Goal: Task Accomplishment & Management: Manage account settings

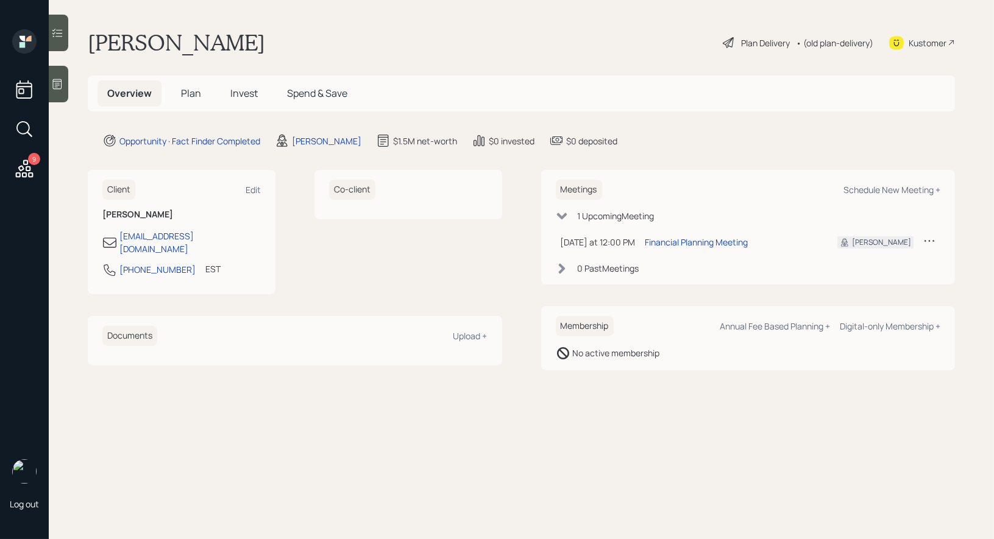
click at [196, 92] on span "Plan" at bounding box center [191, 93] width 20 height 13
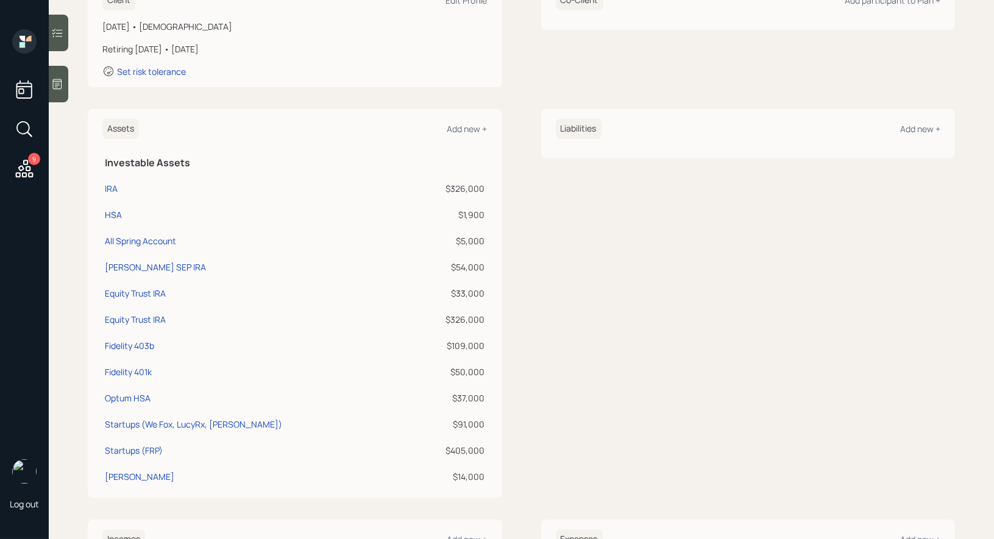
scroll to position [201, 0]
click at [463, 129] on div "Add new +" at bounding box center [467, 132] width 40 height 12
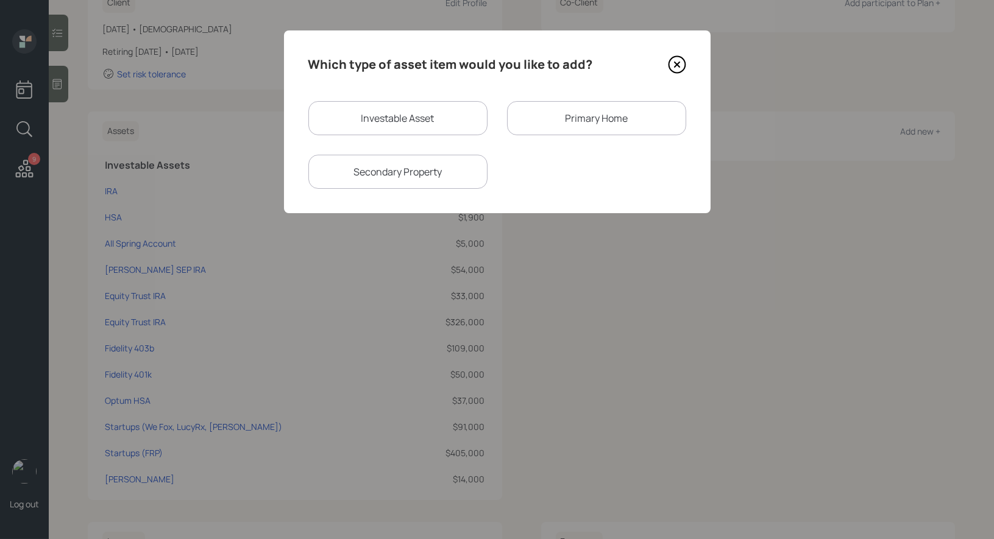
click at [558, 121] on div "Primary Home" at bounding box center [596, 118] width 179 height 34
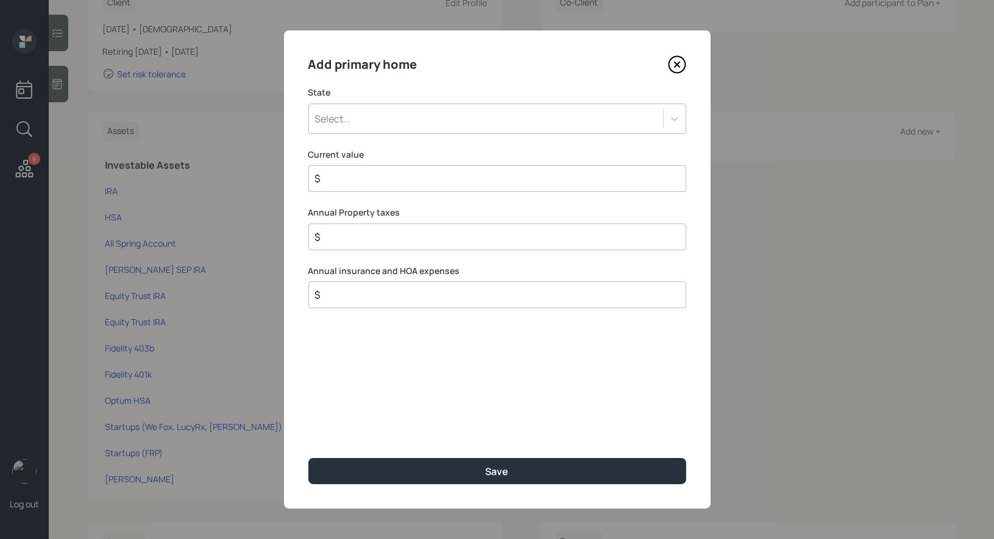
click at [419, 120] on div "Select..." at bounding box center [486, 119] width 354 height 21
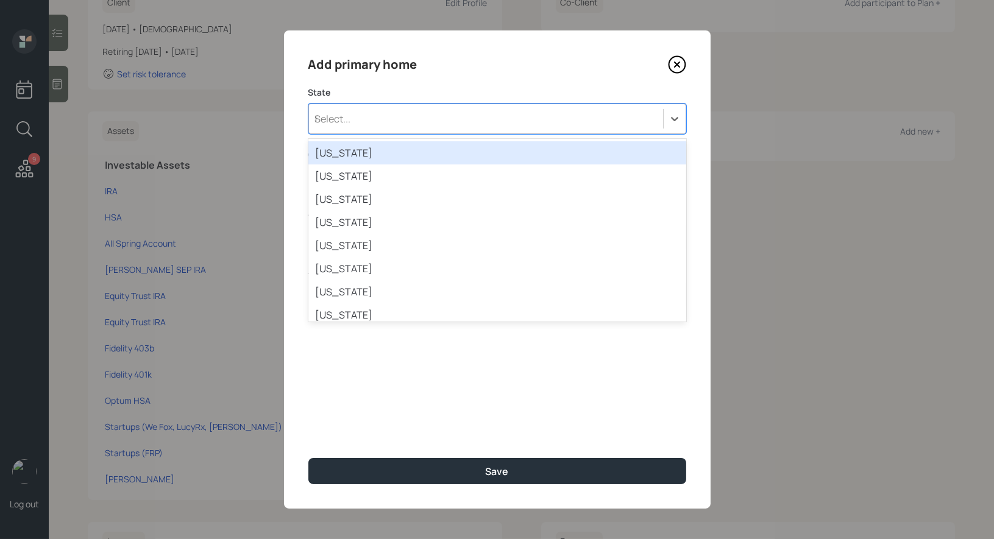
type input "fl"
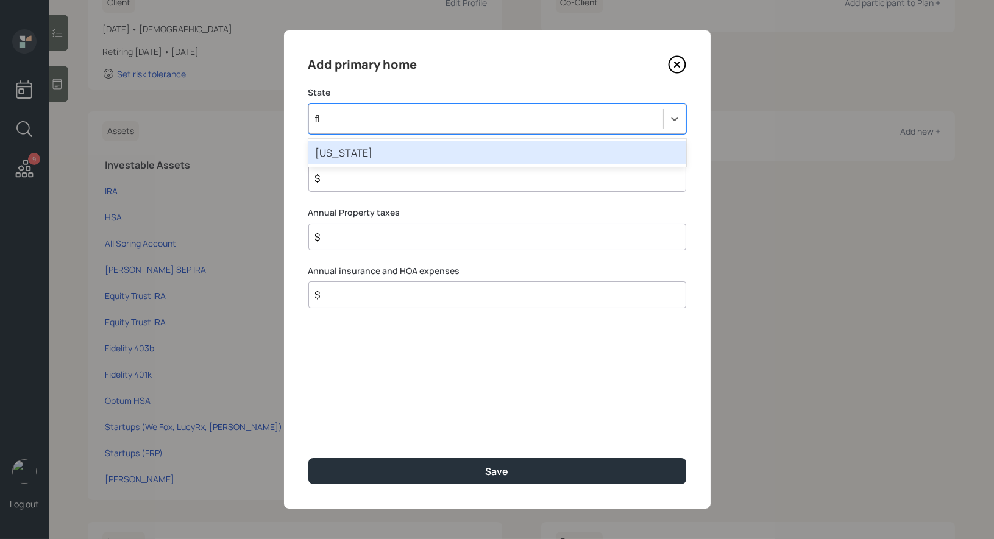
click at [425, 150] on div "[US_STATE]" at bounding box center [497, 152] width 378 height 23
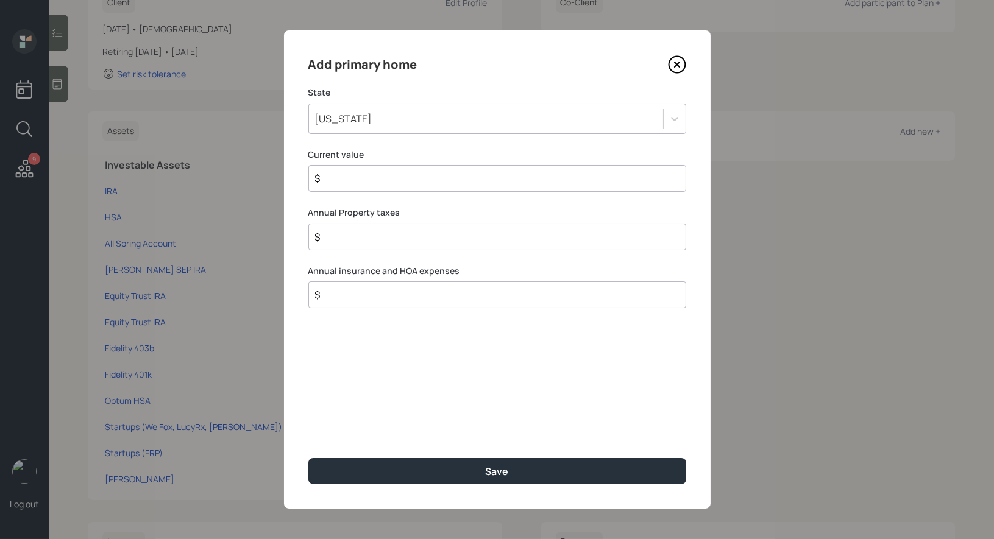
click at [372, 180] on input "$" at bounding box center [492, 178] width 357 height 15
type input "$ 1"
click at [356, 294] on input "$" at bounding box center [492, 295] width 357 height 15
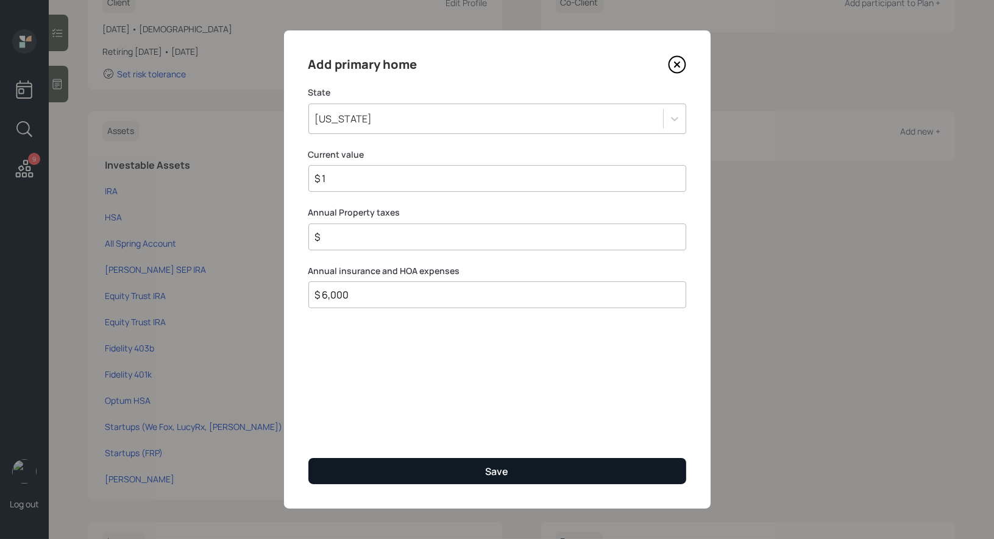
type input "$ 6,000"
click at [372, 469] on button "Save" at bounding box center [497, 471] width 378 height 26
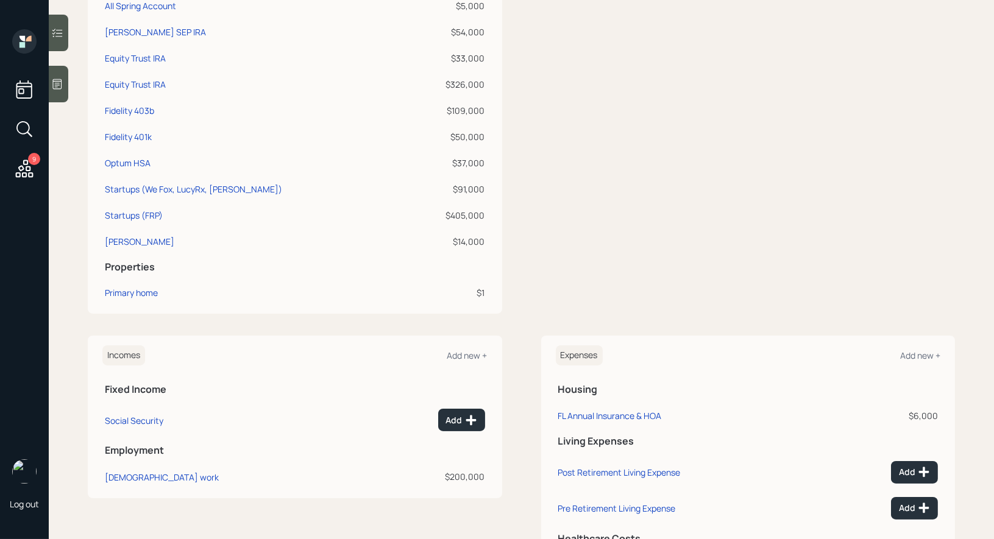
scroll to position [248, 0]
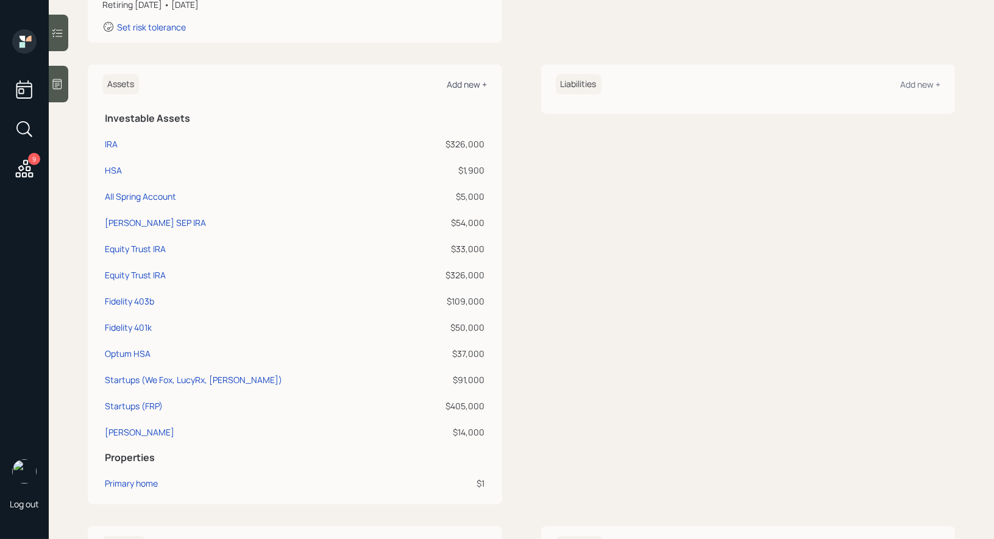
click at [469, 82] on div "Add new +" at bounding box center [467, 85] width 40 height 12
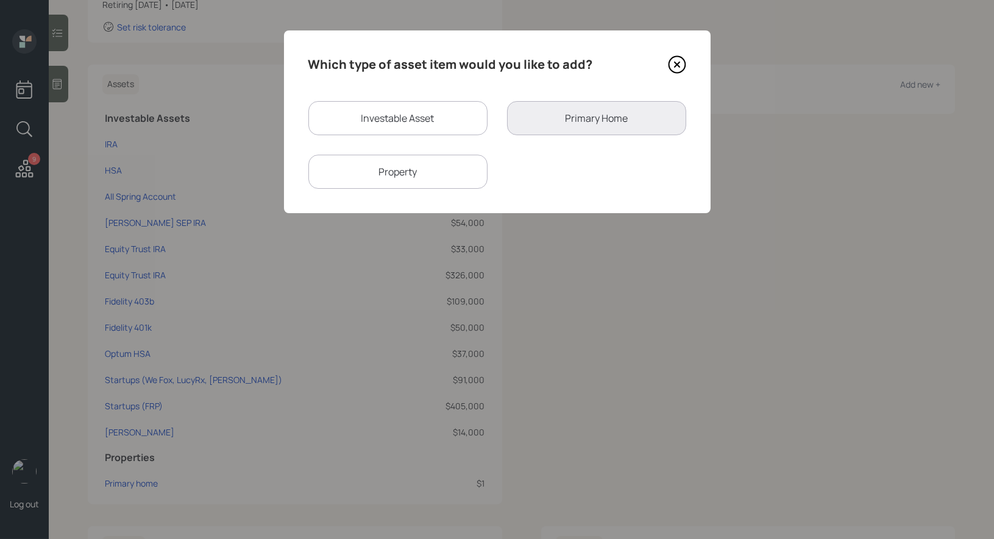
click at [404, 176] on div "Property" at bounding box center [397, 172] width 179 height 34
select select "rental_property"
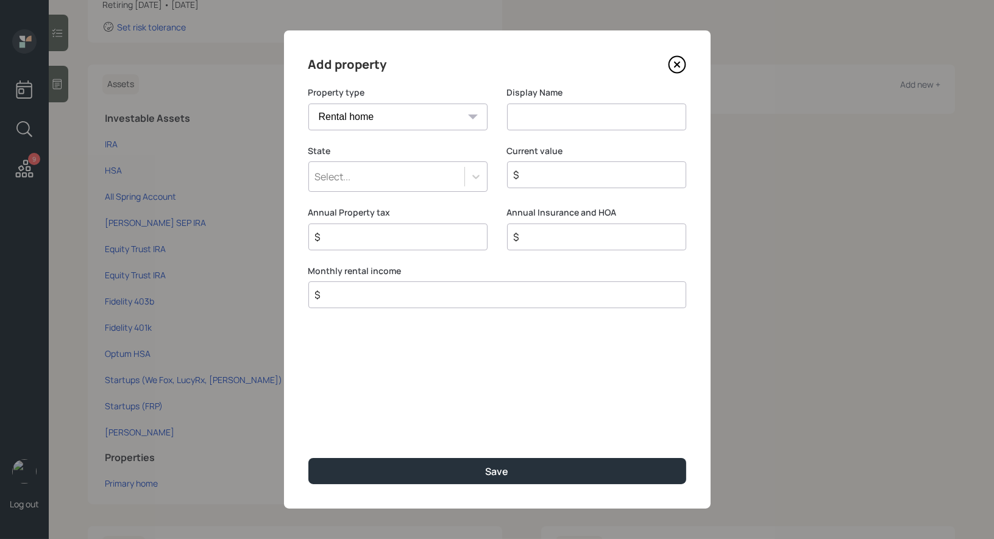
click at [539, 119] on input at bounding box center [596, 117] width 179 height 27
type input "Rental 1"
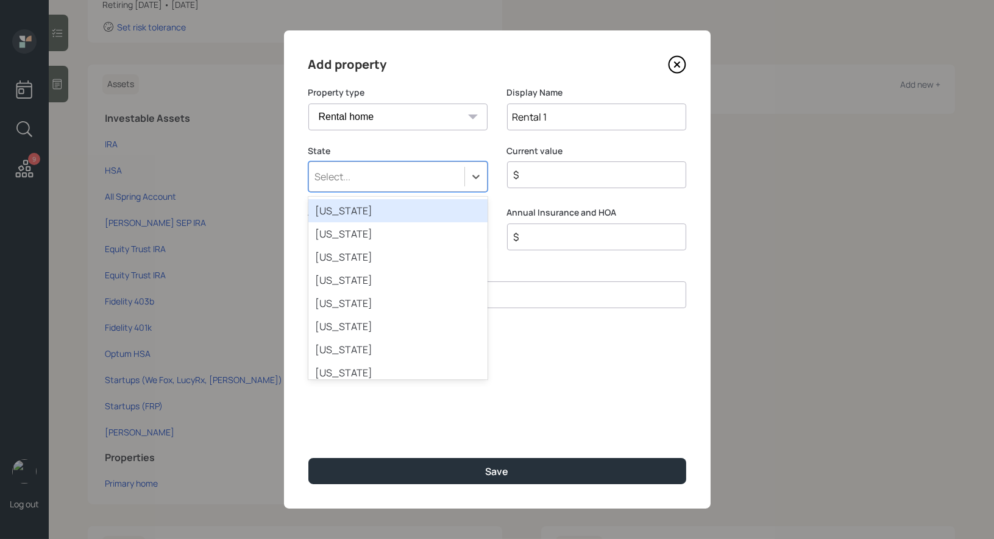
click at [406, 181] on div "Select..." at bounding box center [386, 176] width 155 height 21
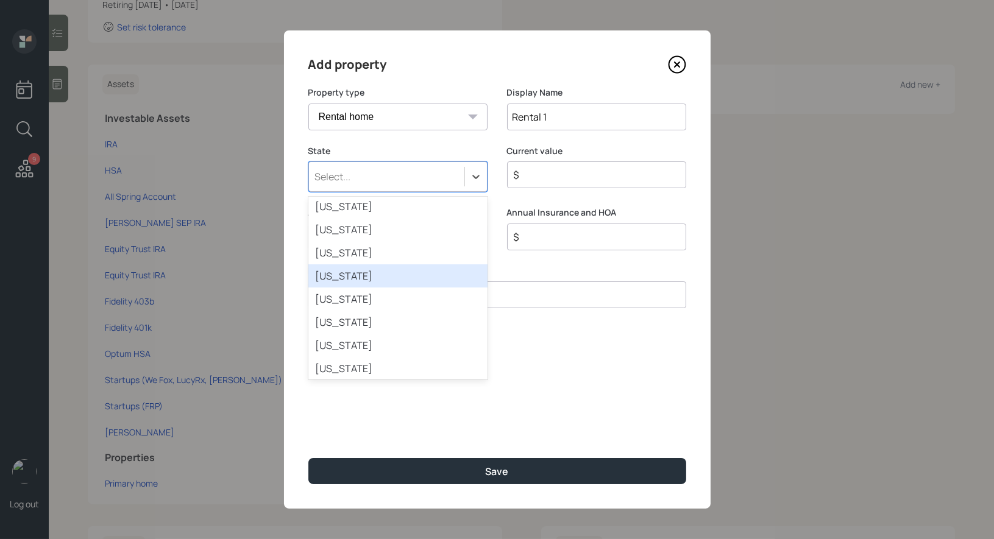
scroll to position [81, 0]
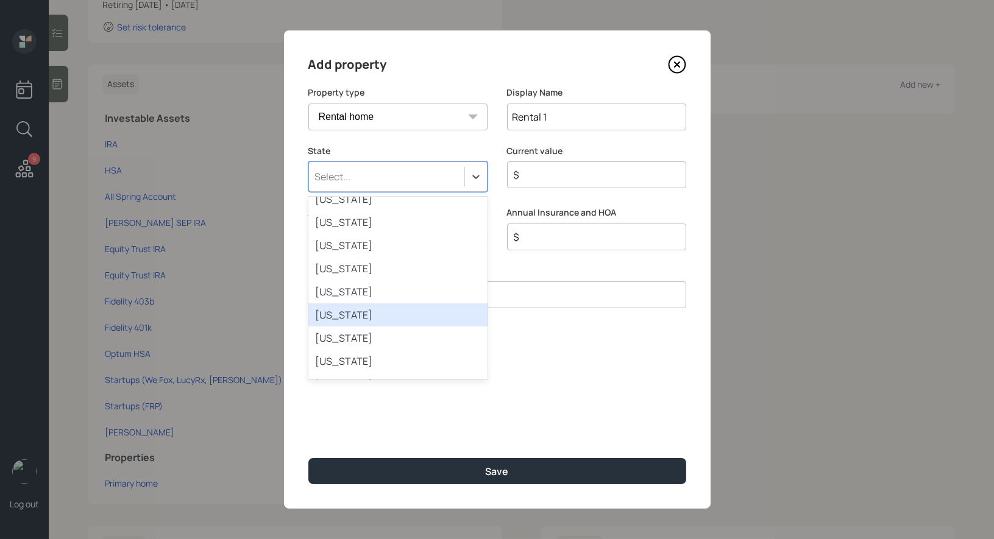
click at [372, 322] on div "Florida" at bounding box center [397, 315] width 179 height 23
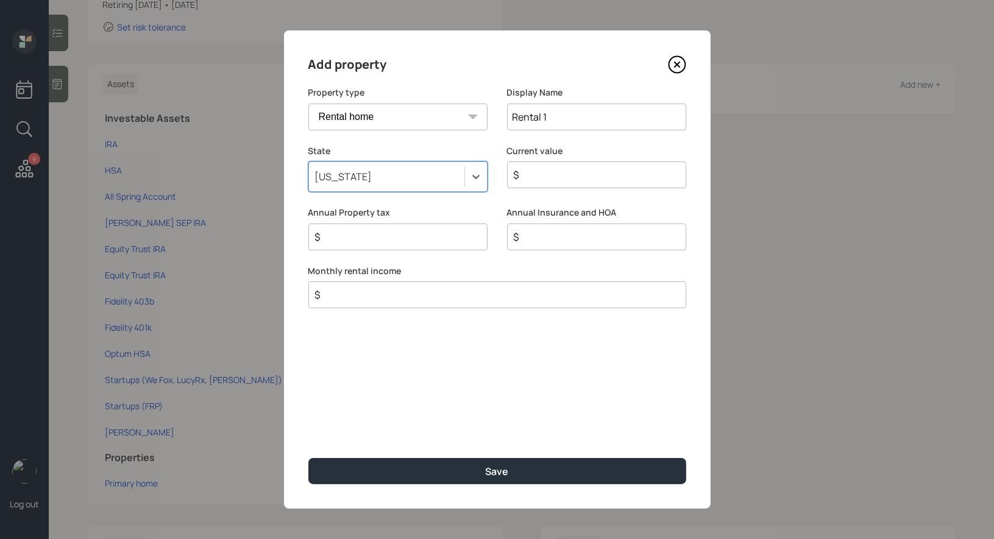
click at [573, 171] on input "$" at bounding box center [592, 175] width 158 height 15
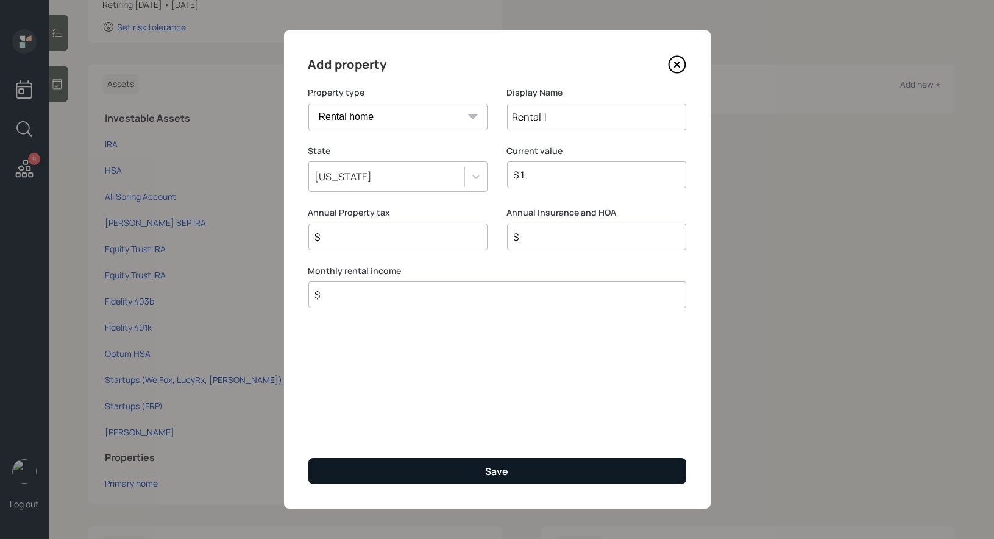
type input "$ 1"
click at [375, 463] on button "Save" at bounding box center [497, 471] width 378 height 26
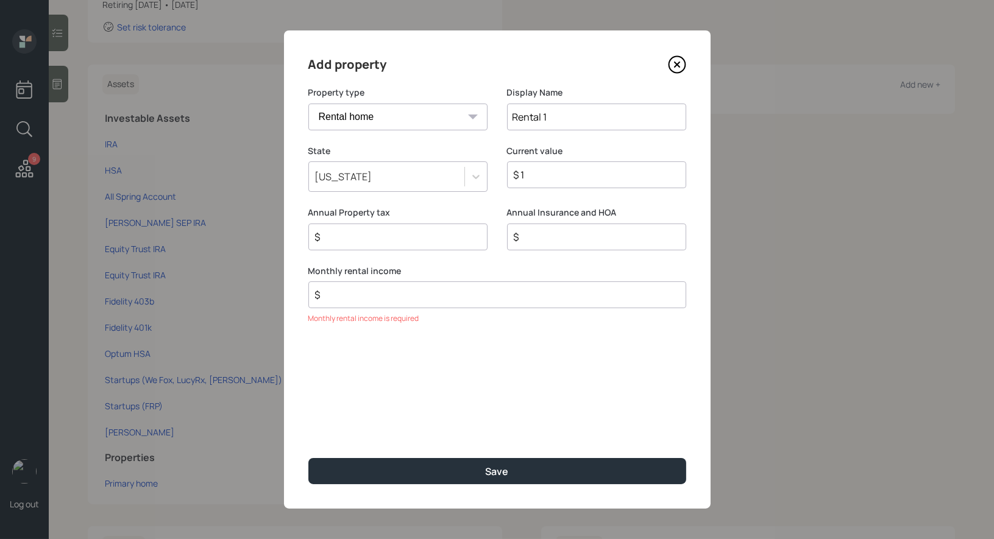
click at [352, 305] on div "$" at bounding box center [497, 295] width 378 height 27
click at [336, 291] on input "$" at bounding box center [492, 295] width 357 height 15
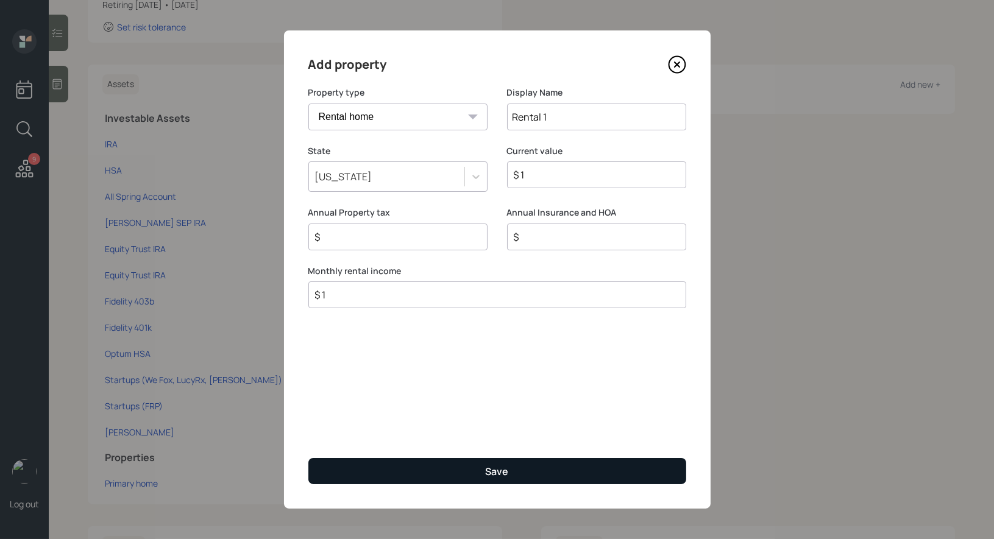
type input "$ 1"
click at [386, 471] on button "Save" at bounding box center [497, 471] width 378 height 26
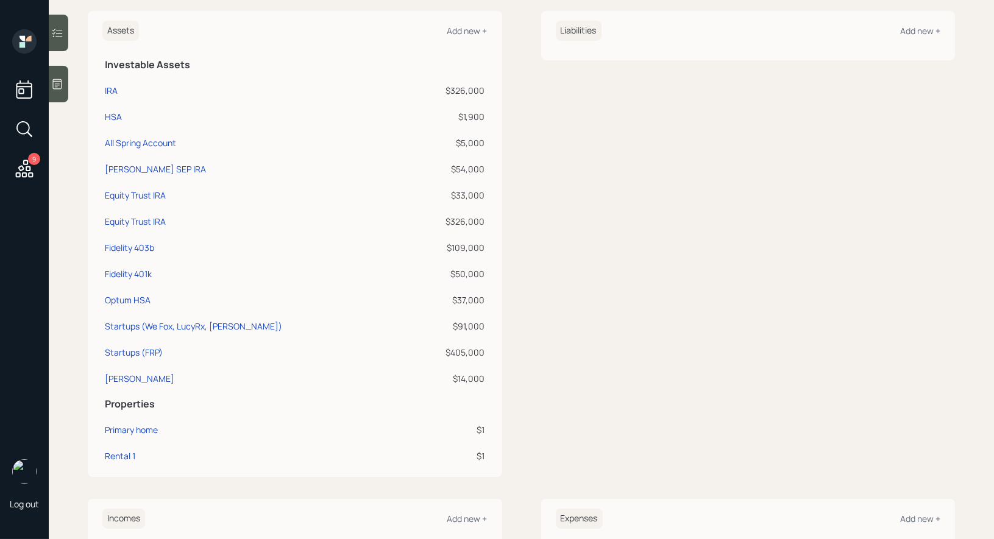
scroll to position [301, 0]
click at [462, 31] on div "Add new +" at bounding box center [467, 32] width 40 height 12
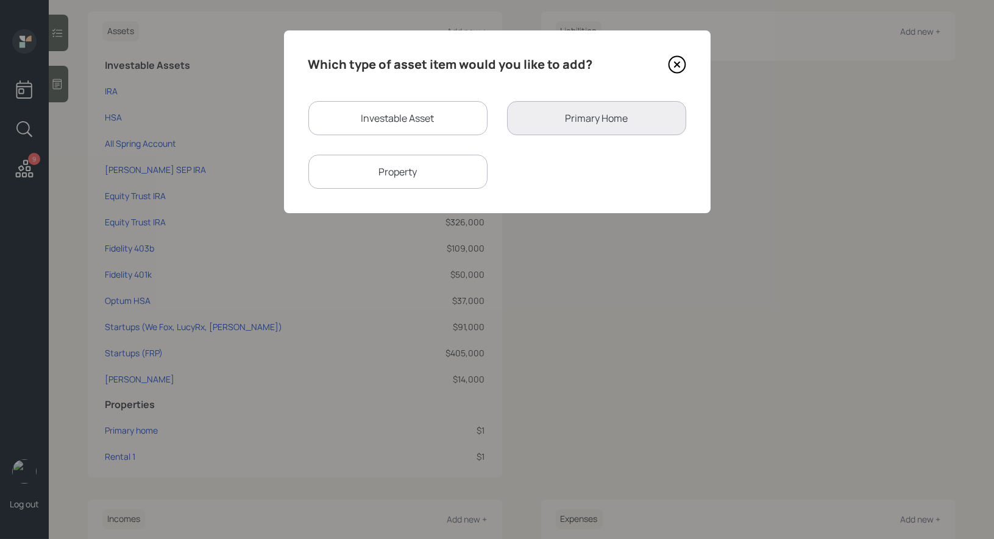
click at [380, 173] on div "Property" at bounding box center [397, 172] width 179 height 34
select select "rental_property"
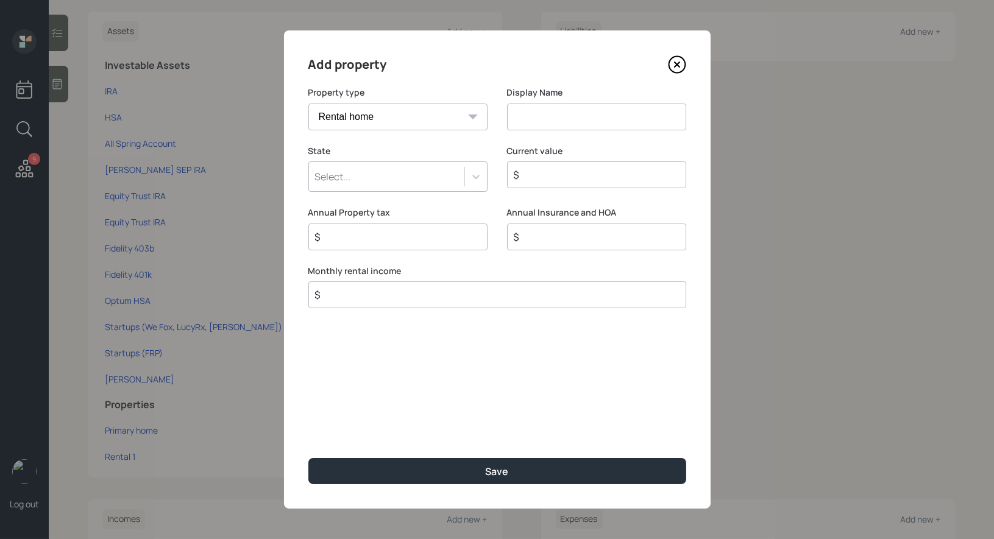
click at [549, 119] on input at bounding box center [596, 117] width 179 height 27
type input "Rental 2"
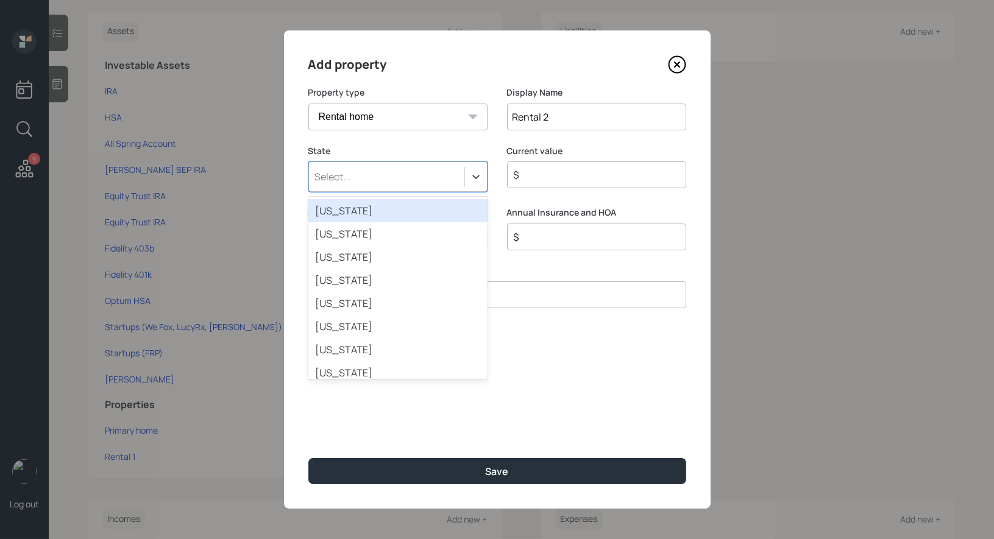
click at [418, 176] on div "Select..." at bounding box center [386, 176] width 155 height 21
type input "fl"
click at [381, 205] on div "Florida" at bounding box center [397, 210] width 179 height 23
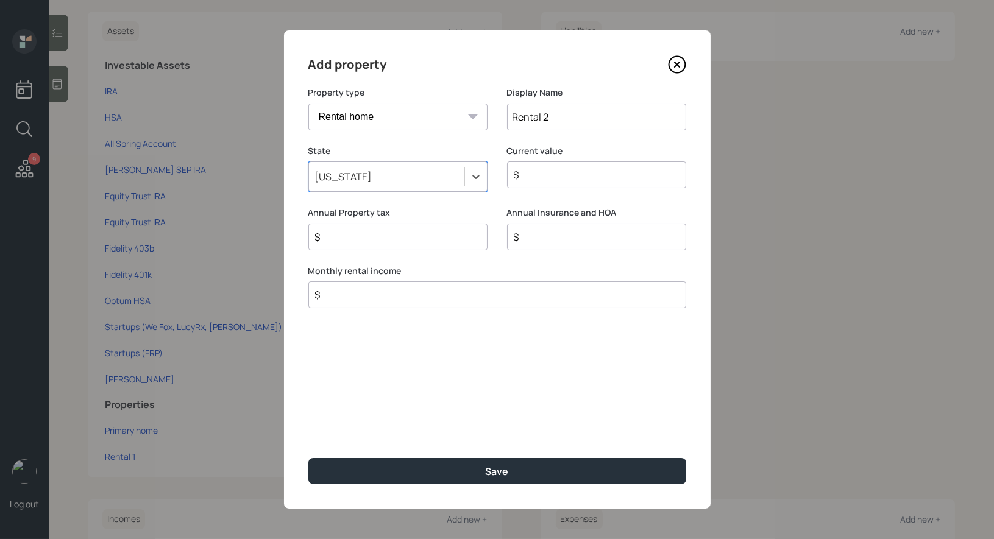
click at [558, 174] on input "$" at bounding box center [592, 175] width 158 height 15
type input "$ 1"
click at [436, 293] on input "$" at bounding box center [492, 295] width 357 height 15
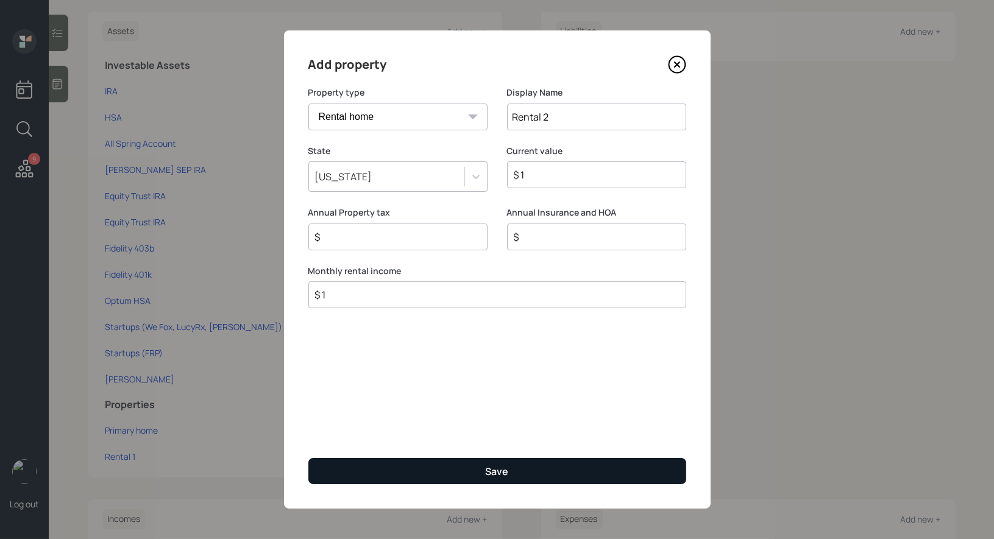
type input "$ 1"
click at [422, 468] on button "Save" at bounding box center [497, 471] width 378 height 26
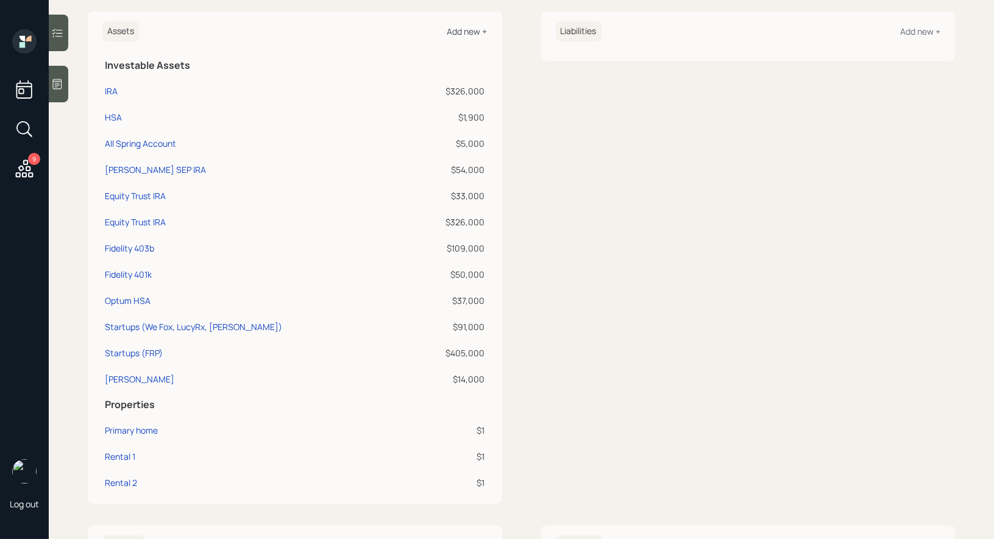
click at [471, 30] on div "Add new +" at bounding box center [467, 32] width 40 height 12
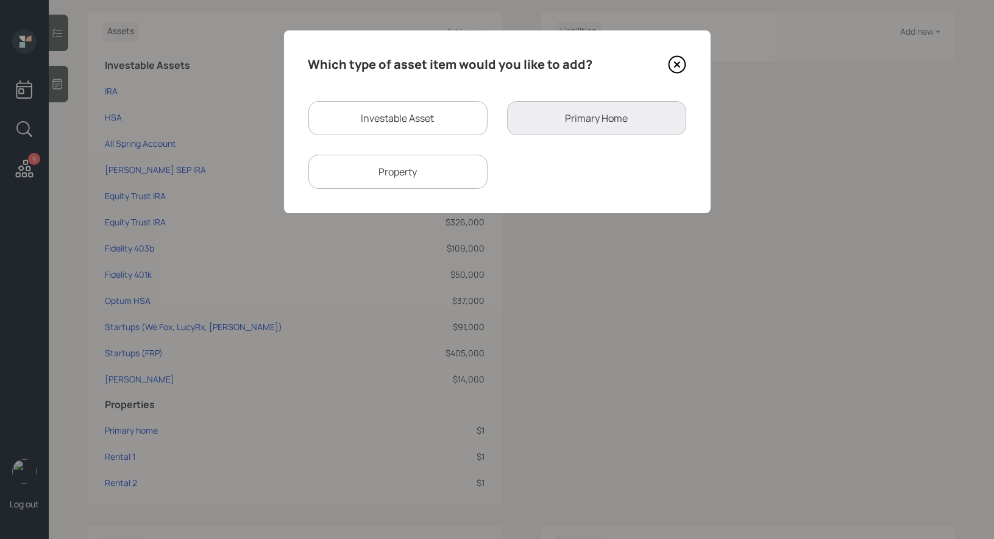
click at [370, 127] on div "Investable Asset" at bounding box center [397, 118] width 179 height 34
select select "taxable"
select select "balanced"
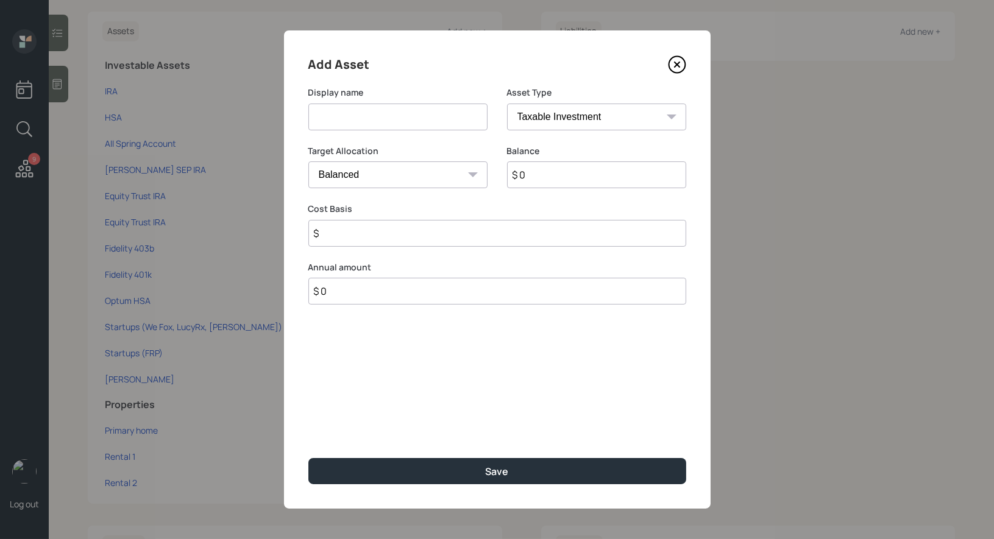
click at [679, 62] on icon at bounding box center [676, 64] width 5 height 5
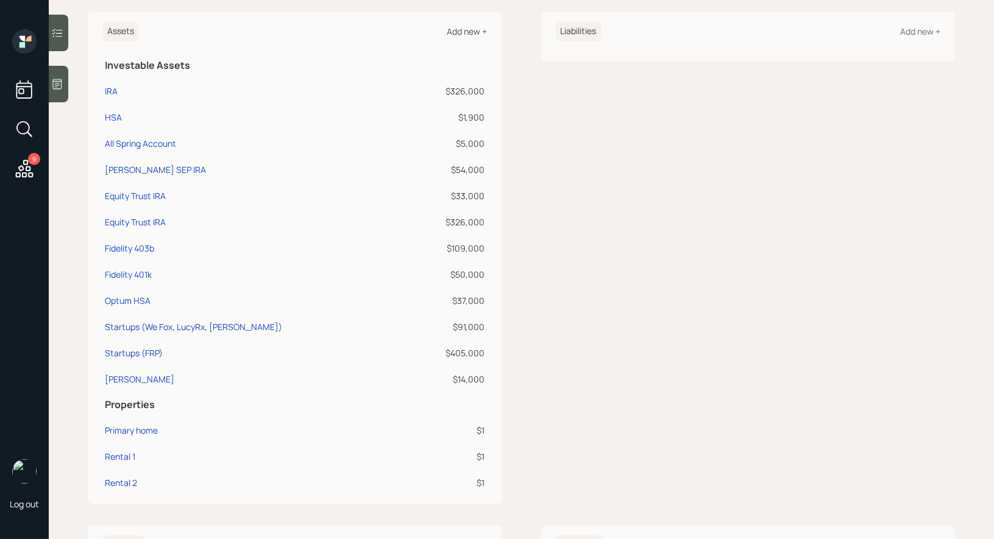
click at [469, 30] on div "Add new +" at bounding box center [467, 32] width 40 height 12
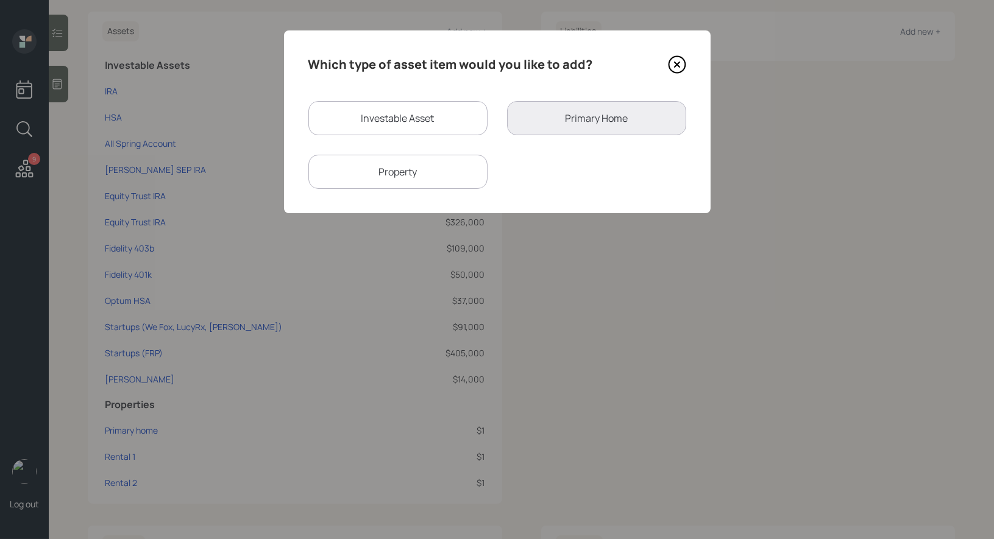
click at [370, 177] on div "Property" at bounding box center [397, 172] width 179 height 34
select select "rental_property"
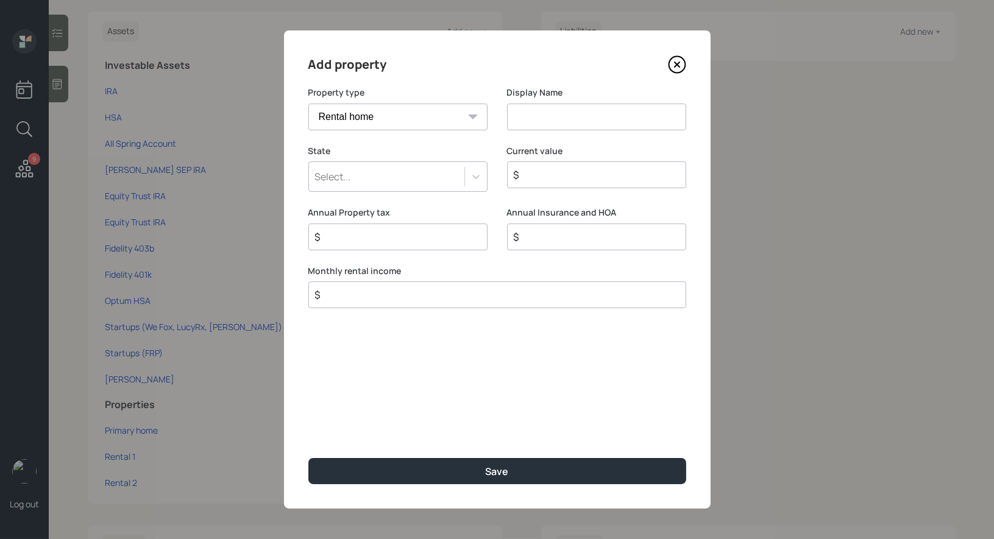
click at [547, 117] on input at bounding box center [596, 117] width 179 height 27
type input "Rental 3"
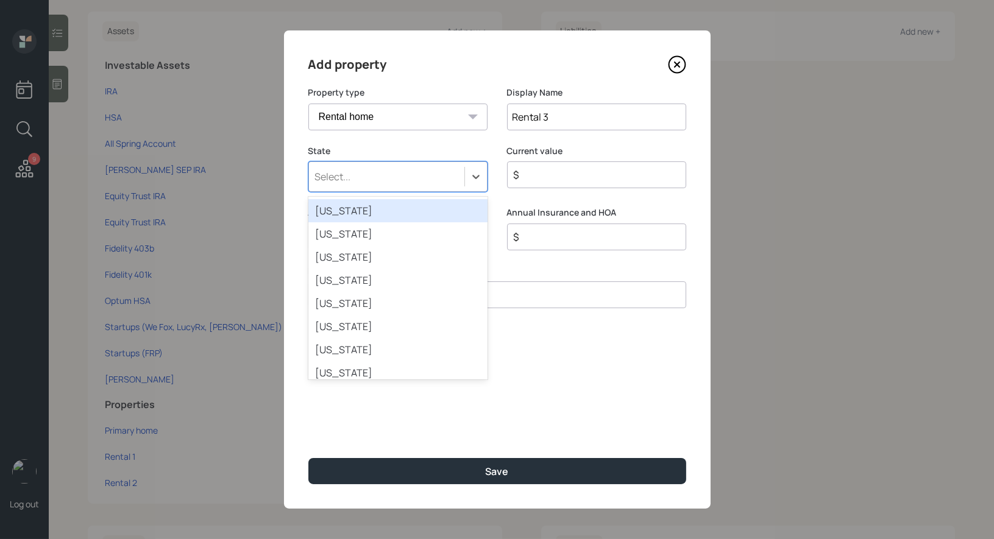
click at [429, 174] on div "Select..." at bounding box center [386, 176] width 155 height 21
type input "fl"
click at [430, 204] on div "Florida" at bounding box center [397, 210] width 179 height 23
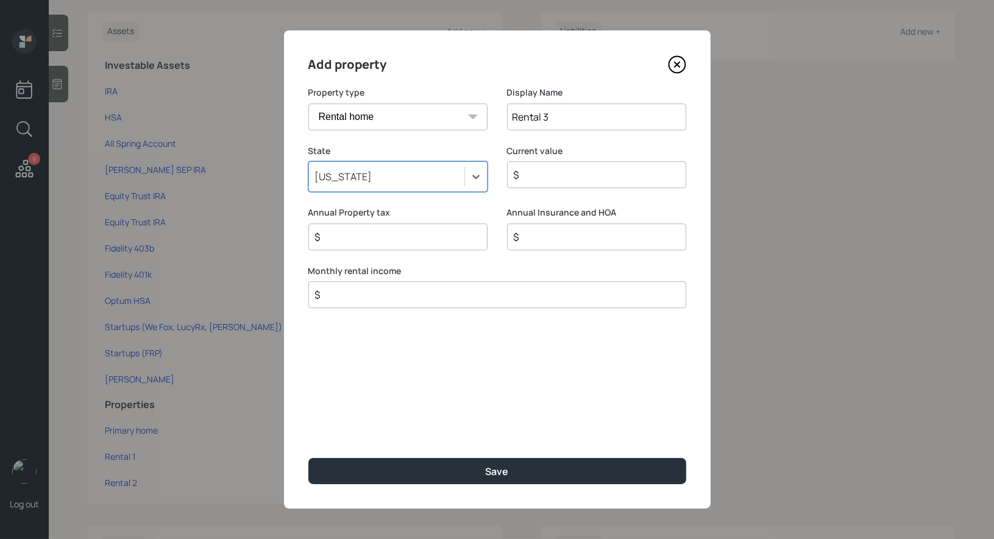
click at [547, 183] on div "$" at bounding box center [596, 175] width 179 height 27
click at [540, 179] on input "$" at bounding box center [592, 175] width 158 height 15
type input "$ 1"
click at [429, 290] on input "$" at bounding box center [492, 295] width 357 height 15
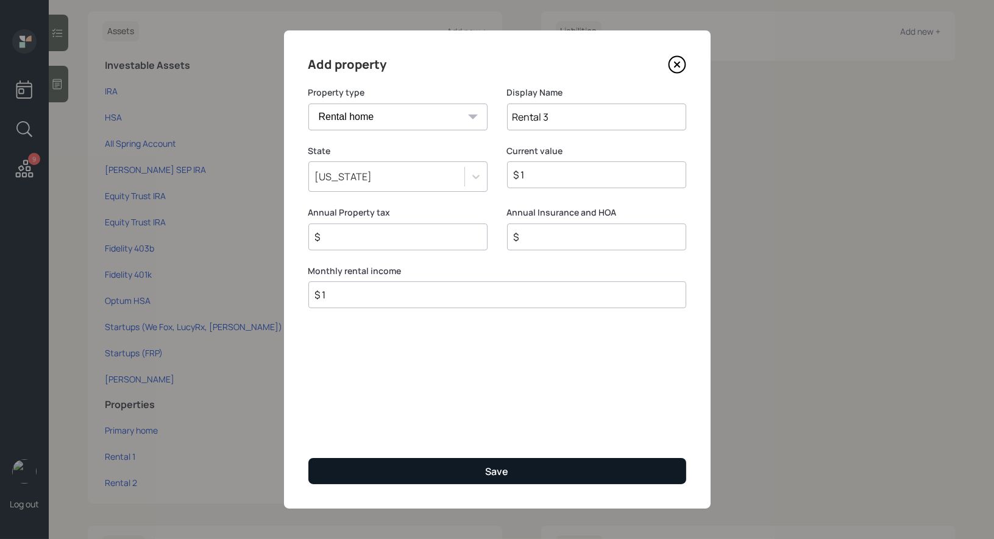
type input "$ 1"
click at [408, 466] on button "Save" at bounding box center [497, 471] width 378 height 26
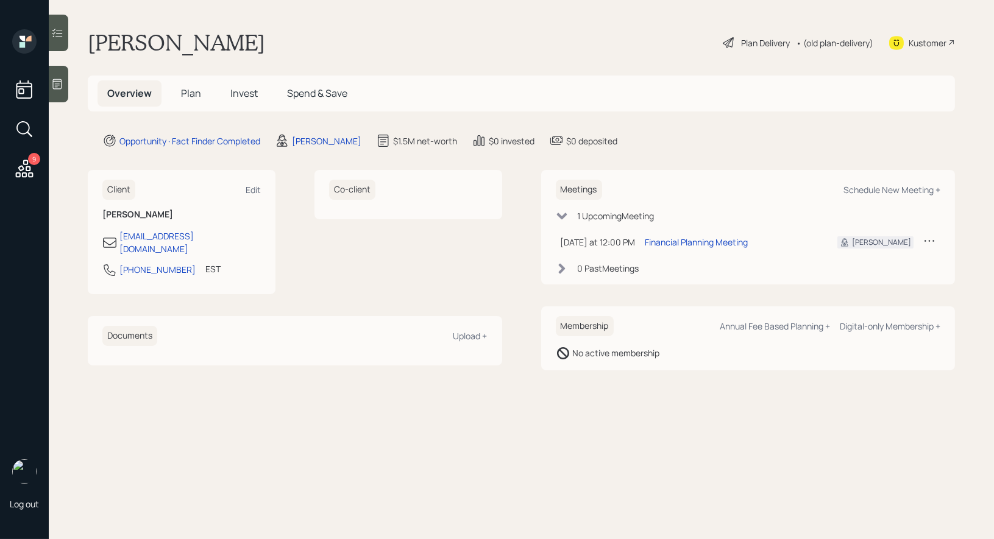
click at [738, 43] on div "Plan Delivery" at bounding box center [756, 42] width 69 height 15
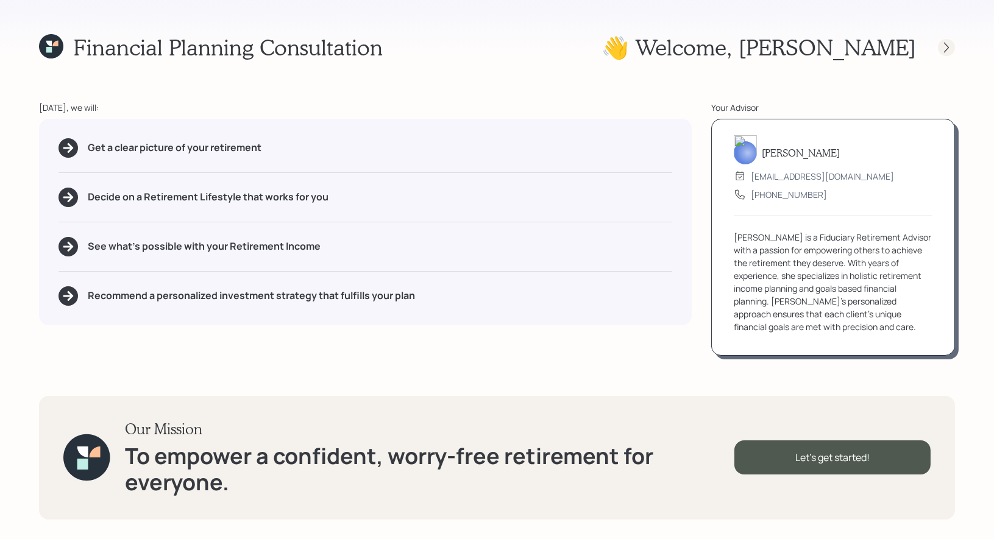
click at [952, 45] on icon at bounding box center [947, 47] width 12 height 12
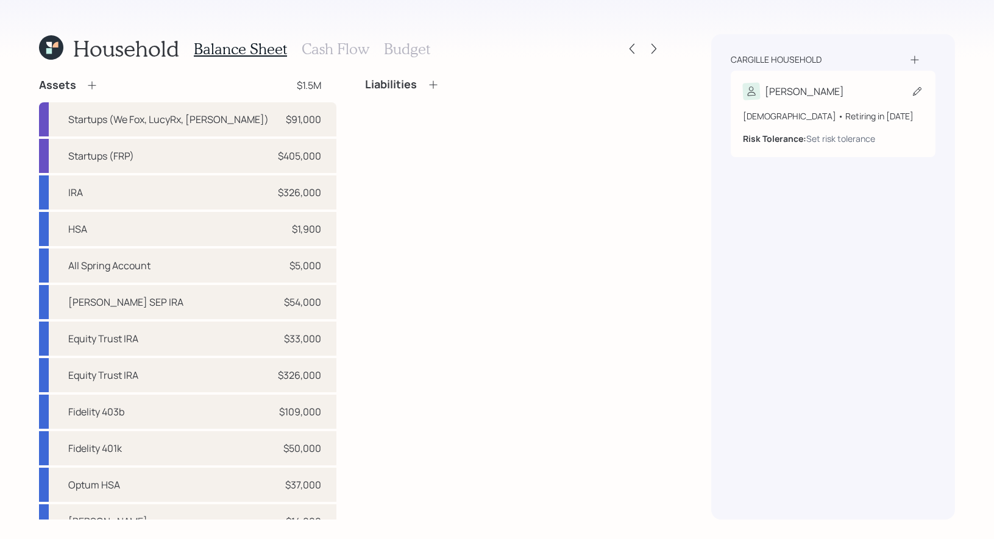
click at [917, 89] on icon at bounding box center [917, 91] width 9 height 9
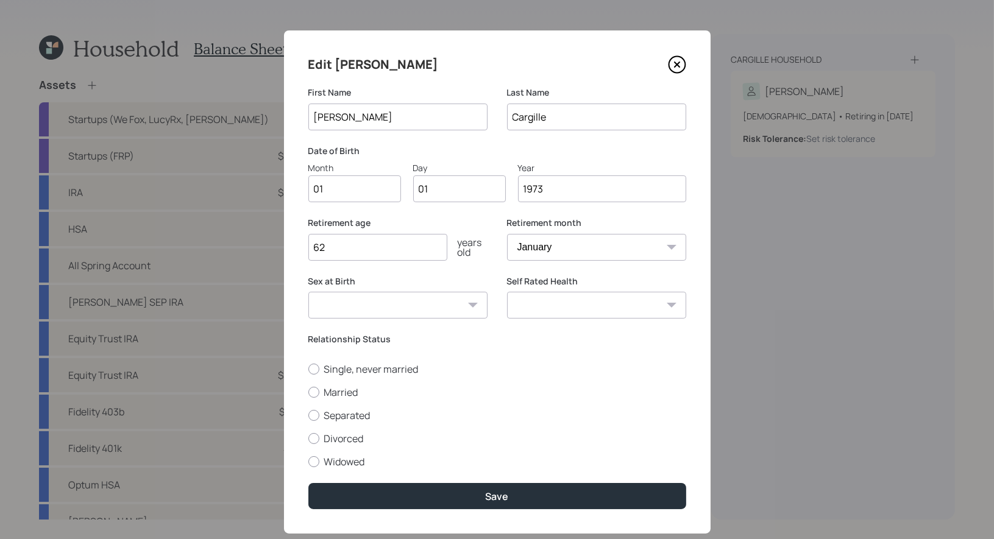
click at [364, 185] on input "01" at bounding box center [354, 189] width 93 height 27
type input "04"
type input "0"
type input "18"
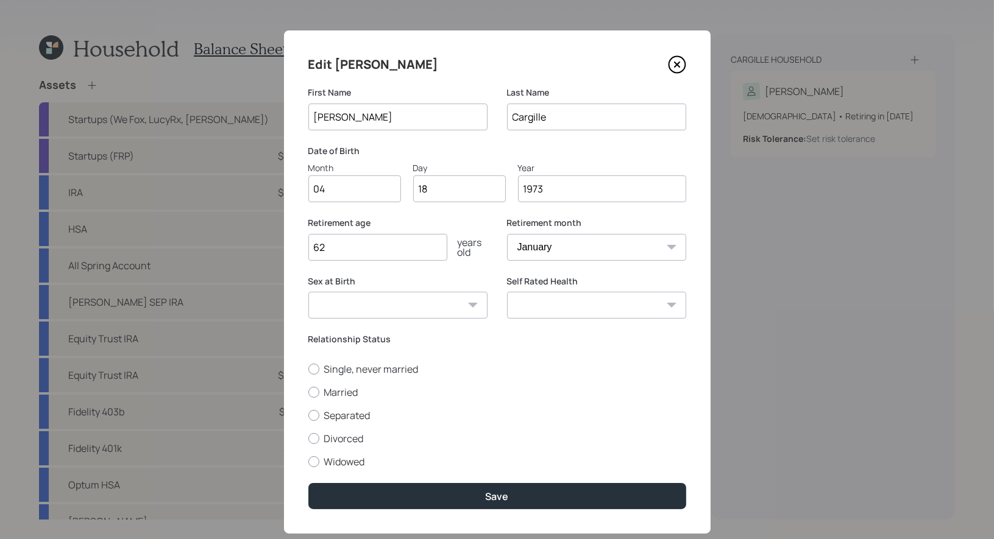
click at [351, 250] on input "62" at bounding box center [377, 247] width 139 height 27
click at [316, 390] on div at bounding box center [313, 392] width 11 height 11
click at [308, 392] on input "Married" at bounding box center [308, 392] width 1 height 1
radio input "true"
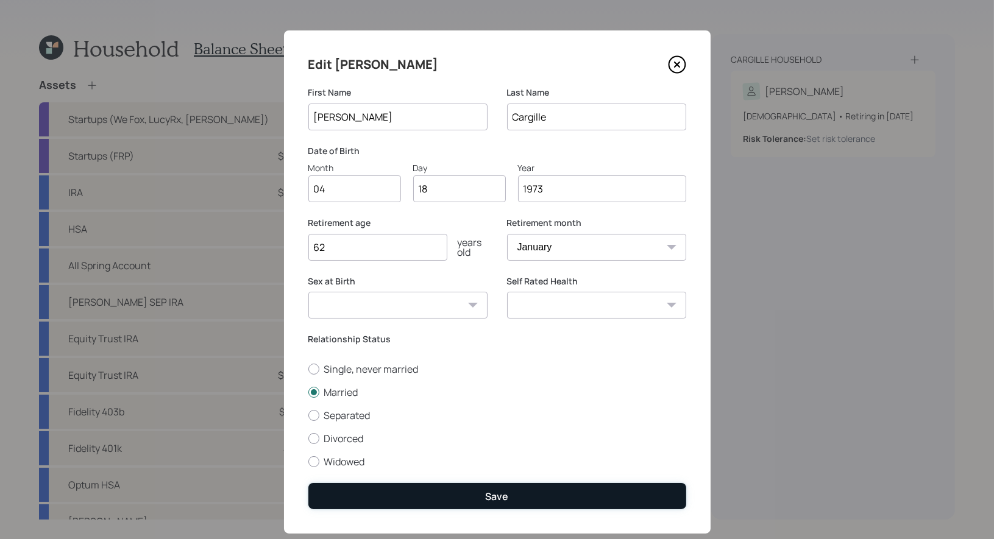
click at [399, 493] on button "Save" at bounding box center [497, 496] width 378 height 26
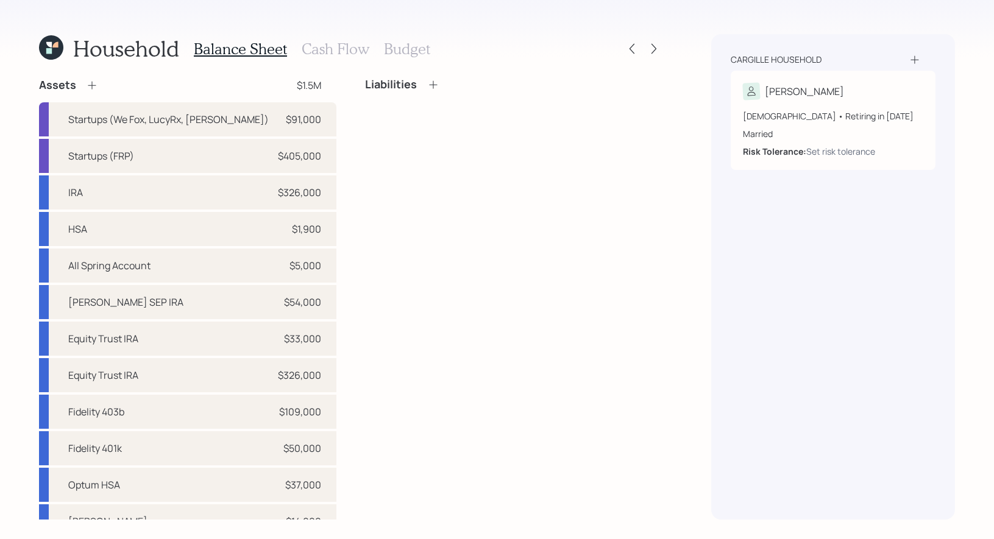
click at [917, 55] on icon at bounding box center [915, 60] width 12 height 12
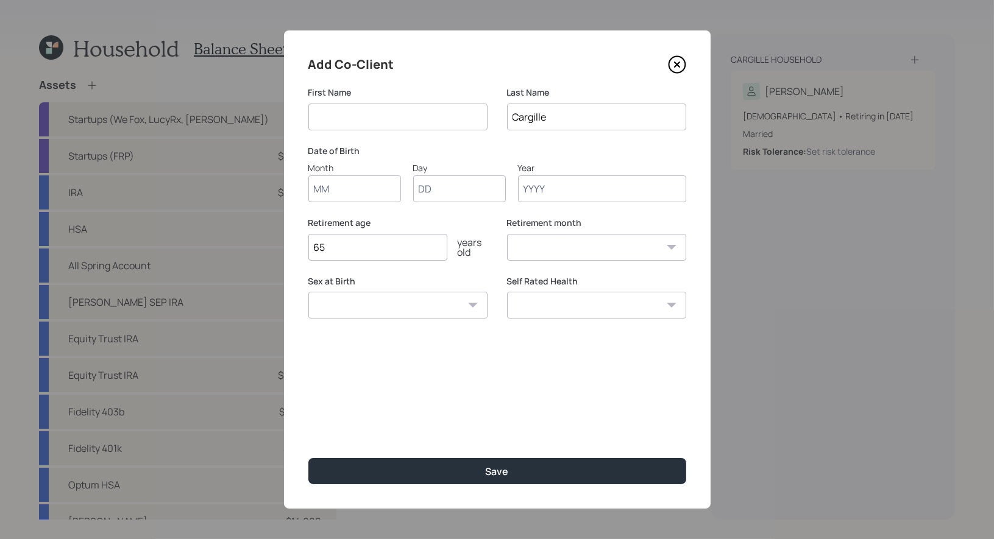
click at [425, 115] on input at bounding box center [397, 117] width 179 height 27
type input "Jamie"
click at [361, 190] on input "Month" at bounding box center [354, 189] width 93 height 27
type input "11"
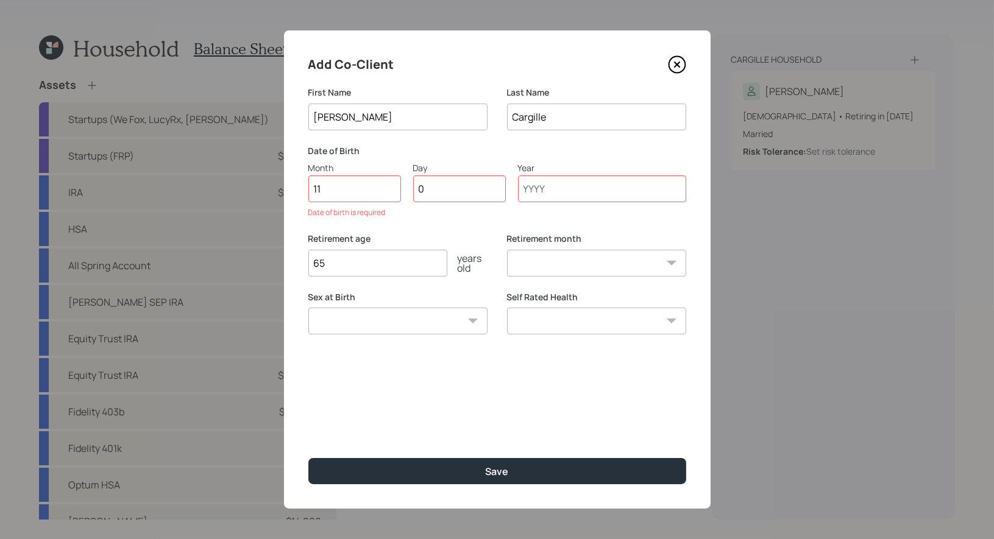
type input "06"
type input "1977"
select select "11"
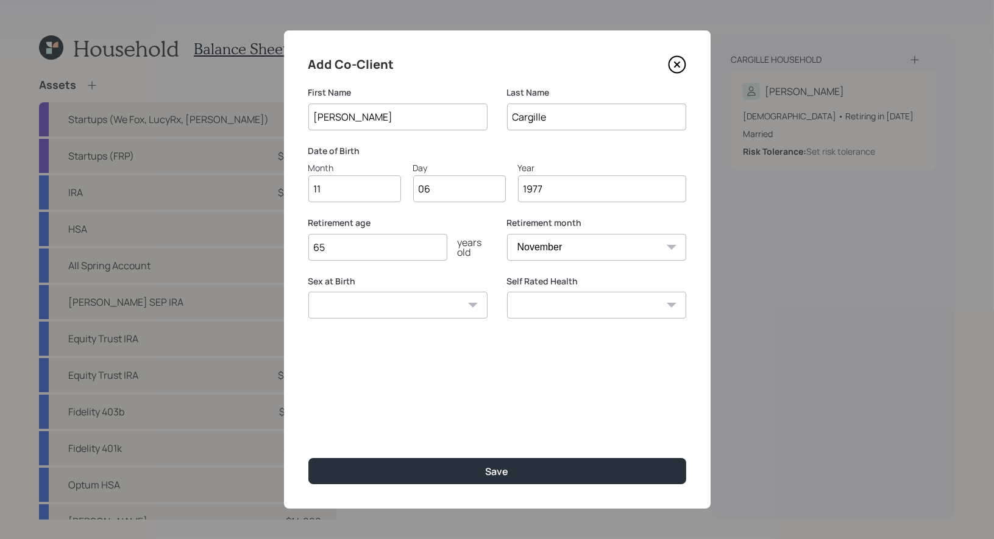
type input "1977"
click at [347, 250] on input "65" at bounding box center [377, 247] width 139 height 27
type input "6"
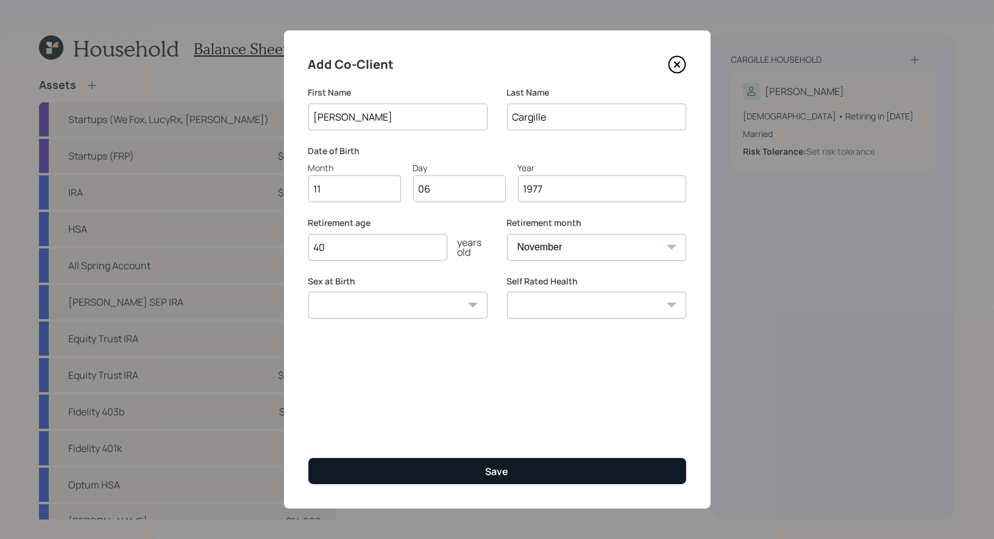
type input "40"
click at [454, 476] on button "Save" at bounding box center [497, 471] width 378 height 26
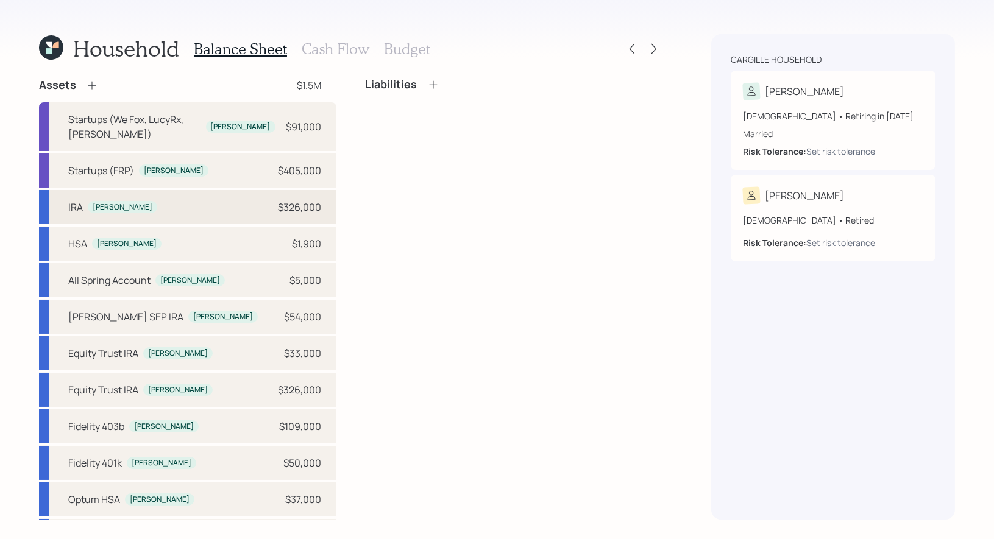
click at [258, 190] on div "IRA Robin $326,000" at bounding box center [187, 207] width 297 height 34
select select "ira"
select select "balanced"
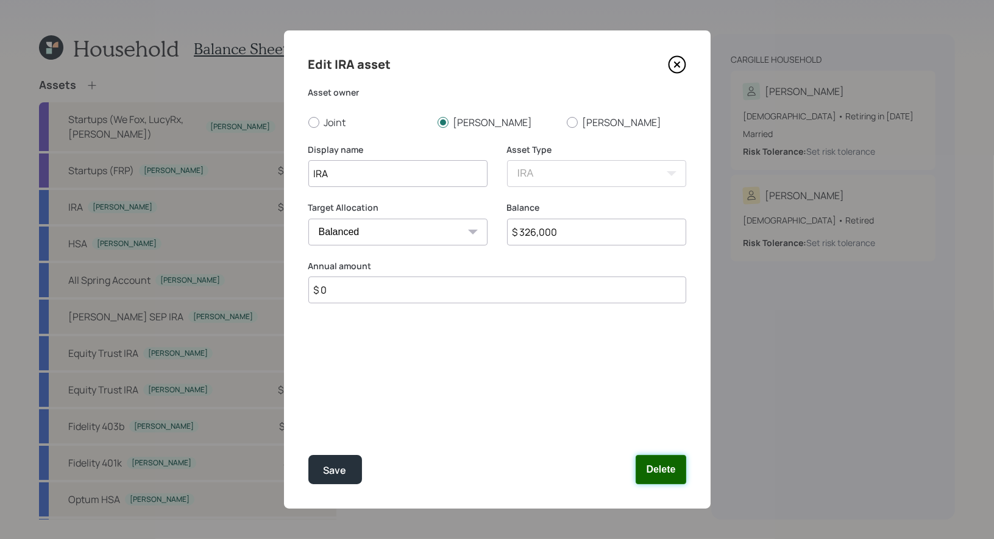
click at [668, 462] on button "Delete" at bounding box center [661, 469] width 50 height 29
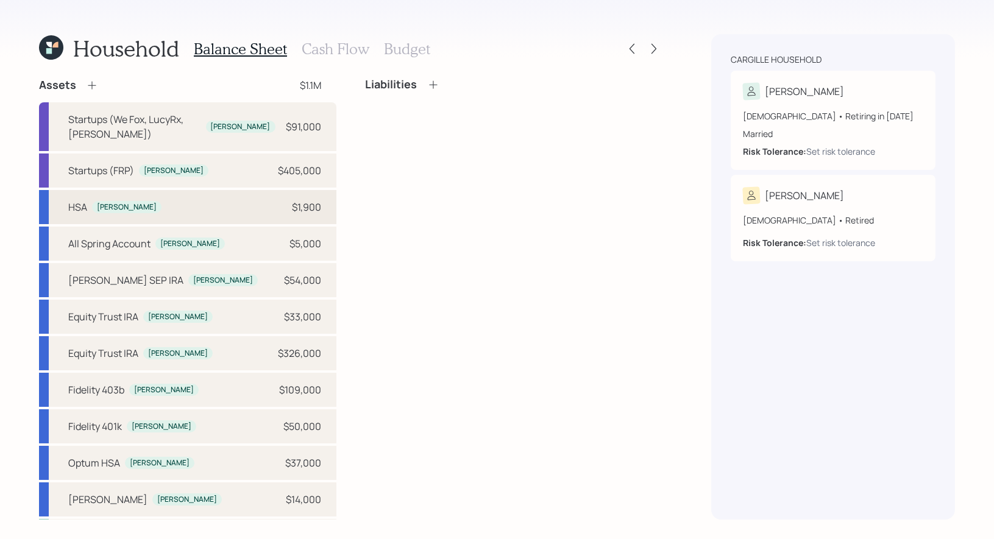
click at [276, 190] on div "HSA Robin $1,900" at bounding box center [187, 207] width 297 height 34
select select "hsa"
select select "balanced"
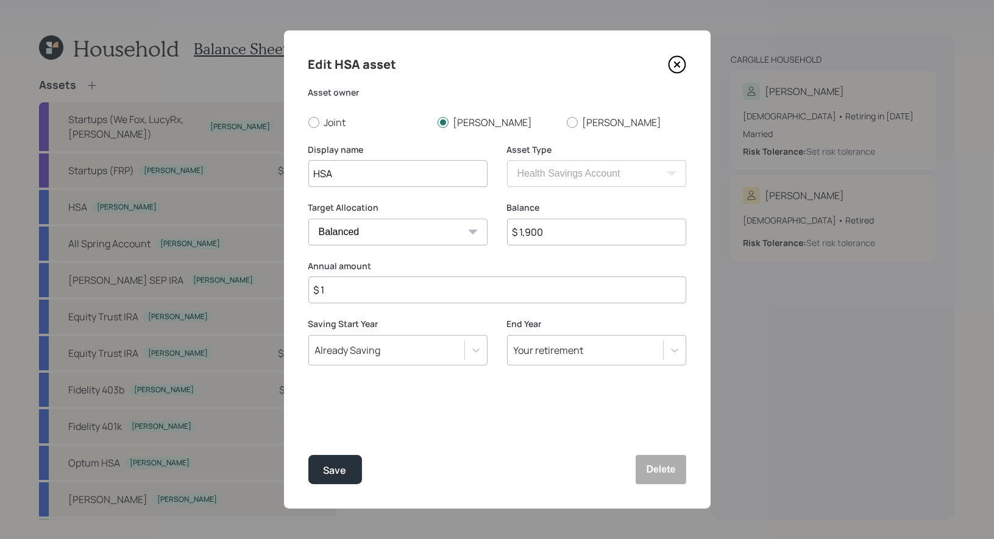
click at [315, 173] on input "HSA" at bounding box center [397, 173] width 179 height 27
click at [402, 181] on input "Current HSA" at bounding box center [397, 173] width 179 height 27
type input "Current HSA (Accrue)"
click at [346, 290] on input "$ 1" at bounding box center [497, 290] width 378 height 27
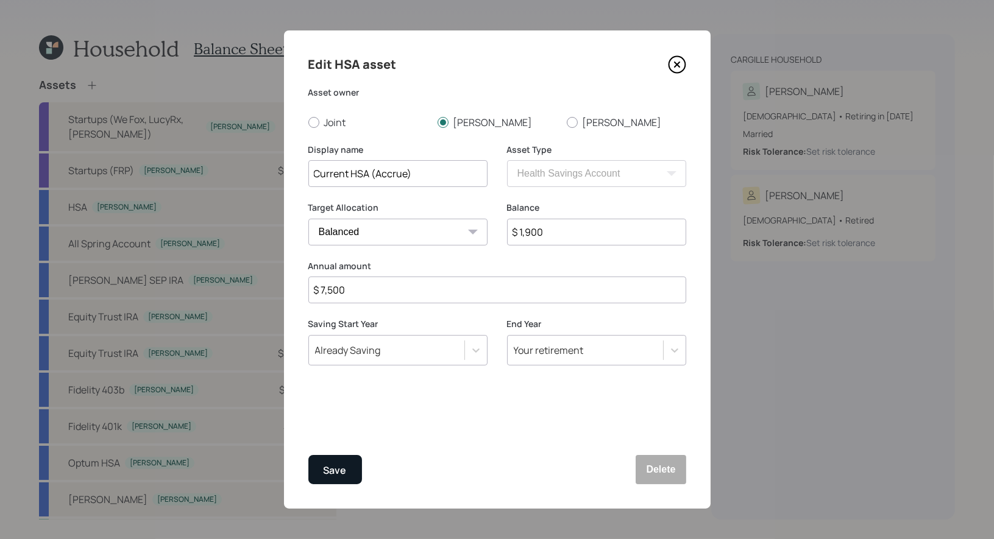
type input "$ 7,500"
click at [332, 472] on div "Save" at bounding box center [335, 471] width 23 height 16
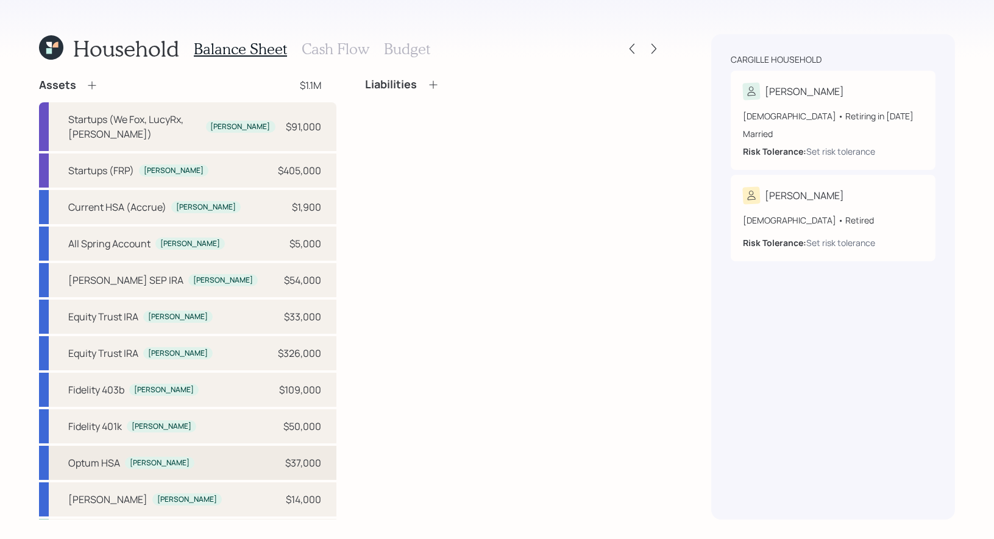
click at [165, 449] on div "Optum HSA Robin $37,000" at bounding box center [187, 463] width 297 height 34
select select "hsa"
select select "balanced"
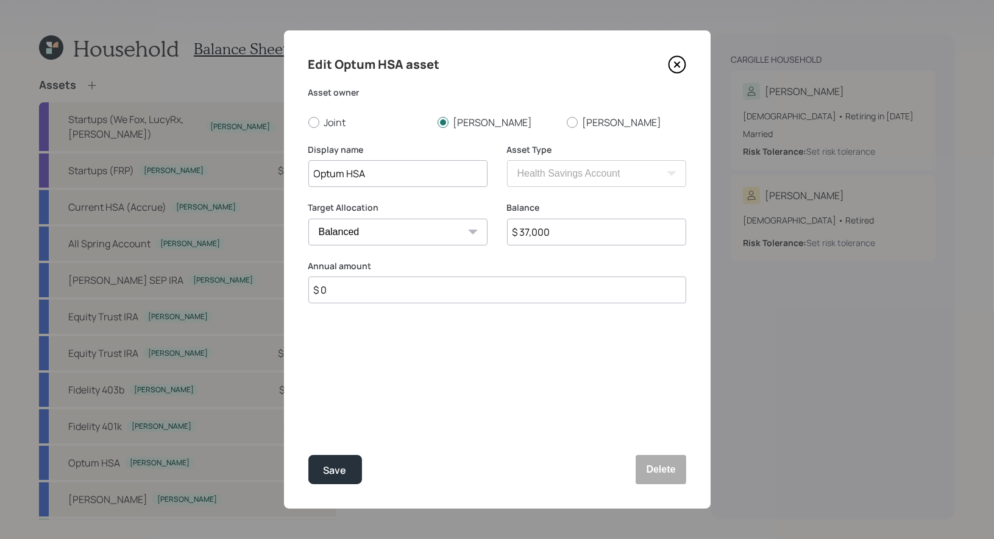
click at [343, 176] on input "Optum HSA" at bounding box center [397, 173] width 179 height 27
type input "Equity Trust HSA"
click at [336, 473] on div "Save" at bounding box center [335, 471] width 23 height 16
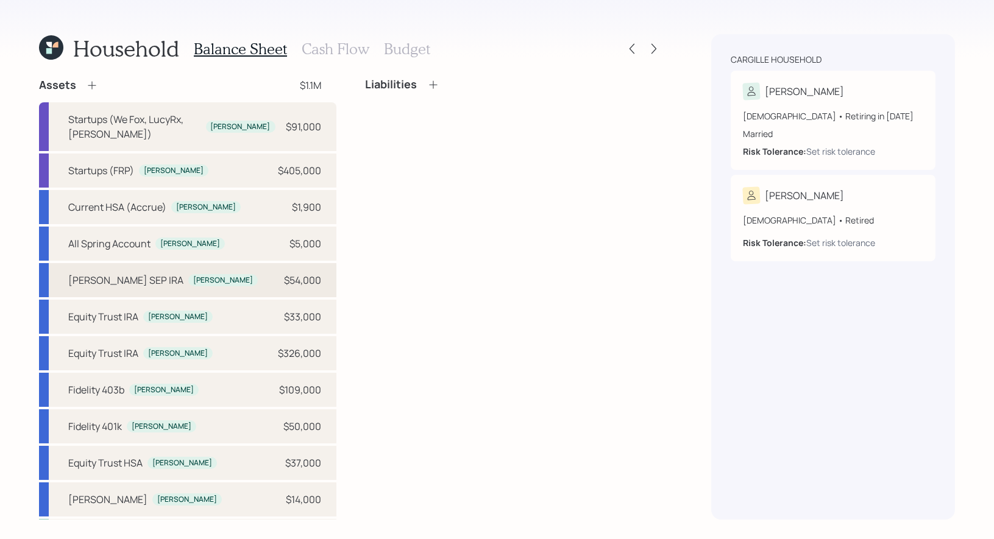
click at [225, 263] on div "Schwab SEP IRA Robin $54,000" at bounding box center [187, 280] width 297 height 34
select select "balanced"
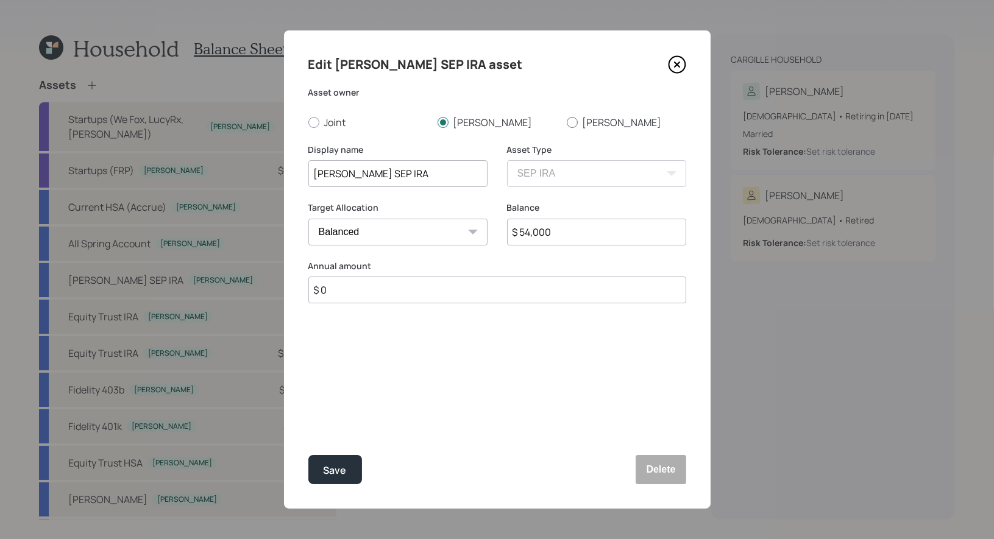
click at [572, 121] on div at bounding box center [572, 122] width 11 height 11
click at [567, 122] on input "Jamie" at bounding box center [566, 122] width 1 height 1
radio input "true"
click at [330, 472] on div "Save" at bounding box center [335, 471] width 23 height 16
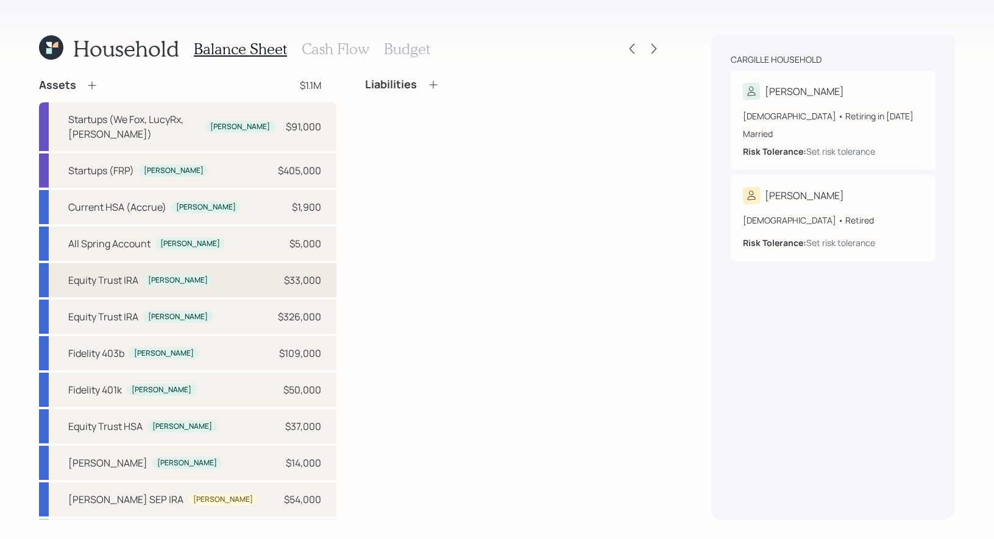
click at [223, 265] on div "Equity Trust IRA Robin $33,000" at bounding box center [187, 280] width 297 height 34
select select "ira"
select select "balanced"
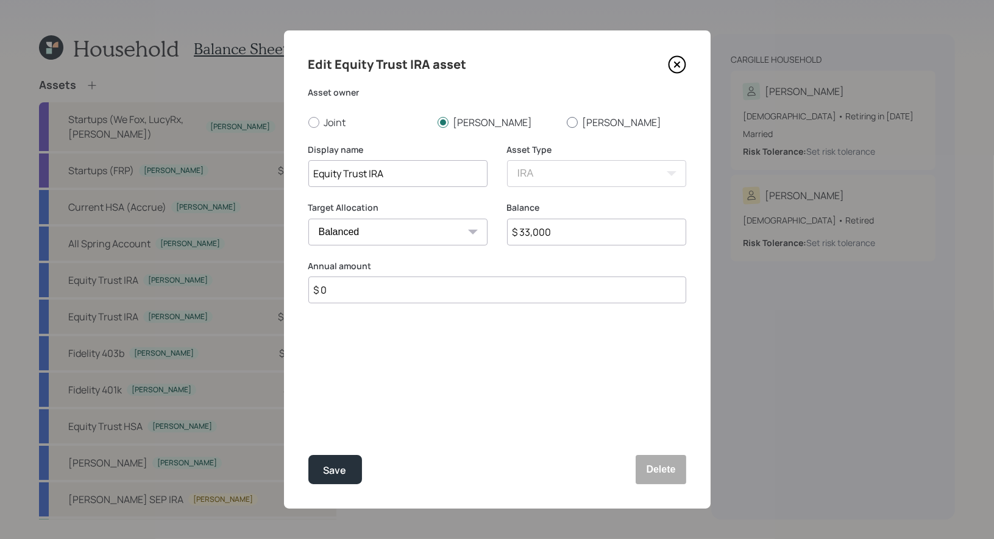
click at [577, 122] on div at bounding box center [572, 122] width 11 height 11
click at [567, 122] on input "Jamie" at bounding box center [566, 122] width 1 height 1
radio input "true"
click at [336, 466] on div "Save" at bounding box center [335, 471] width 23 height 16
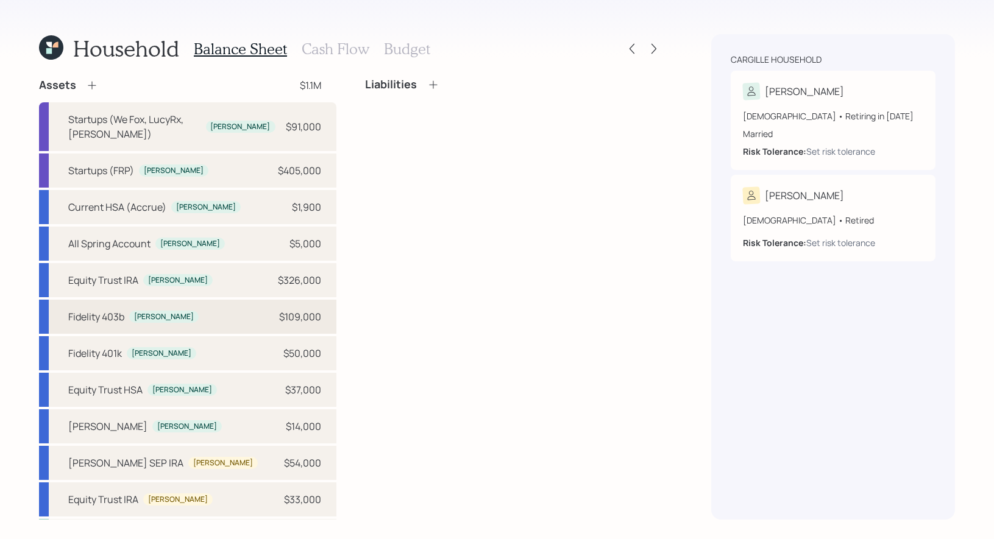
click at [172, 308] on div "Fidelity 403b Robin $109,000" at bounding box center [187, 317] width 297 height 34
select select "public_school_sponsored"
select select "balanced"
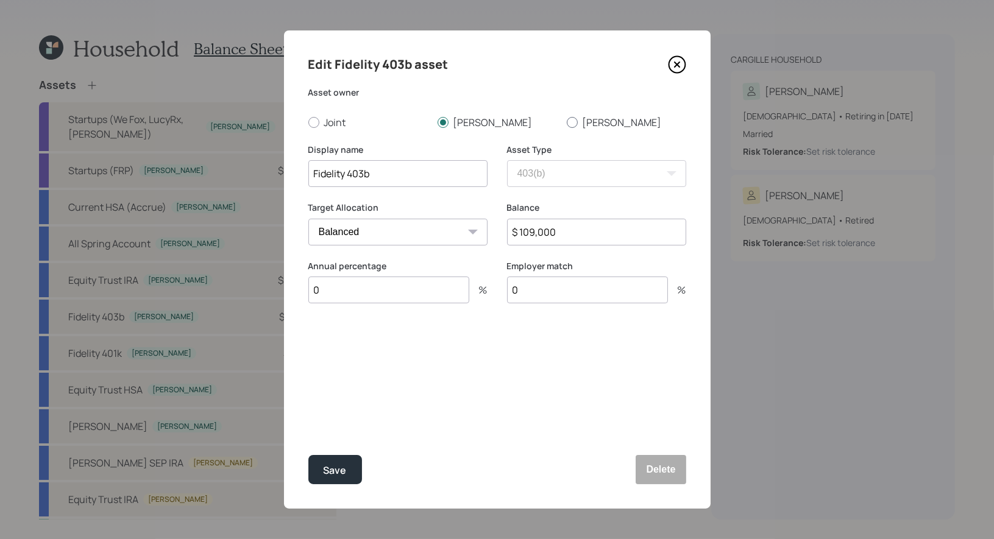
click at [573, 123] on div at bounding box center [572, 122] width 11 height 11
click at [567, 123] on input "Jamie" at bounding box center [566, 122] width 1 height 1
radio input "true"
click at [342, 470] on div "Save" at bounding box center [335, 471] width 23 height 16
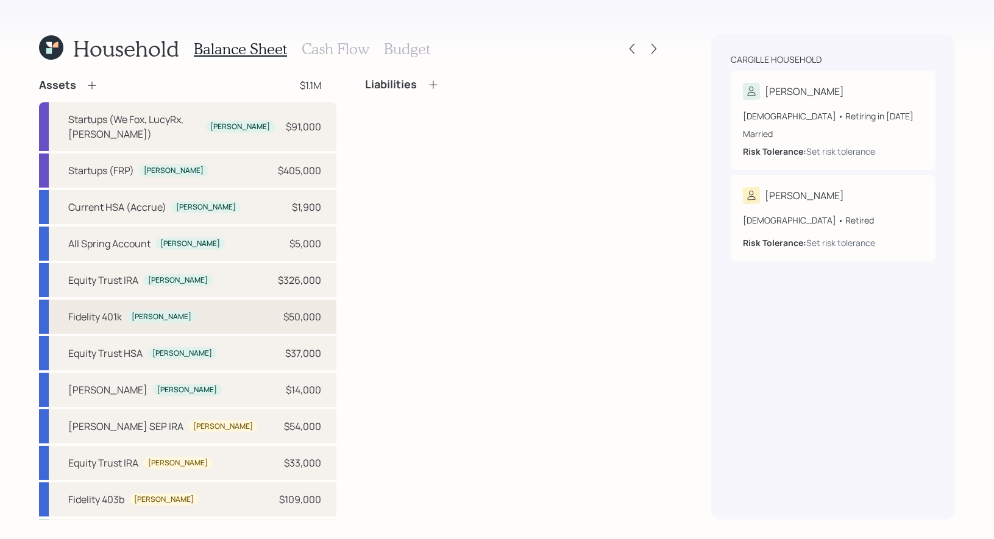
click at [219, 300] on div "Fidelity 401k Robin $50,000" at bounding box center [187, 317] width 297 height 34
select select "company_sponsored"
select select "balanced"
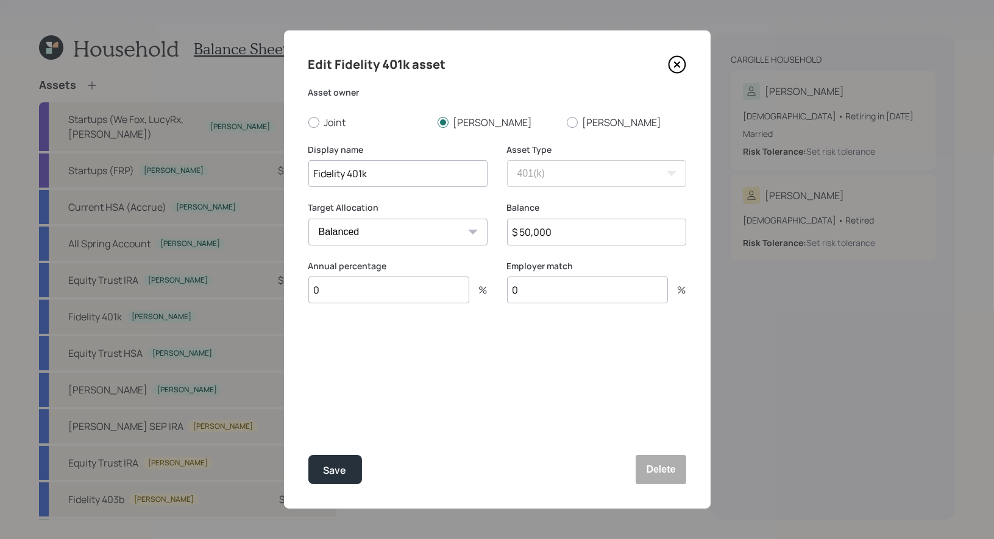
click at [345, 173] on input "Fidelity 401k" at bounding box center [397, 173] width 179 height 27
type input "Fidelity Current 401k"
click at [354, 289] on input "0" at bounding box center [388, 290] width 161 height 27
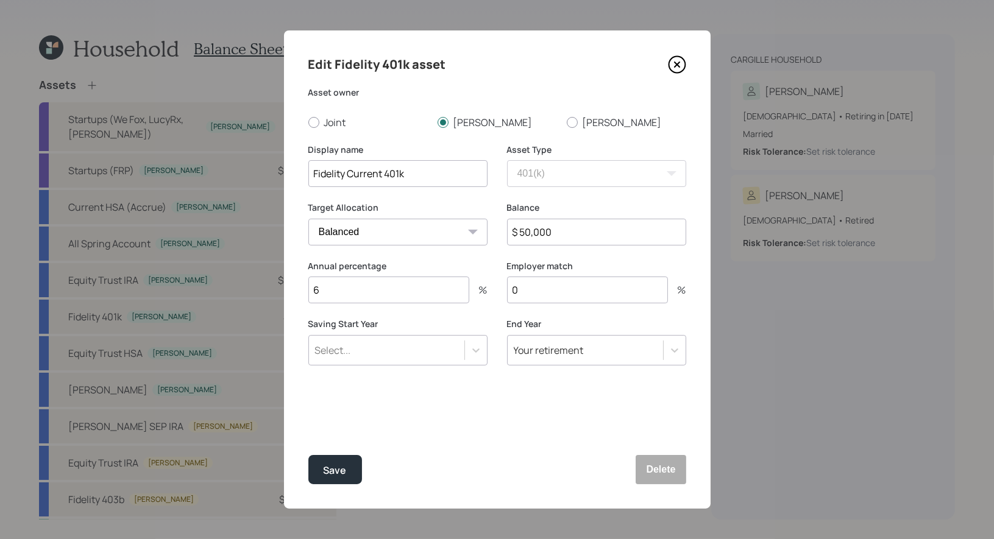
type input "6"
click at [559, 301] on input "0" at bounding box center [587, 290] width 161 height 27
type input "3"
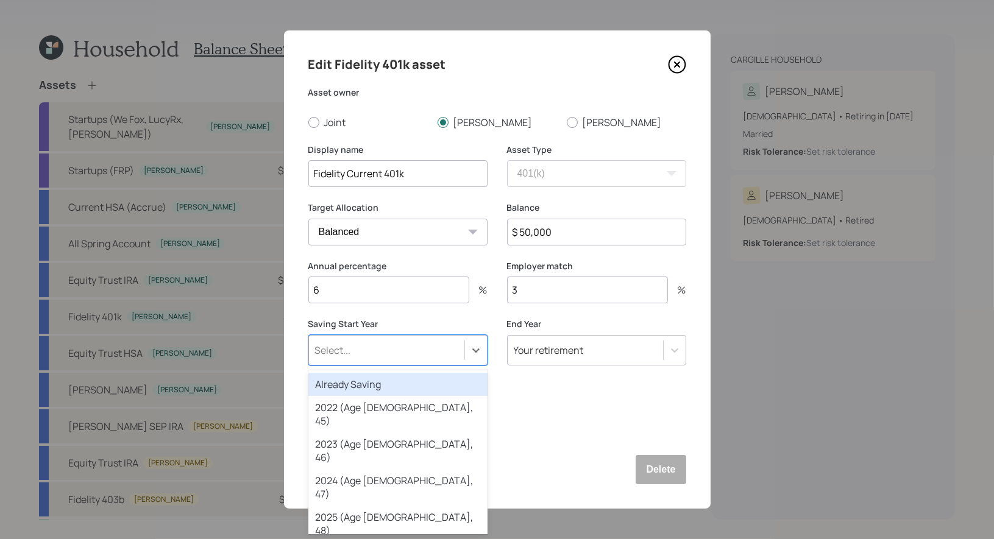
click at [420, 347] on div "Select..." at bounding box center [386, 350] width 155 height 21
click at [410, 385] on div "Already Saving" at bounding box center [397, 384] width 179 height 23
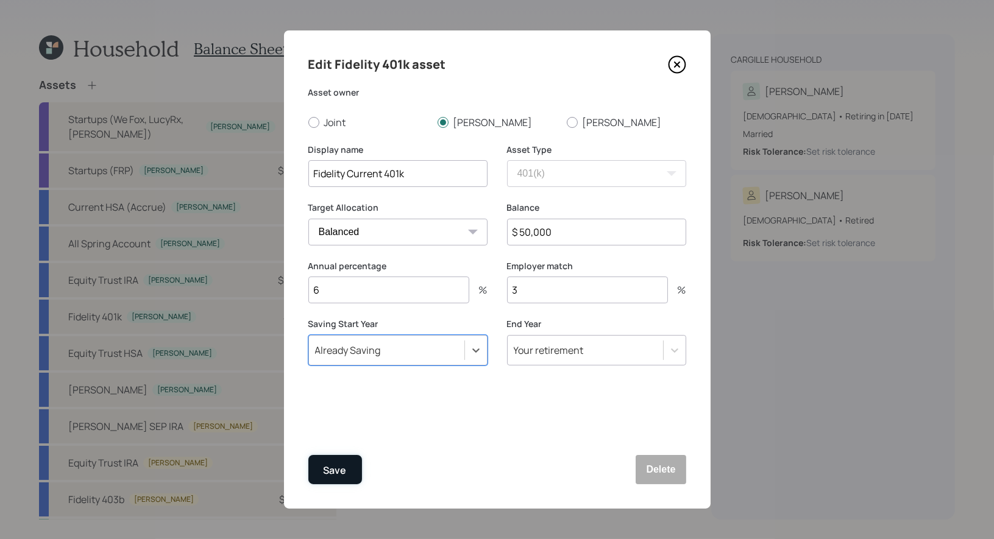
click at [333, 474] on div "Save" at bounding box center [335, 471] width 23 height 16
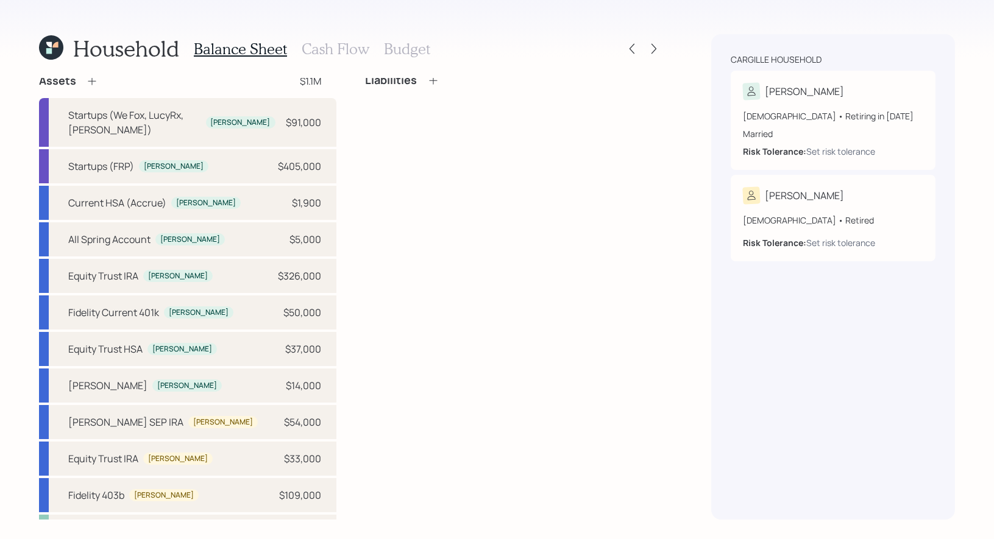
scroll to position [7, 0]
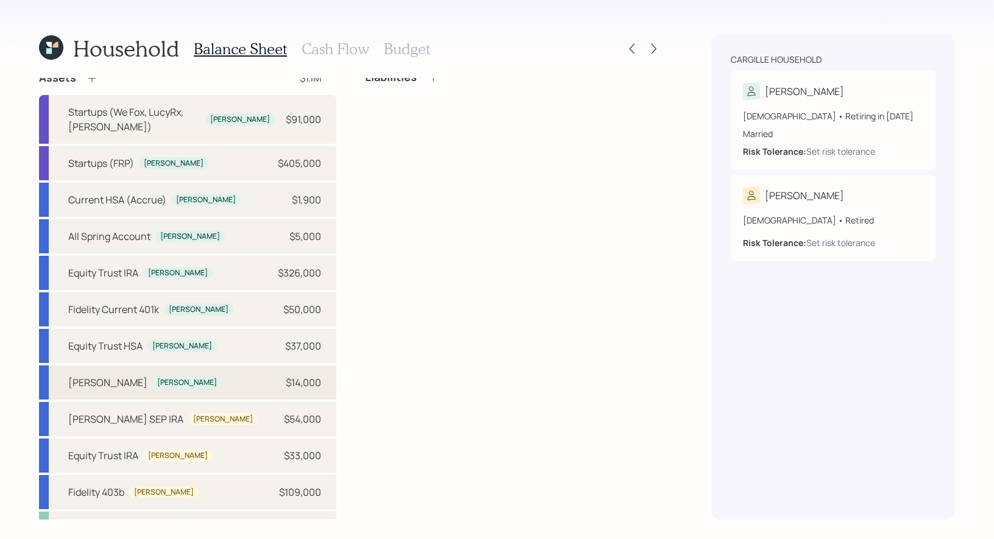
click at [202, 368] on div "Roth IRA Robin $14,000" at bounding box center [187, 383] width 297 height 34
select select "roth_ira"
select select "balanced"
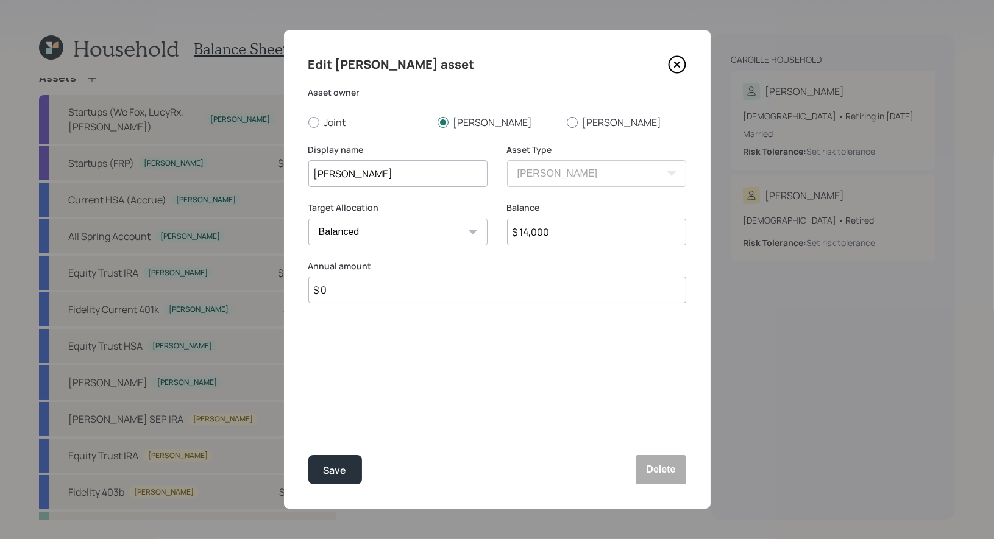
click at [572, 121] on div at bounding box center [572, 122] width 11 height 11
click at [567, 122] on input "Jamie" at bounding box center [566, 122] width 1 height 1
radio input "true"
click at [331, 463] on div "Save" at bounding box center [335, 471] width 23 height 16
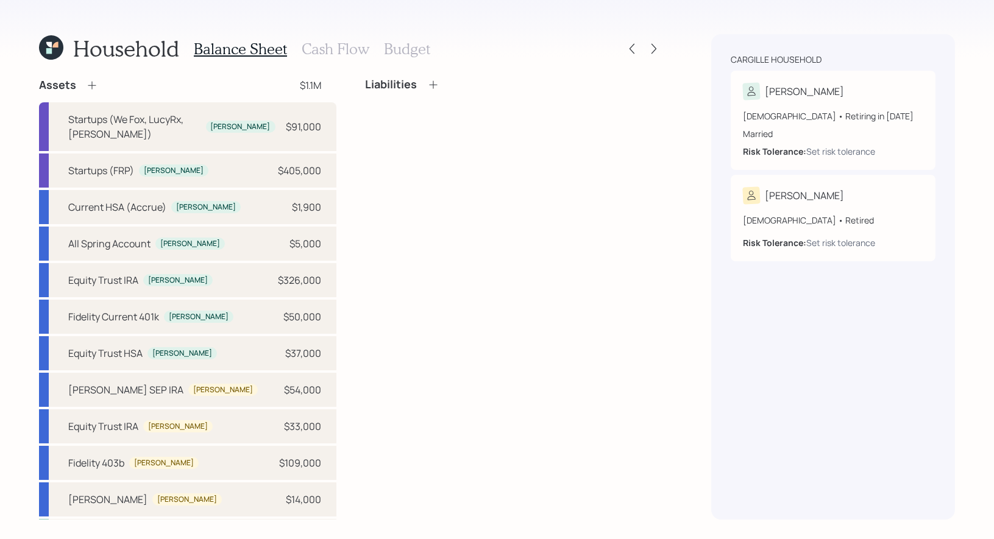
click at [93, 82] on icon at bounding box center [92, 85] width 12 height 12
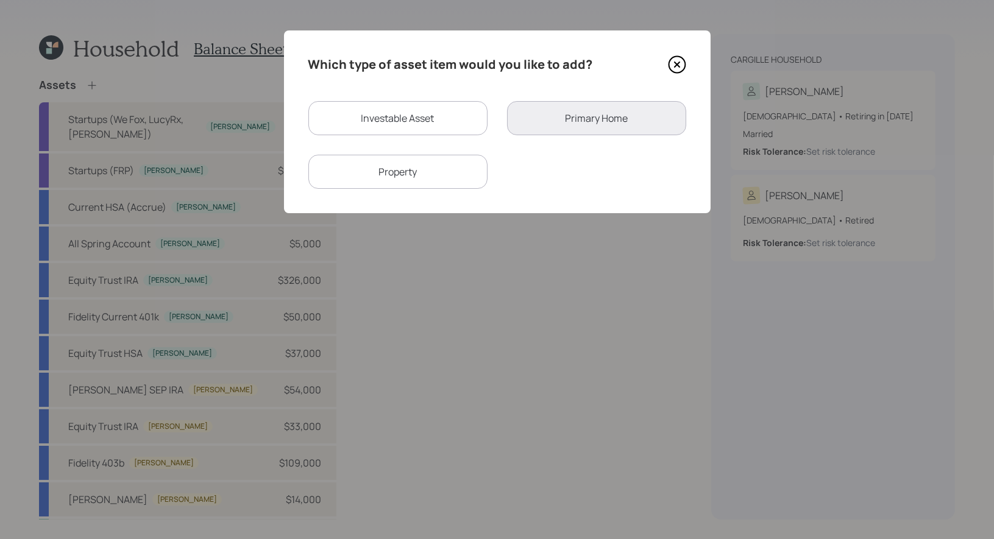
click at [365, 127] on div "Investable Asset" at bounding box center [397, 118] width 179 height 34
select select "taxable"
select select "balanced"
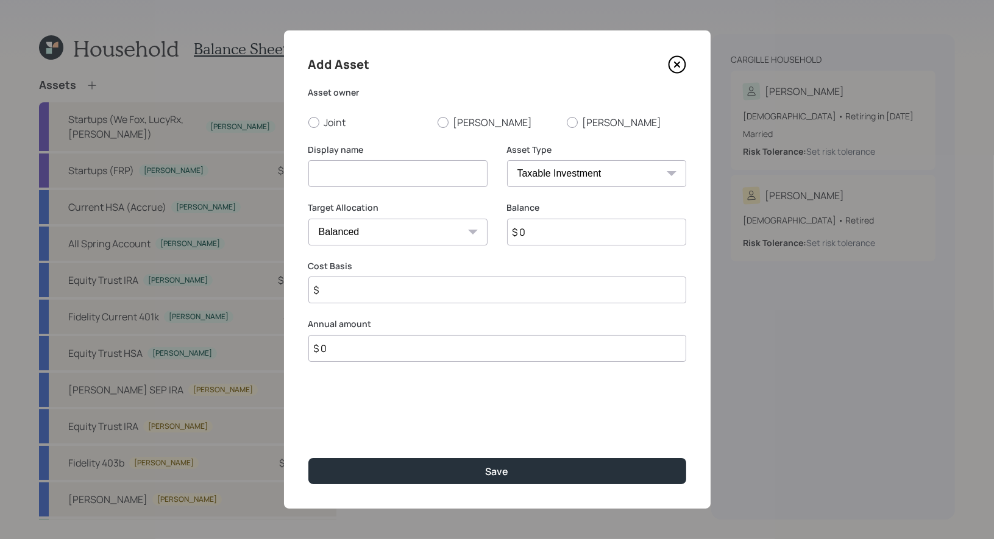
click at [376, 177] on input at bounding box center [397, 173] width 179 height 27
type input "Traditional IRA"
click at [541, 240] on input "$ 0" at bounding box center [596, 232] width 179 height 27
type input "$ 12,000"
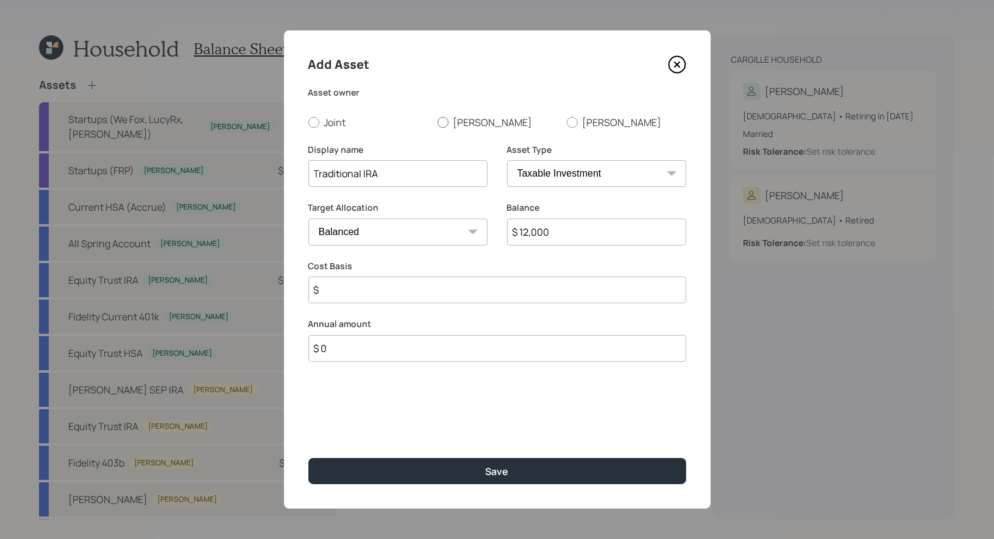
click at [442, 121] on div at bounding box center [443, 122] width 11 height 11
click at [438, 122] on input "Robin" at bounding box center [437, 122] width 1 height 1
radio input "true"
click at [560, 174] on select "SEP IRA IRA Roth IRA 401(k) Roth 401(k) 403(b) Roth 403(b) 457(b) Roth 457(b) H…" at bounding box center [596, 173] width 179 height 27
select select "ira"
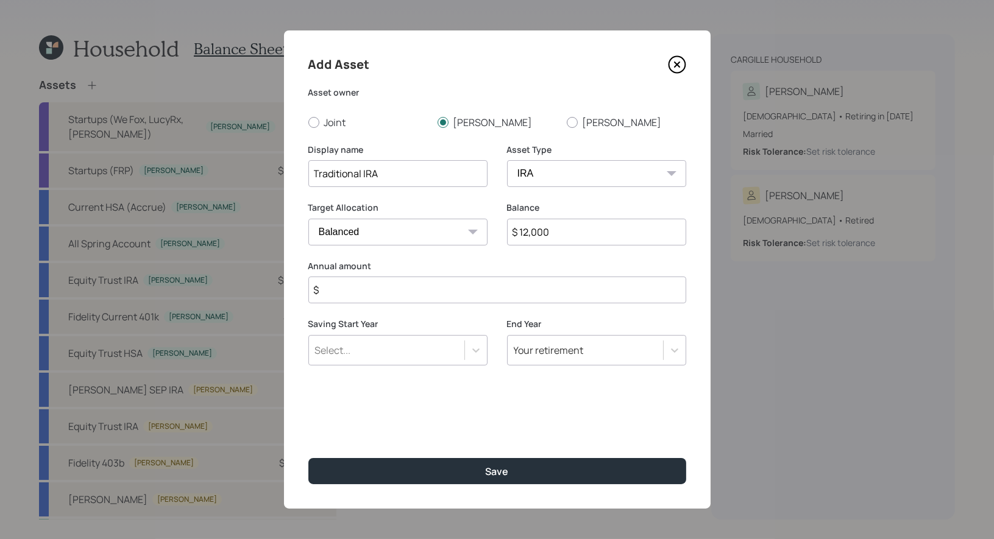
click at [388, 298] on input "$" at bounding box center [497, 290] width 378 height 27
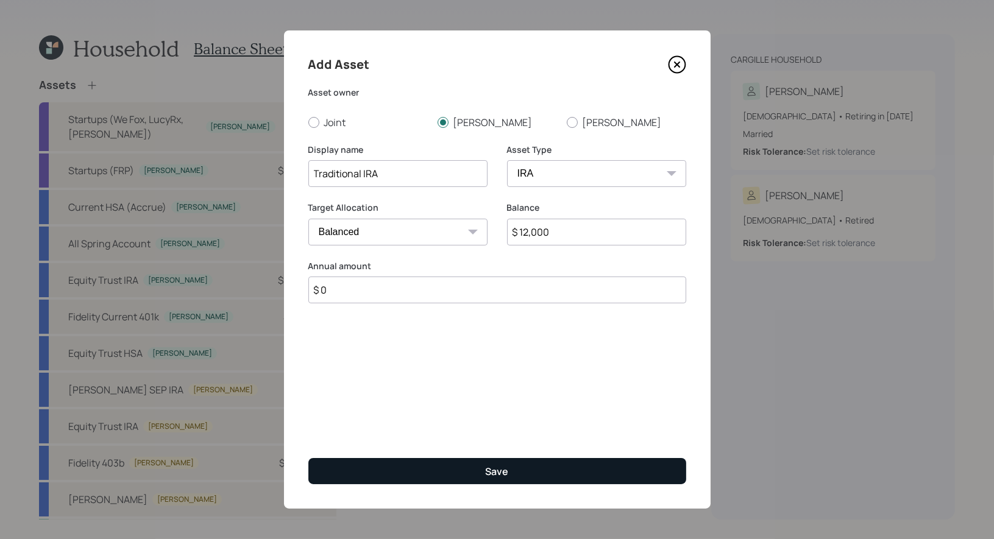
type input "$ 0"
click at [391, 467] on button "Save" at bounding box center [497, 471] width 378 height 26
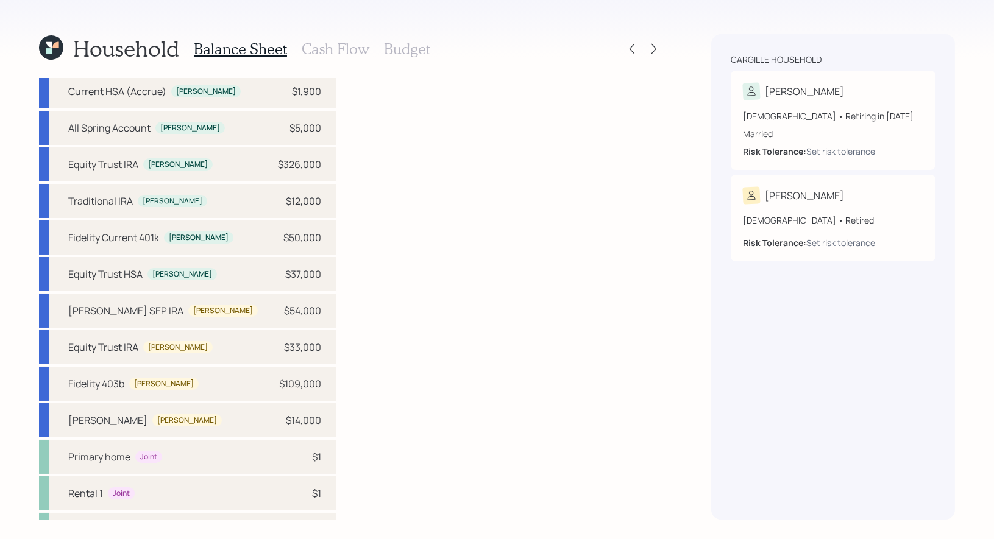
scroll to position [165, 0]
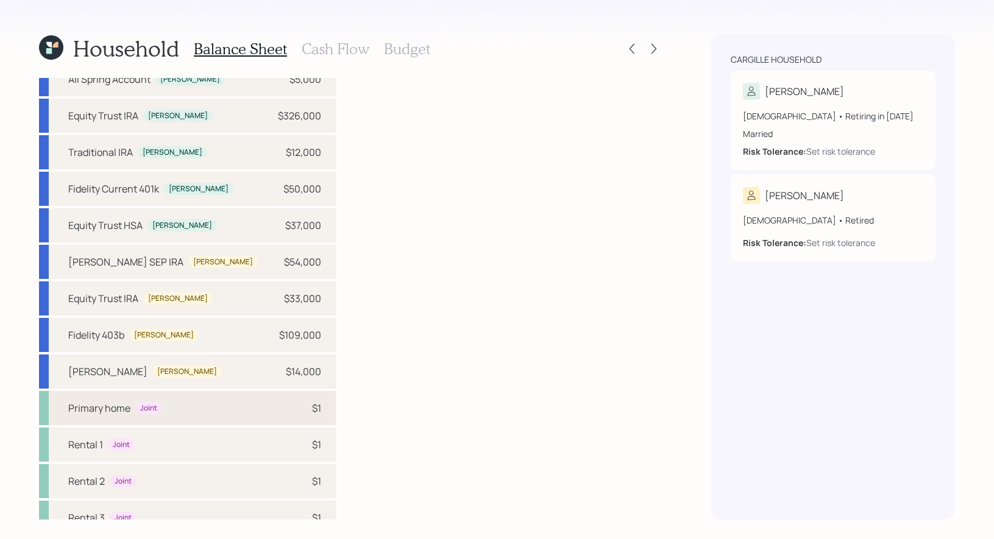
click at [189, 395] on div "Primary home Joint $1" at bounding box center [187, 408] width 297 height 34
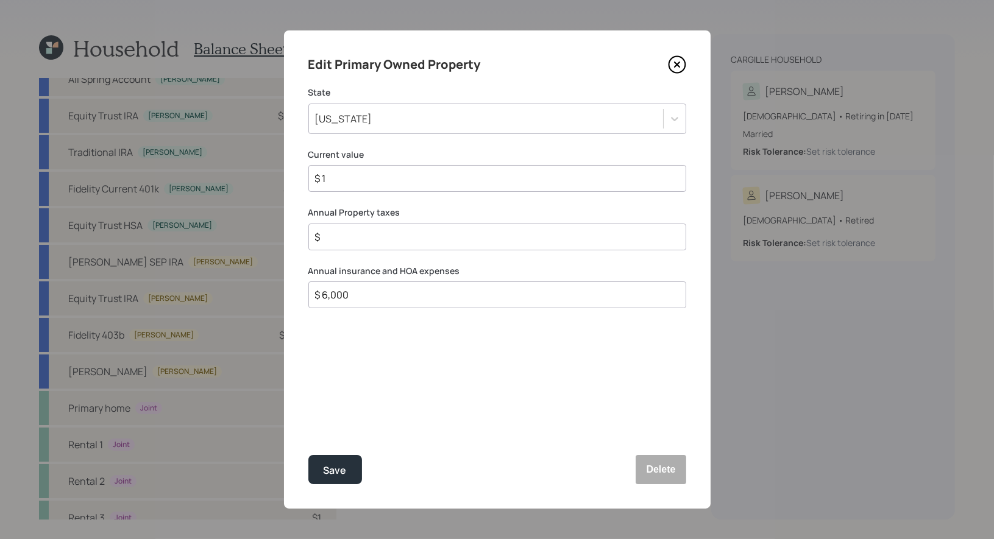
click at [340, 177] on input "$ 1" at bounding box center [492, 178] width 357 height 15
type input "$ 750,000"
click at [338, 238] on input "$" at bounding box center [492, 237] width 357 height 15
type input "$ 7,000"
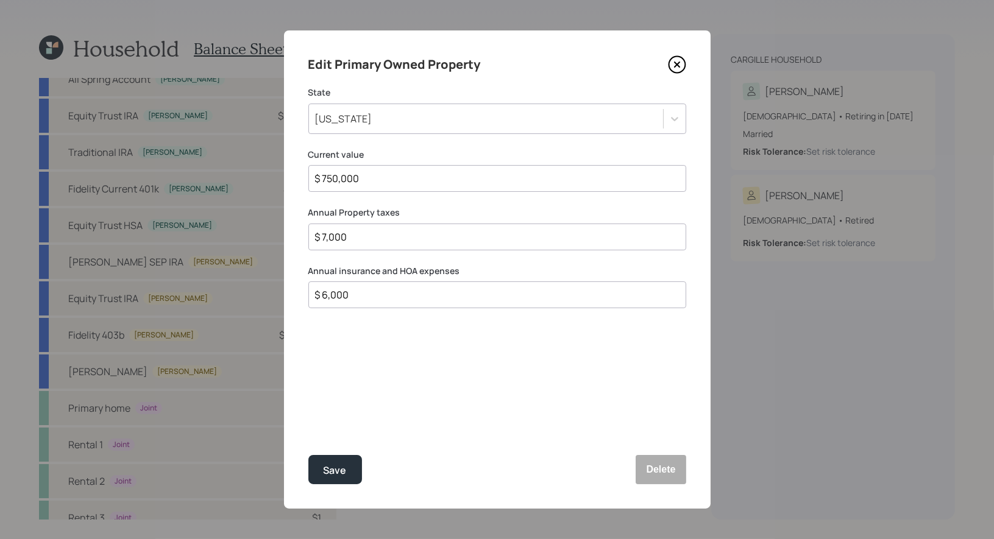
click at [367, 299] on input "$ 6,000" at bounding box center [492, 295] width 357 height 15
type input "$ 16,000"
click at [336, 466] on div "Save" at bounding box center [335, 471] width 23 height 16
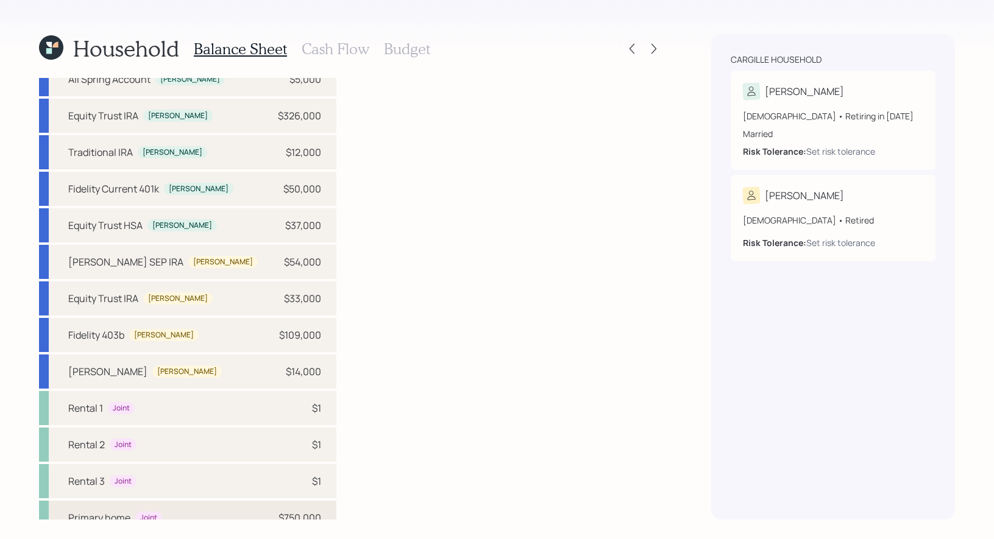
click at [101, 511] on div "Primary home" at bounding box center [99, 518] width 62 height 15
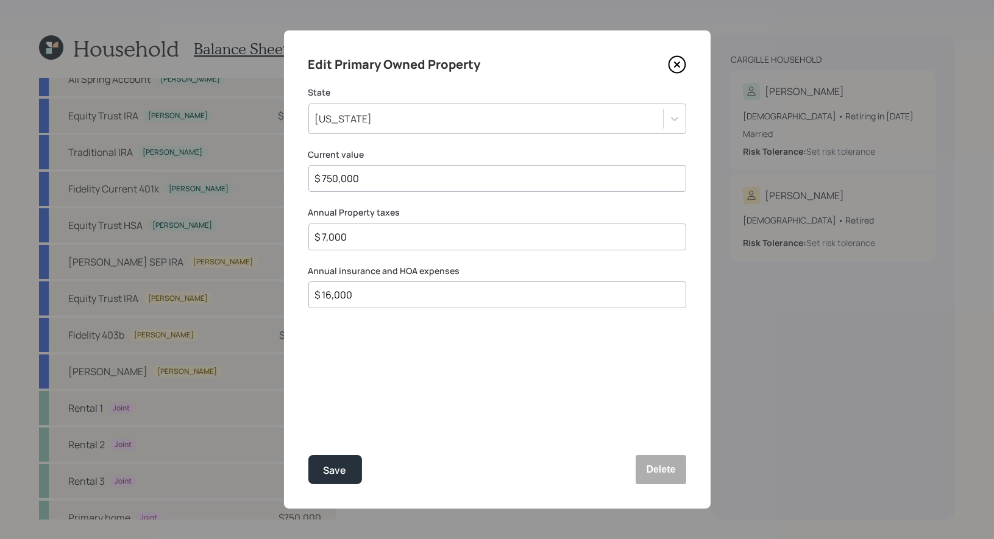
click at [430, 288] on input "$ 16,000" at bounding box center [492, 295] width 357 height 15
type input "$ 14,000"
click at [329, 471] on div "Save" at bounding box center [335, 471] width 23 height 16
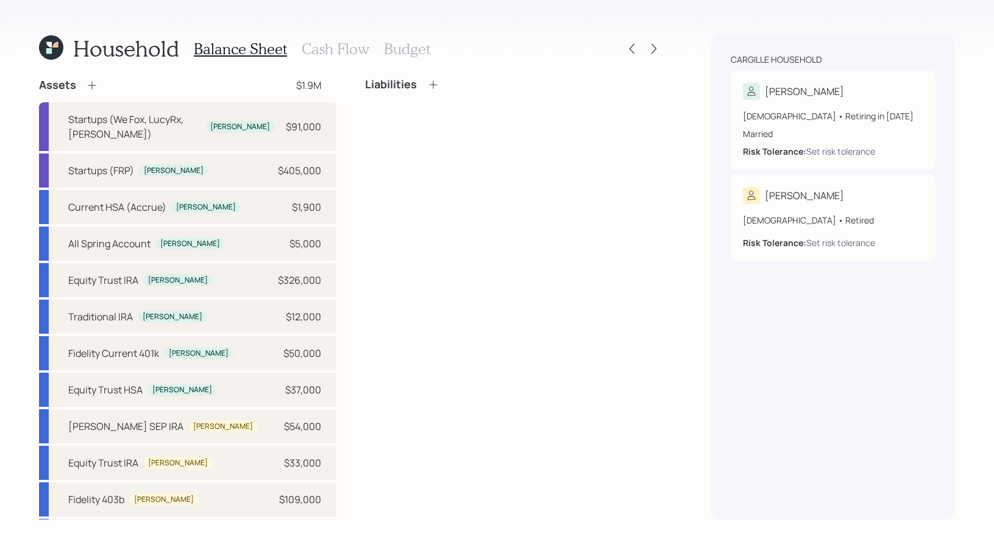
click at [432, 82] on icon at bounding box center [433, 84] width 8 height 8
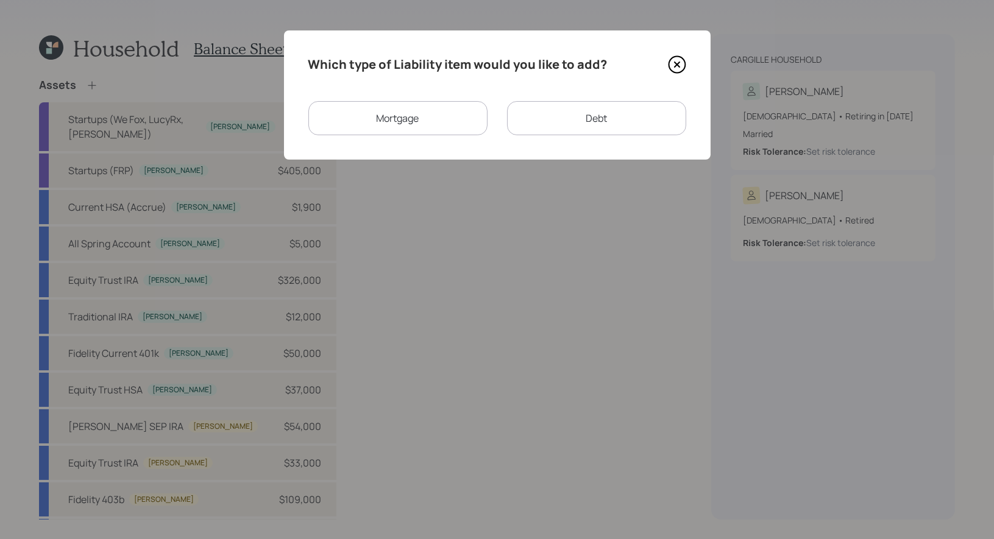
click at [423, 118] on div "Mortgage" at bounding box center [397, 118] width 179 height 34
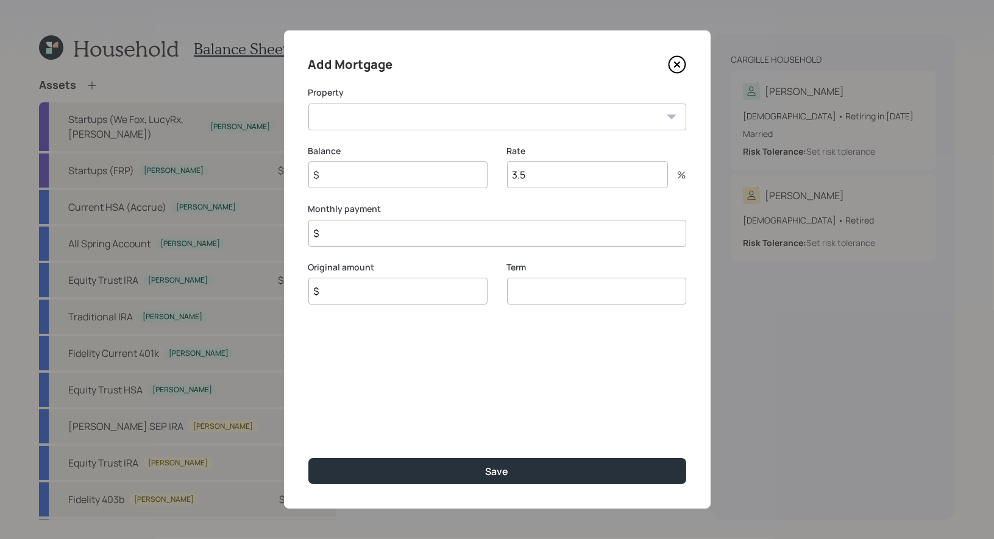
click at [415, 107] on select "Rental 1 Rental 2 Rental 3 FL Primary home" at bounding box center [497, 117] width 378 height 27
select select "2d057966-2e68-4445-b589-f0fd0a5e5063"
click at [408, 182] on input "$" at bounding box center [397, 175] width 179 height 27
type input "$ 509,000"
click at [581, 180] on input "3.5" at bounding box center [587, 175] width 161 height 27
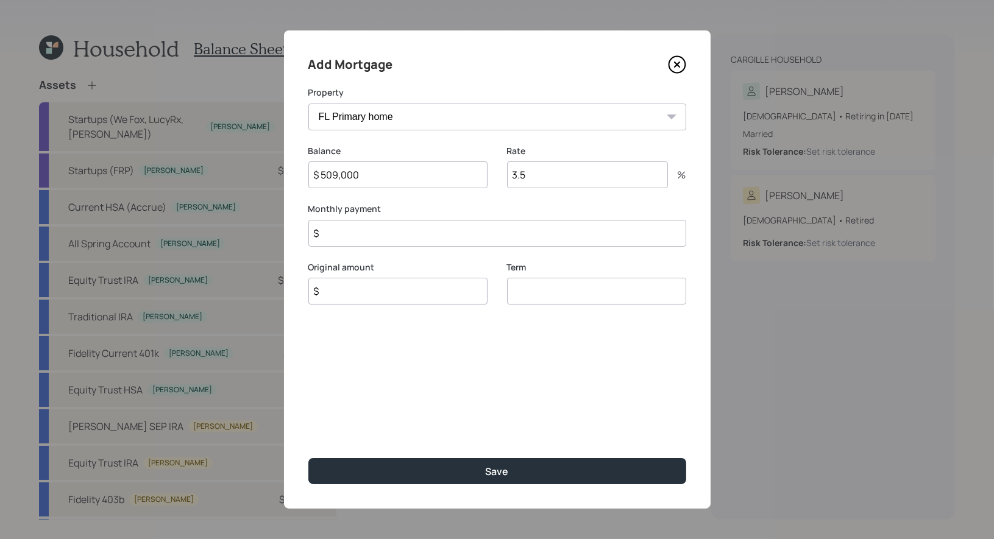
click at [581, 180] on input "3.5" at bounding box center [587, 175] width 161 height 27
type input "6.125"
click at [392, 297] on input "$" at bounding box center [397, 291] width 179 height 27
type input "$ 509,000"
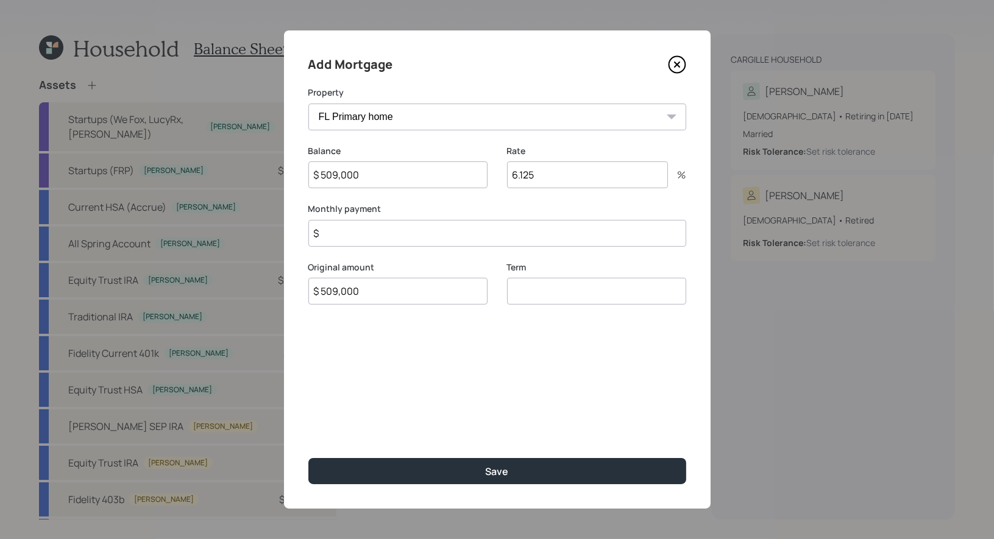
click at [580, 289] on input "number" at bounding box center [596, 291] width 179 height 27
type input "30"
click at [390, 241] on input "$" at bounding box center [497, 233] width 378 height 27
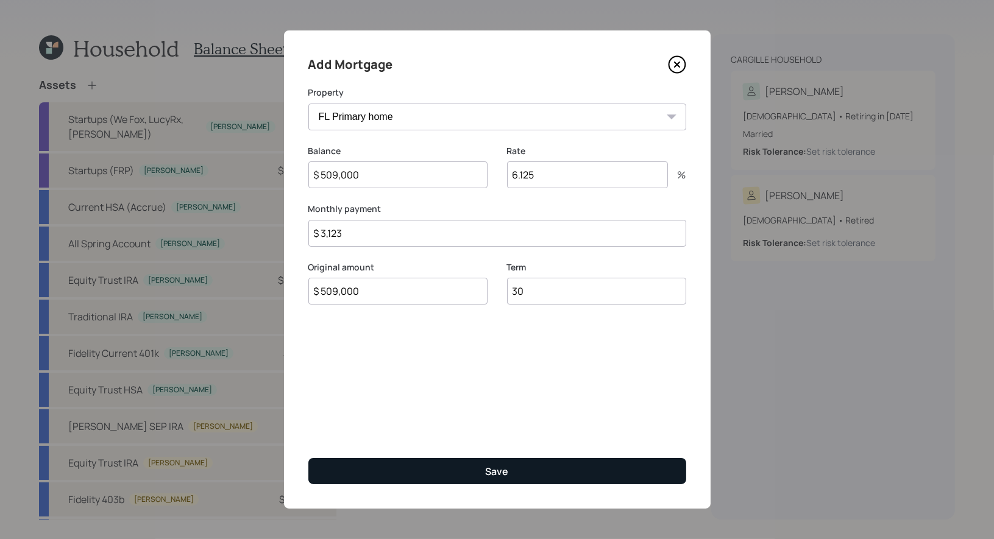
type input "$ 3,123"
click at [410, 472] on button "Save" at bounding box center [497, 471] width 378 height 26
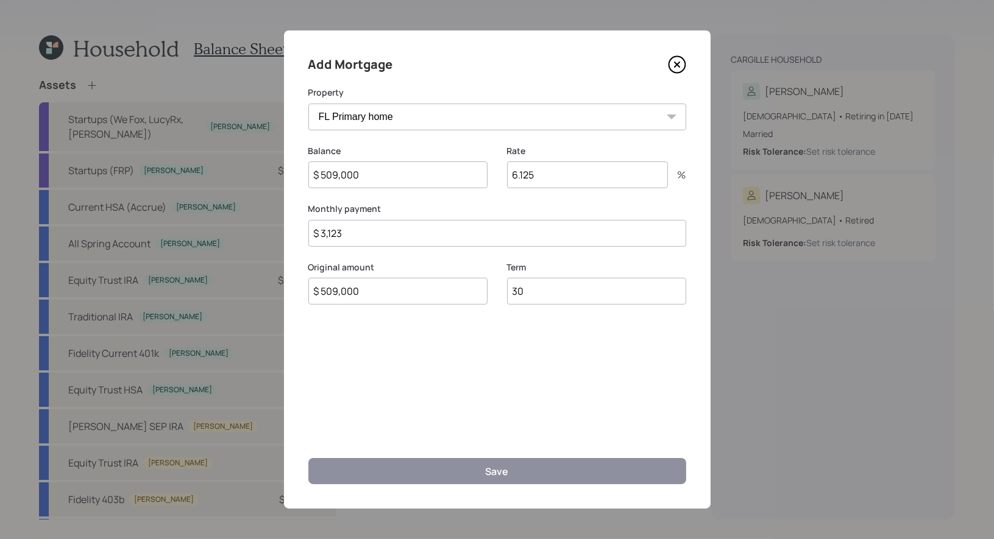
select select "9de9e6c9-cb27-44c7-a6bd-dbc207888055"
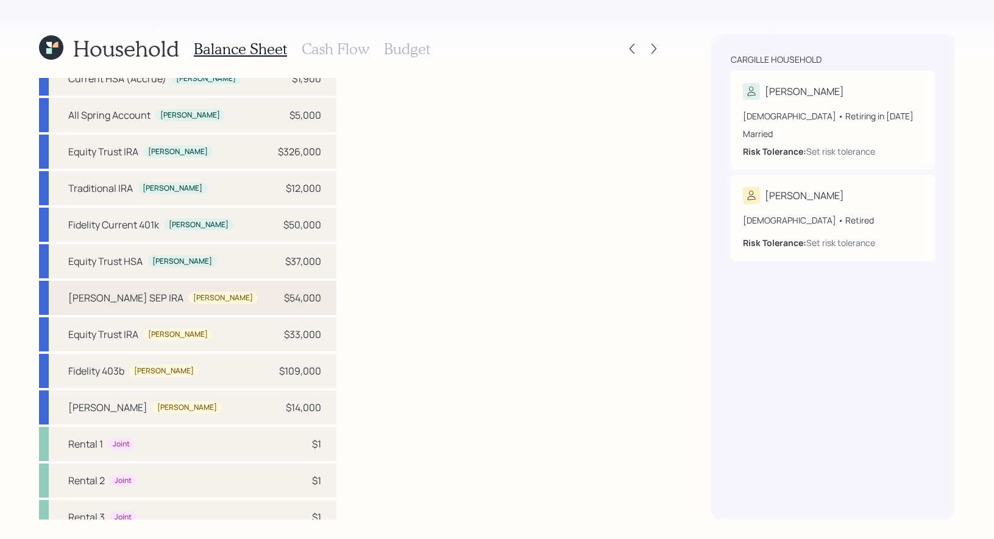
scroll to position [165, 0]
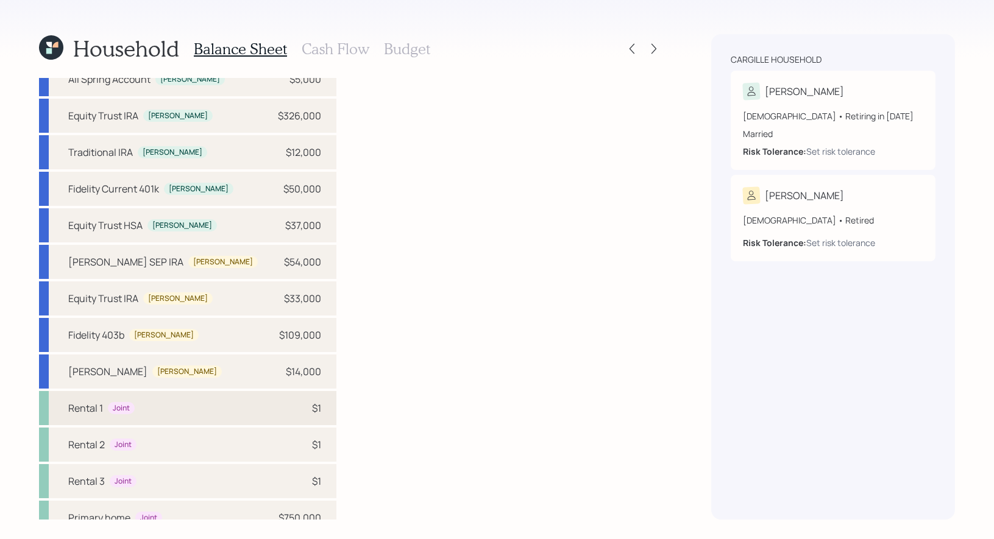
click at [166, 391] on div "Rental 1 Joint $1" at bounding box center [187, 408] width 297 height 34
select select "rental_property"
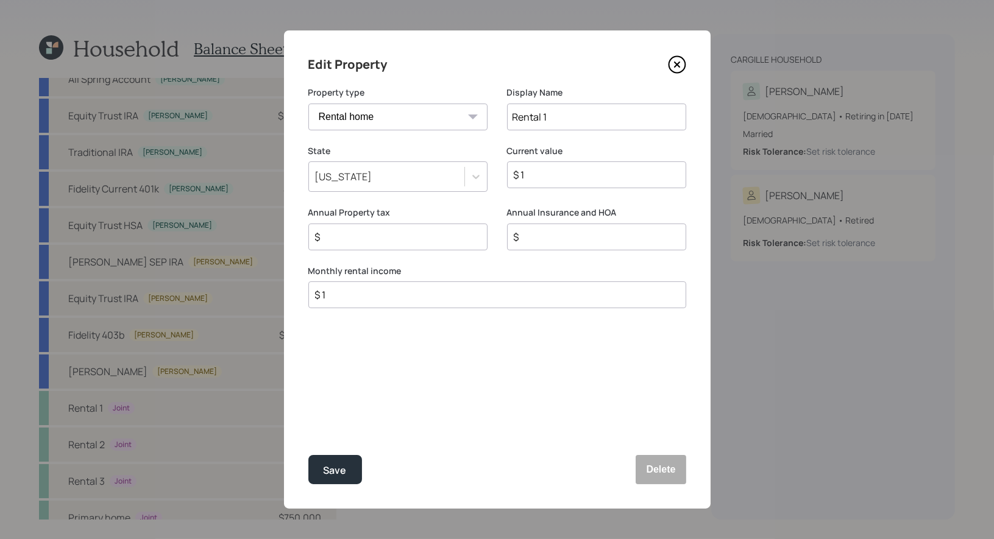
click at [533, 177] on input "$ 1" at bounding box center [592, 175] width 158 height 15
click at [571, 112] on input "Rental 1" at bounding box center [596, 117] width 179 height 27
type input "Rental 1 (1930 W 24th St)"
click at [546, 174] on input "$ 1" at bounding box center [592, 175] width 158 height 15
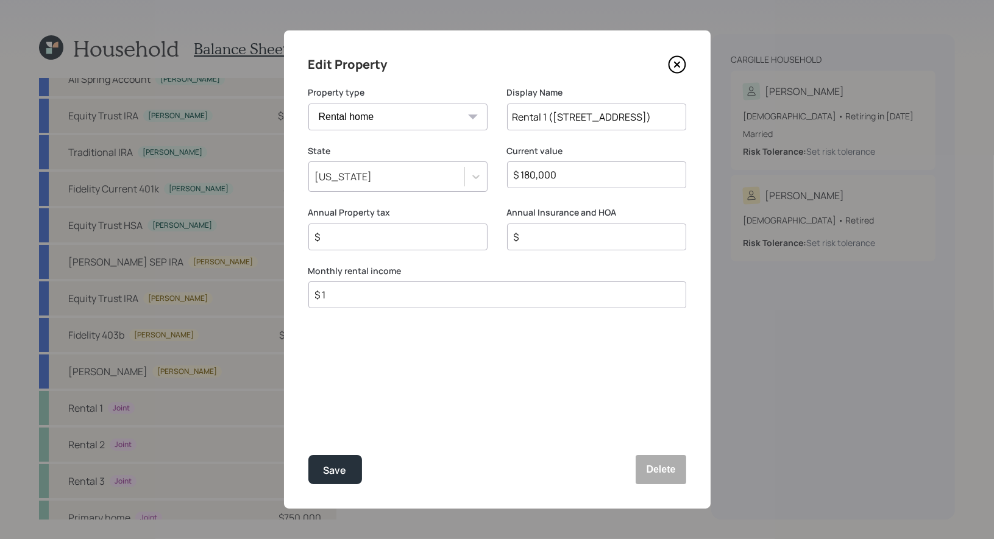
type input "$ 180,000"
click at [337, 241] on input "$" at bounding box center [393, 237] width 158 height 15
type input "$ 1,000"
click at [531, 240] on input "$" at bounding box center [592, 237] width 158 height 15
type input "$ 1,000"
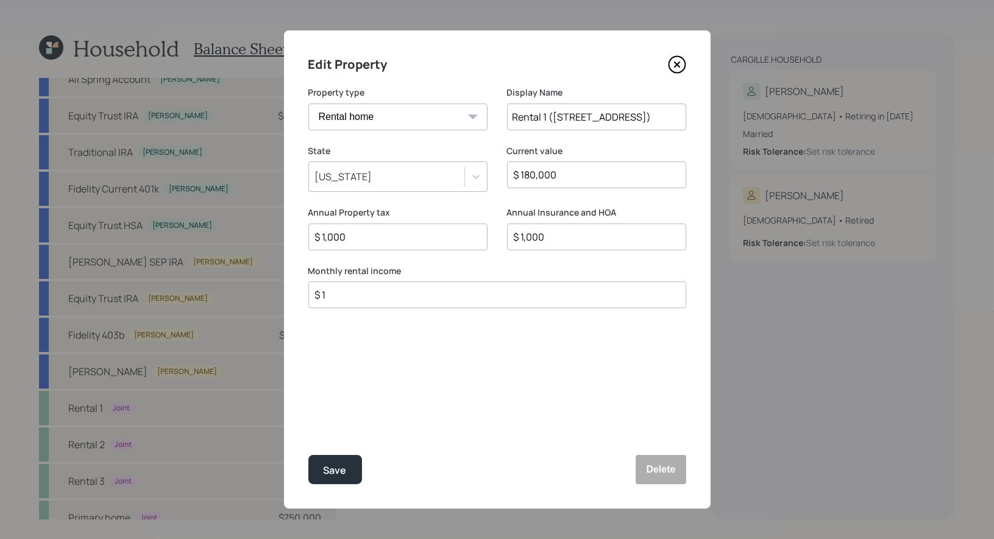
click at [334, 294] on input "$ 1" at bounding box center [492, 295] width 357 height 15
type input "$ 1,400"
click at [326, 469] on div "Save" at bounding box center [335, 471] width 23 height 16
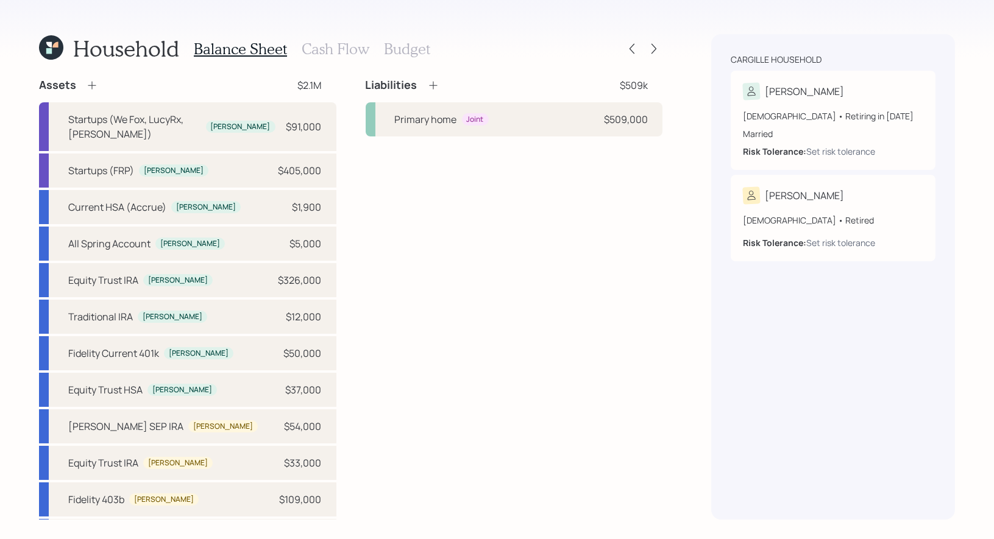
click at [435, 84] on icon at bounding box center [433, 85] width 12 height 12
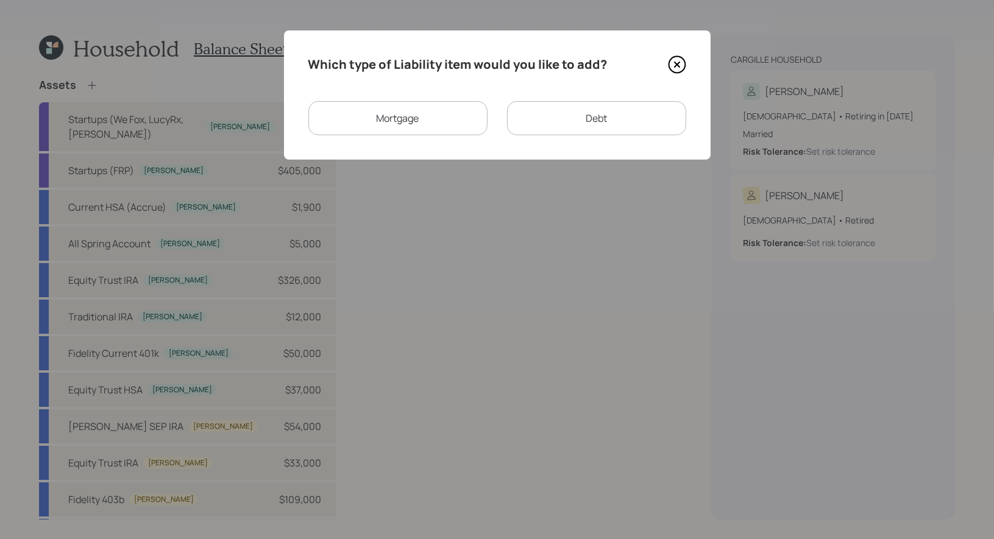
click at [419, 113] on div "Mortgage" at bounding box center [397, 118] width 179 height 34
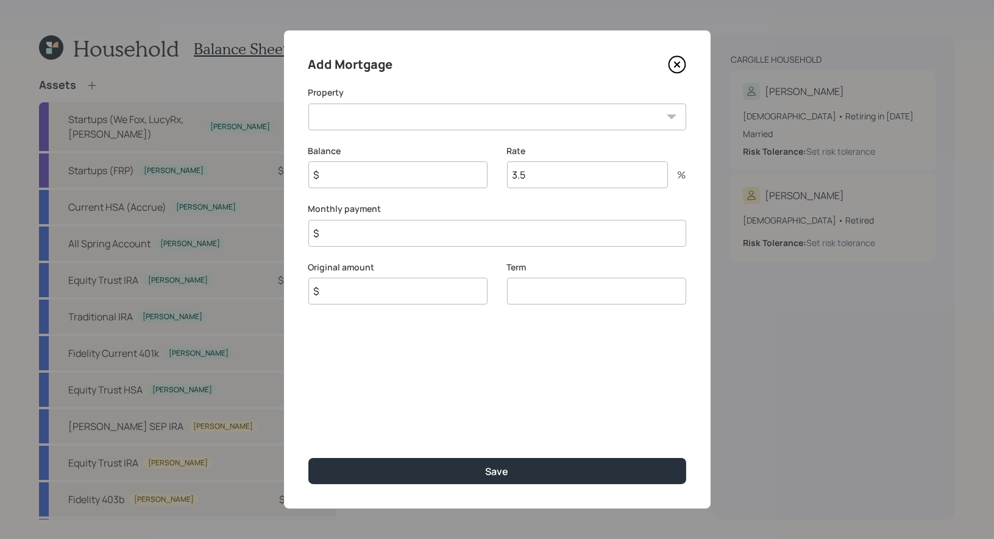
click at [394, 121] on select "Rental 2 Rental 3 Rental 1 (1930 W 24th St)" at bounding box center [497, 117] width 378 height 27
select select "9de9e6c9-cb27-44c7-a6bd-dbc207888055"
click at [386, 179] on input "$" at bounding box center [397, 175] width 179 height 27
type input "$ 100,000"
click at [376, 298] on input "$" at bounding box center [397, 291] width 179 height 27
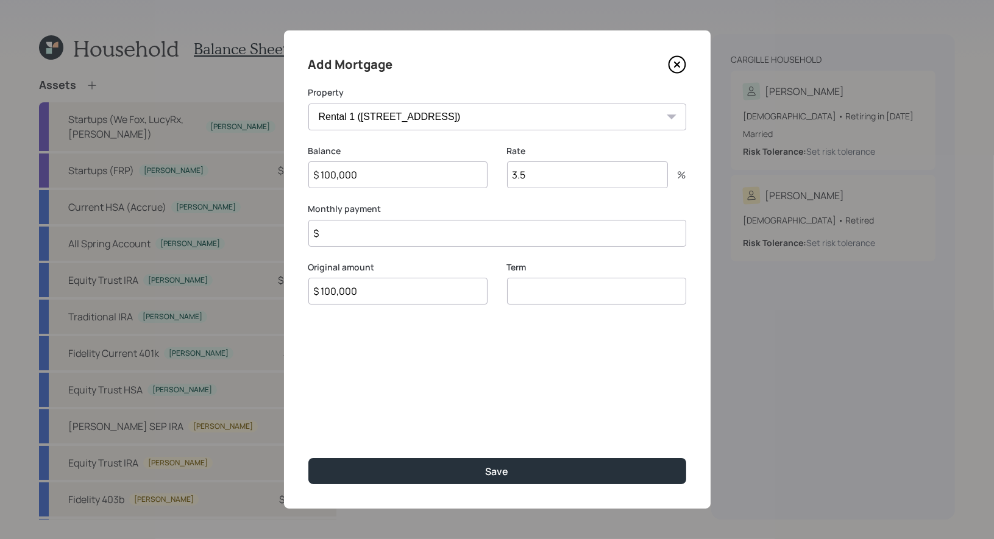
type input "$ 100,000"
click at [549, 296] on input "number" at bounding box center [596, 291] width 179 height 27
type input "30"
click at [550, 177] on input "3.5" at bounding box center [587, 175] width 161 height 27
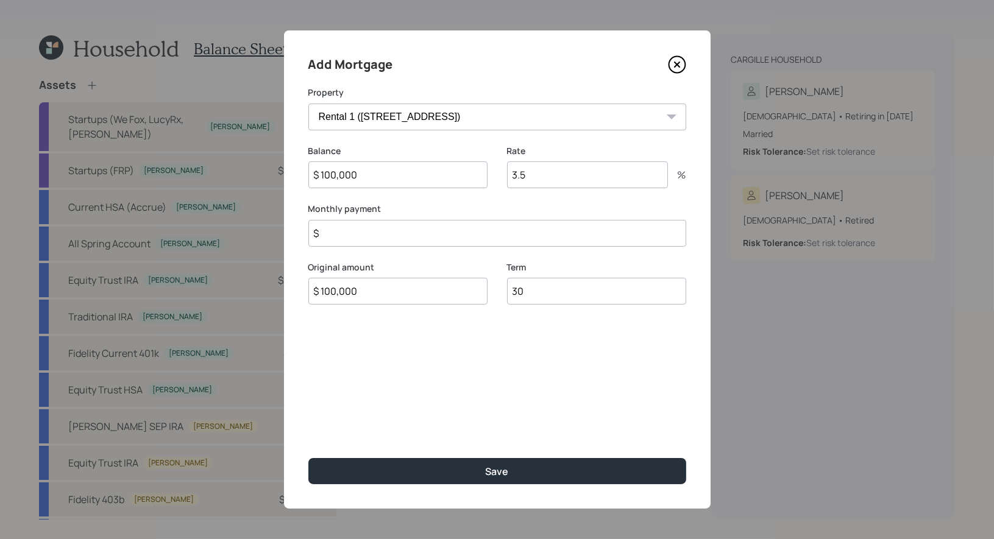
click at [550, 177] on input "3.5" at bounding box center [587, 175] width 161 height 27
type input "3"
click at [359, 237] on input "$" at bounding box center [497, 233] width 378 height 27
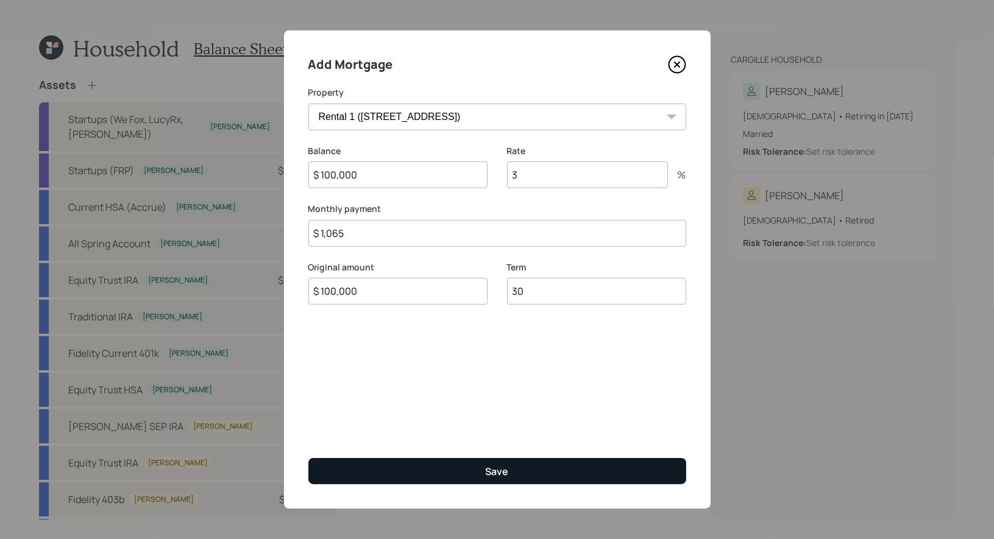
type input "$ 1,065"
click at [404, 473] on button "Save" at bounding box center [497, 471] width 378 height 26
select select "df531b16-f018-4ffb-80f8-3d1ec4a189bc"
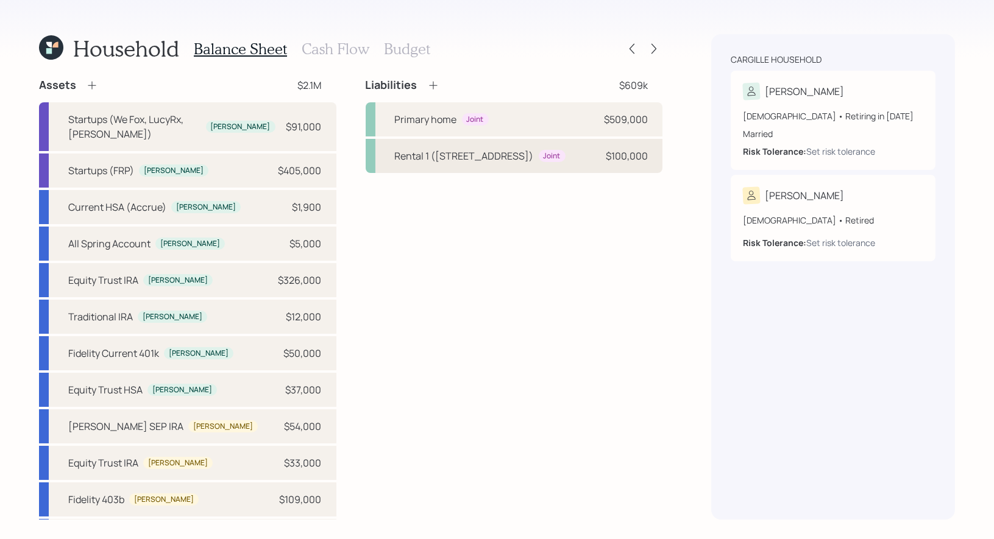
click at [410, 158] on div "Rental 1 (1930 W 24th St)" at bounding box center [464, 156] width 139 height 15
select select "9de9e6c9-cb27-44c7-a6bd-dbc207888055"
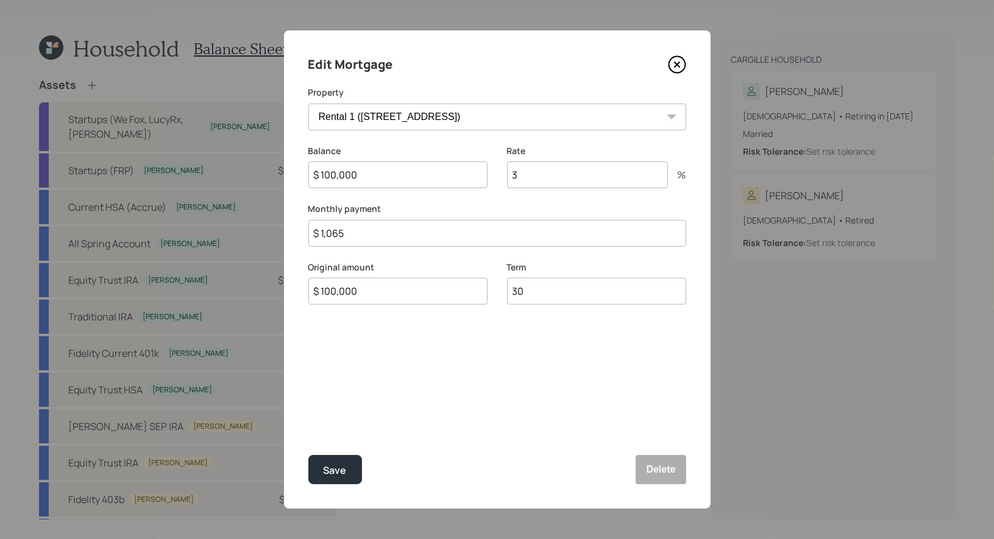
click at [567, 288] on input "30" at bounding box center [596, 291] width 179 height 27
type input "3"
type input "15"
click at [329, 471] on div "Save" at bounding box center [335, 471] width 23 height 16
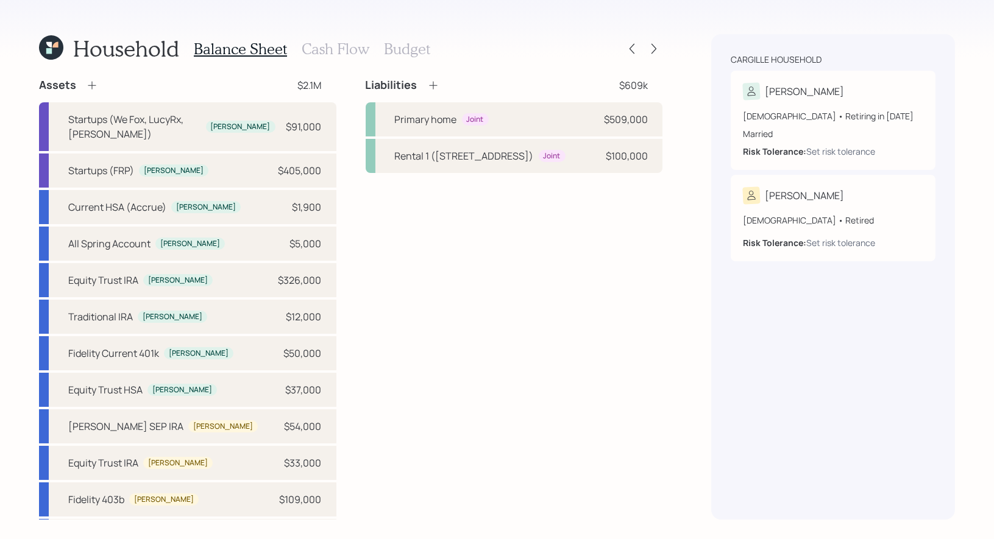
scroll to position [165, 0]
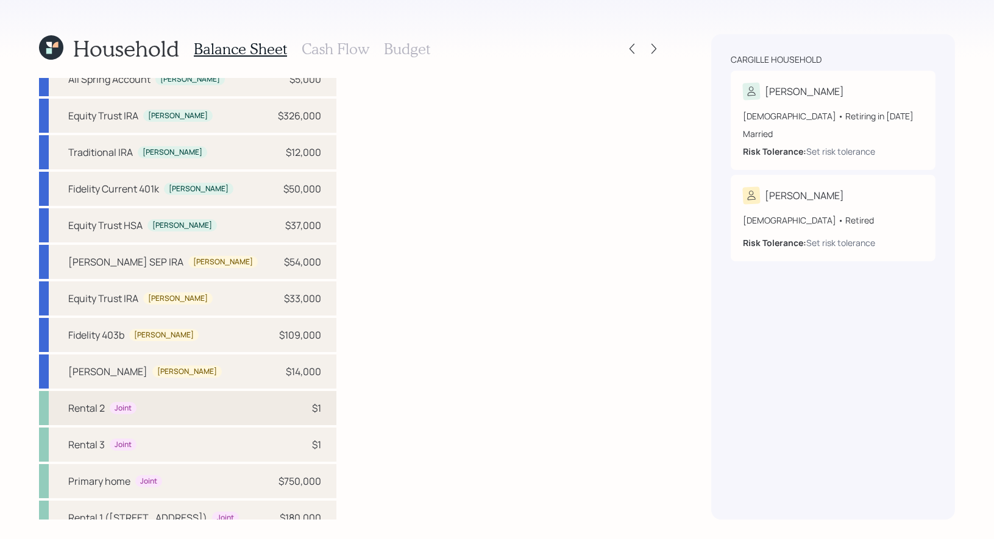
click at [164, 395] on div "Rental 2 Joint $1" at bounding box center [187, 408] width 297 height 34
select select "rental_property"
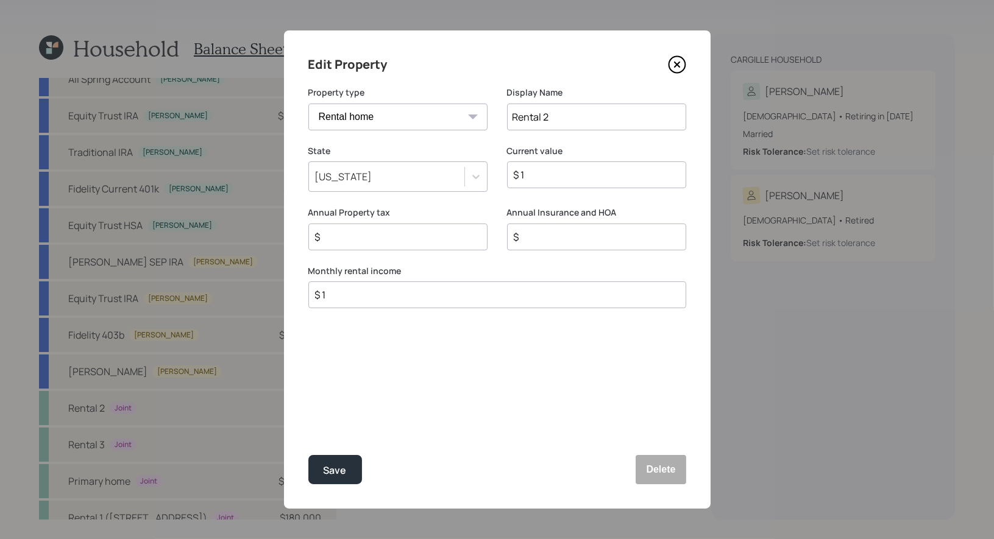
click at [581, 117] on input "Rental 2" at bounding box center [596, 117] width 179 height 27
type input "Rental 2 (77 Carlson)"
click at [537, 176] on input "$ 1" at bounding box center [592, 175] width 158 height 15
type input "$ 550,000"
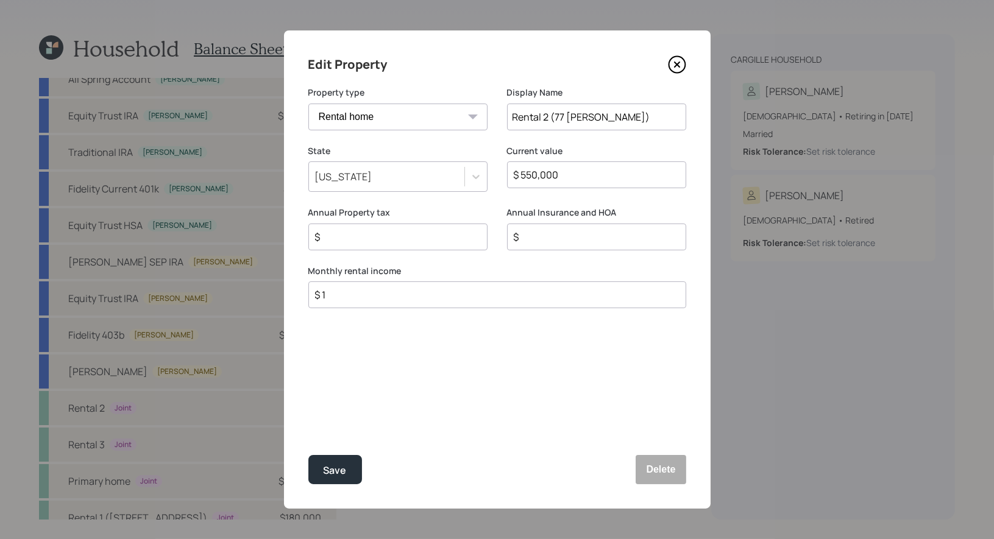
click at [374, 242] on input "$" at bounding box center [393, 237] width 158 height 15
type input "$ 6,000"
click at [553, 242] on input "$" at bounding box center [592, 237] width 158 height 15
type input "$ 2,000"
click at [339, 288] on input "$ 1" at bounding box center [492, 295] width 357 height 15
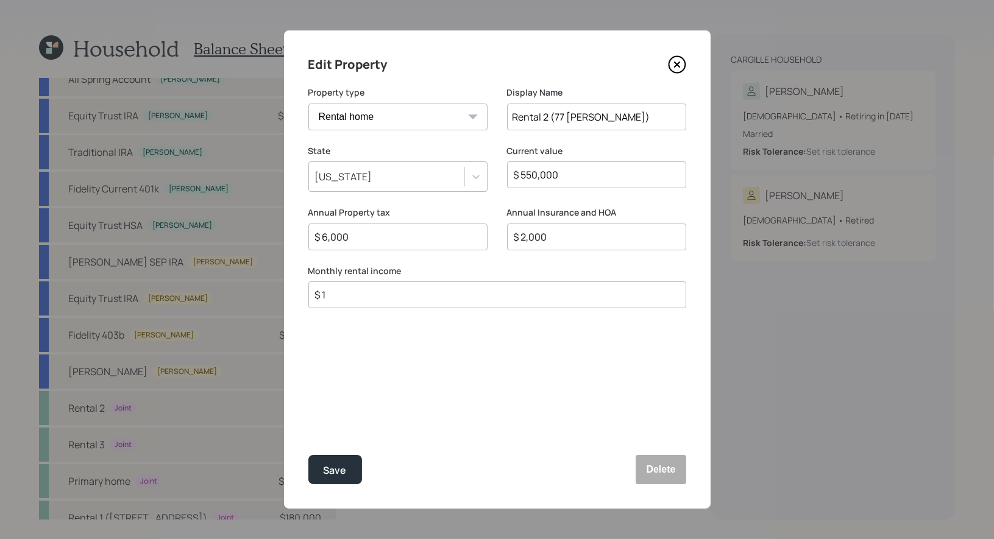
click at [346, 301] on input "$ 1" at bounding box center [492, 295] width 357 height 15
type input "$ 3,500"
click at [331, 465] on div "Save" at bounding box center [335, 471] width 23 height 16
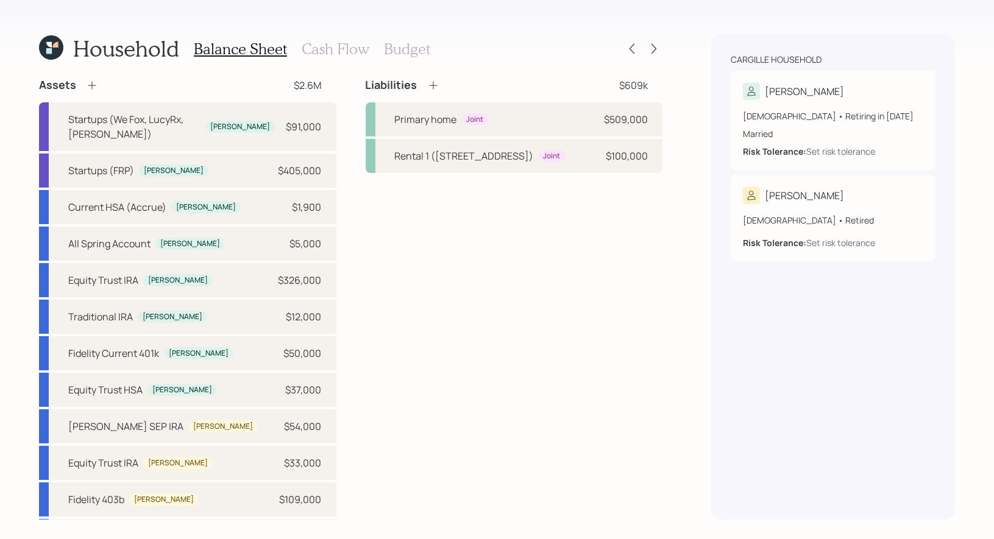
click at [432, 86] on icon at bounding box center [433, 85] width 12 height 12
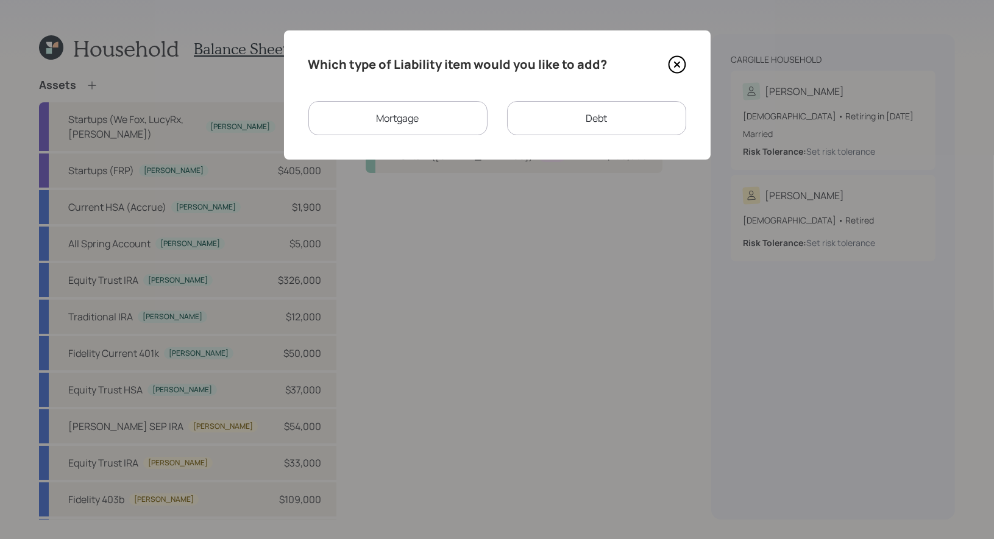
click at [414, 119] on div "Mortgage" at bounding box center [397, 118] width 179 height 34
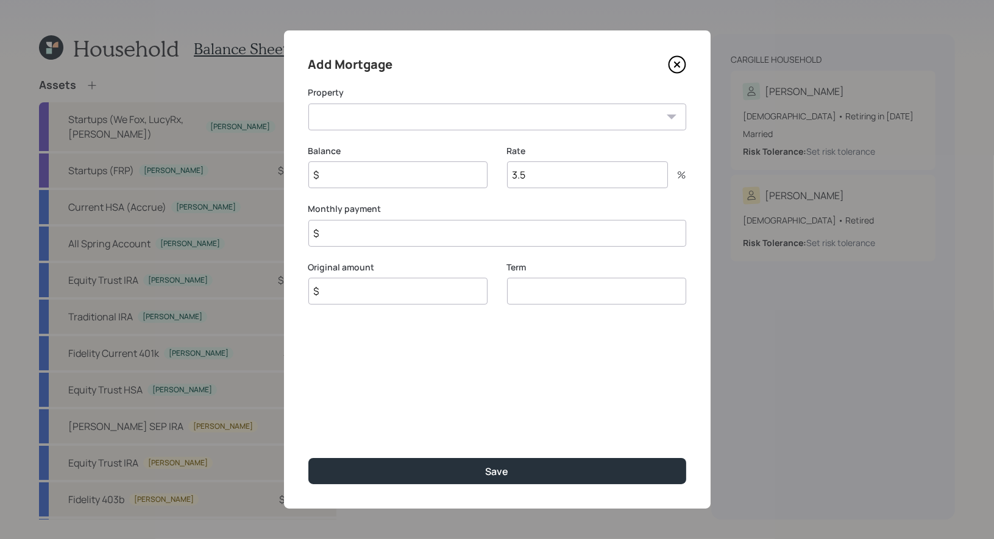
click at [404, 118] on select "Rental 2 (77 Carlson) Rental 3" at bounding box center [497, 117] width 378 height 27
select select "df531b16-f018-4ffb-80f8-3d1ec4a189bc"
click at [380, 180] on input "$" at bounding box center [397, 175] width 179 height 27
type input "$ 368,000"
click at [352, 299] on input "$" at bounding box center [397, 291] width 179 height 27
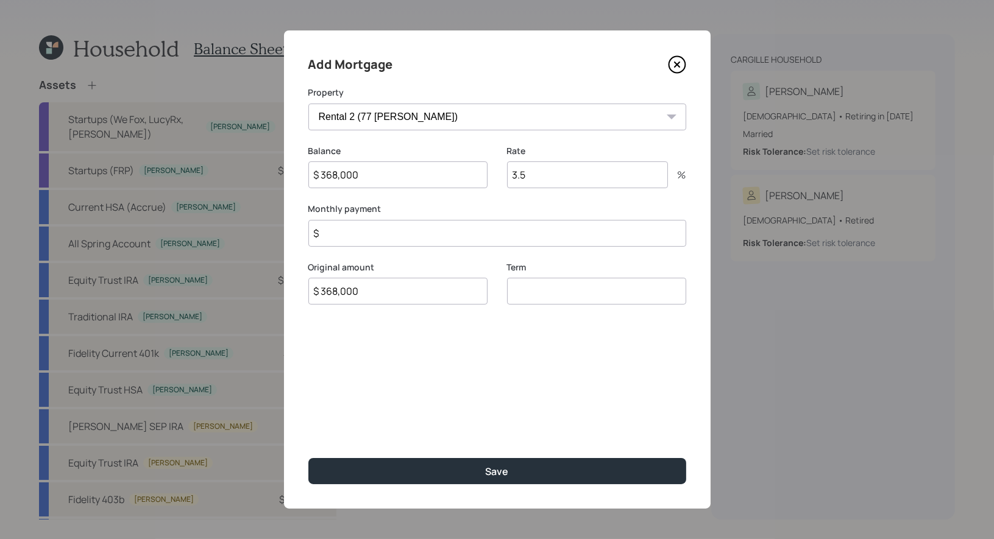
type input "$ 368,000"
click at [552, 179] on input "3.5" at bounding box center [587, 175] width 161 height 27
type input "2.75"
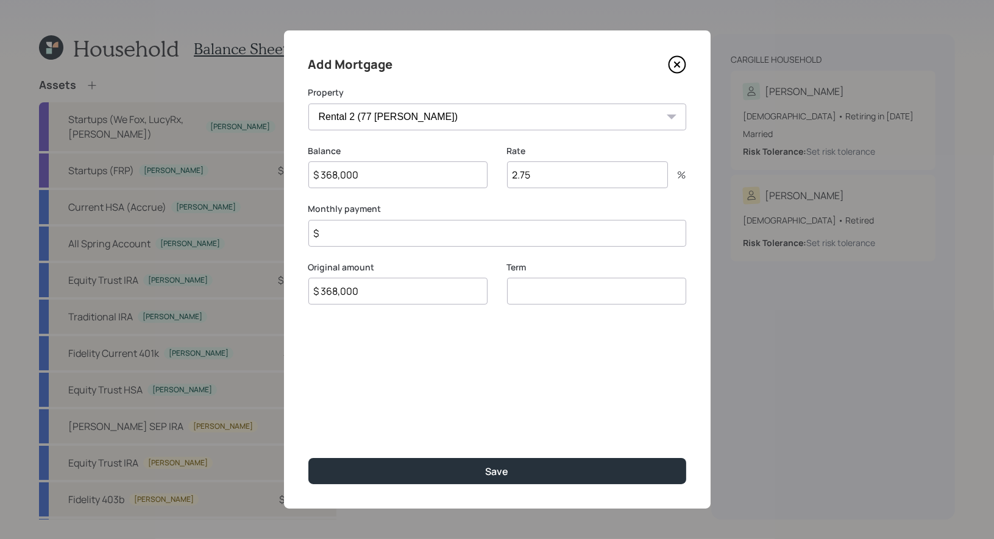
click at [562, 294] on input "number" at bounding box center [596, 291] width 179 height 27
type input "30"
click at [360, 237] on input "$" at bounding box center [497, 233] width 378 height 27
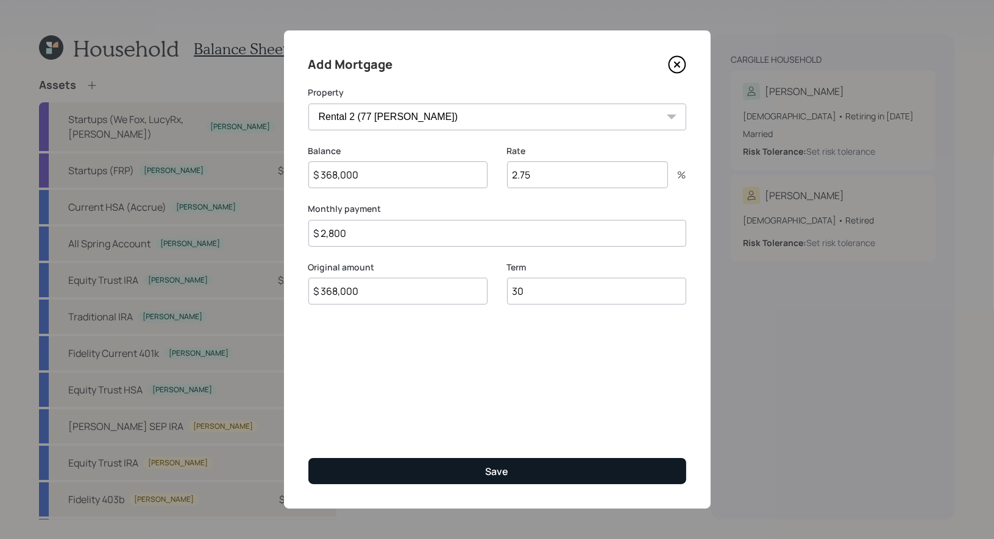
type input "$ 2,800"
click at [436, 475] on button "Save" at bounding box center [497, 471] width 378 height 26
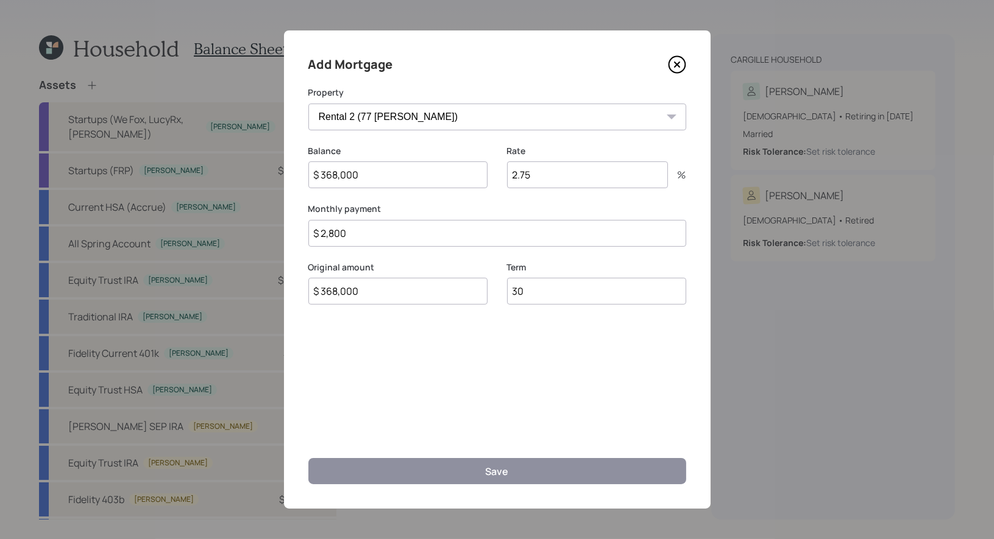
select select "4f3980f9-dd8a-4395-934a-5e579986ac72"
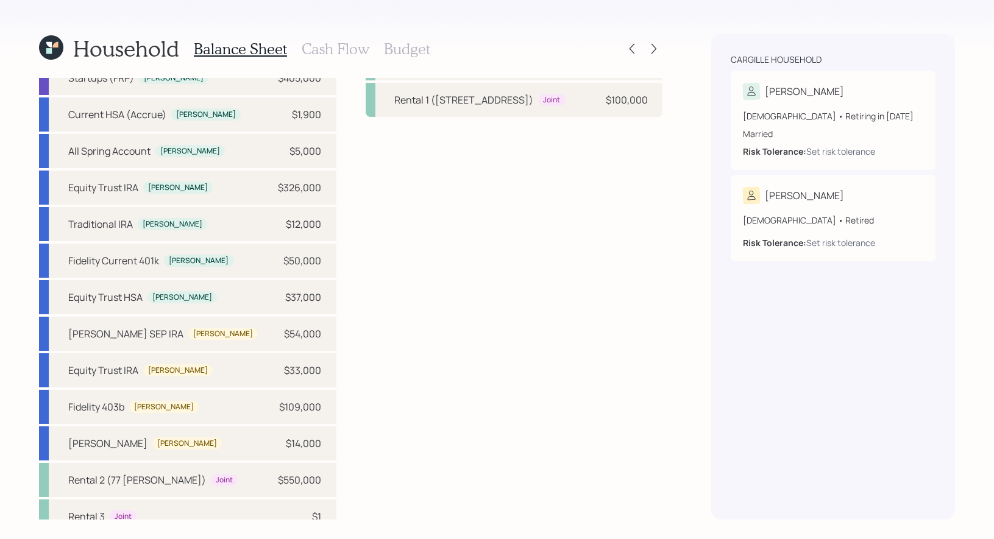
scroll to position [165, 0]
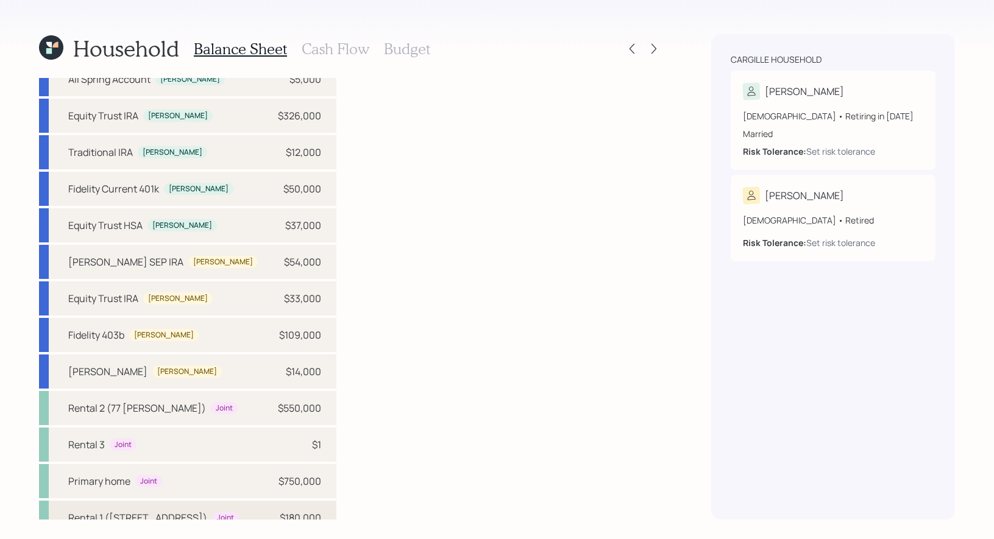
click at [119, 511] on div "Rental 1 (1930 W 24th St)" at bounding box center [137, 518] width 139 height 15
select select "rental_property"
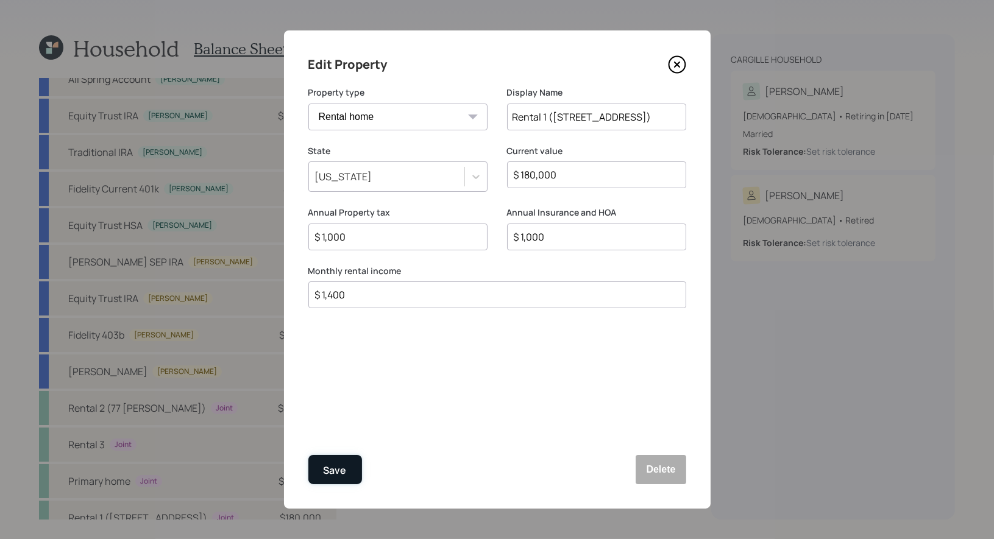
click at [333, 473] on div "Save" at bounding box center [335, 471] width 23 height 16
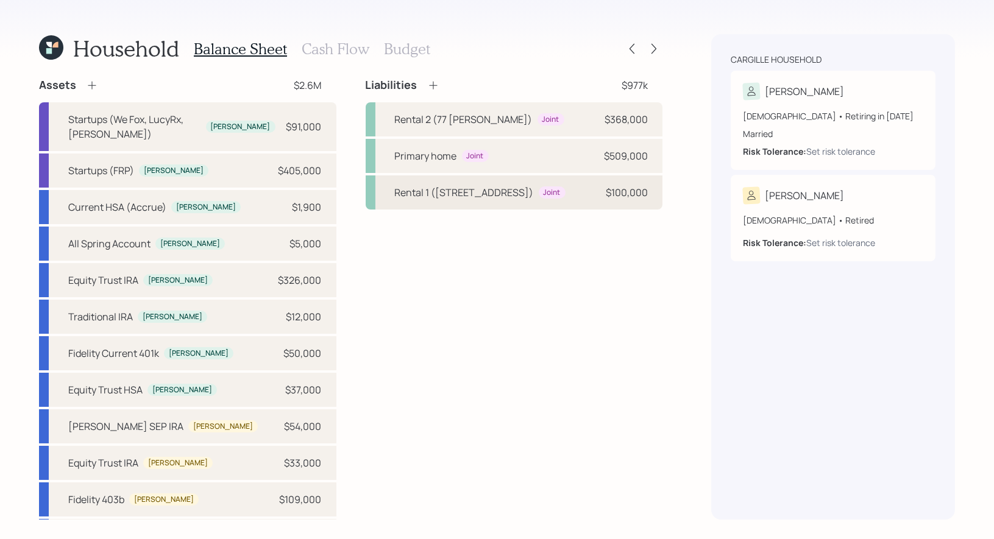
click at [423, 200] on div "Rental 1 (1930 W 24th St) Joint $100,000" at bounding box center [514, 193] width 297 height 34
select select "9de9e6c9-cb27-44c7-a6bd-dbc207888055"
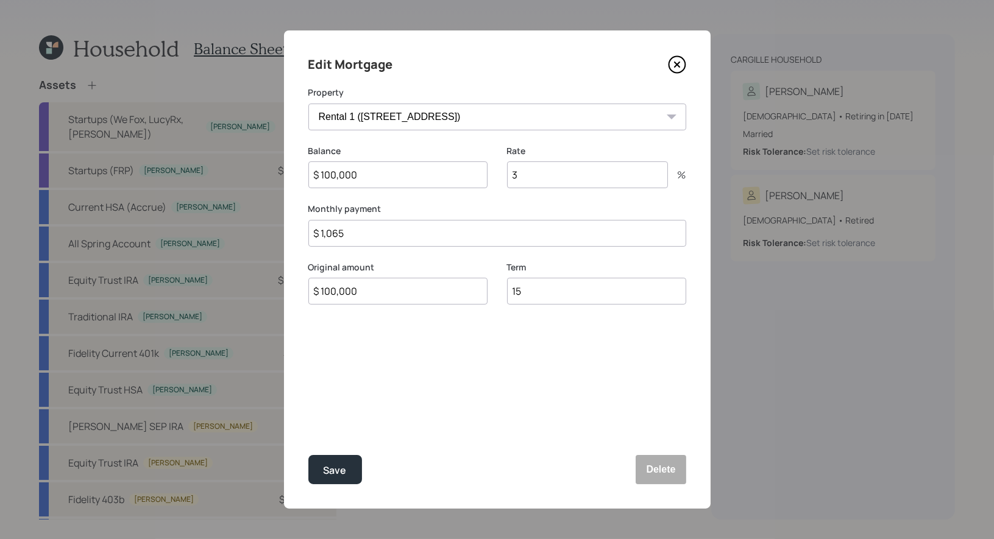
click at [387, 235] on input "$ 1,065" at bounding box center [497, 233] width 378 height 27
type input "$ 856"
click at [338, 467] on div "Save" at bounding box center [335, 471] width 23 height 16
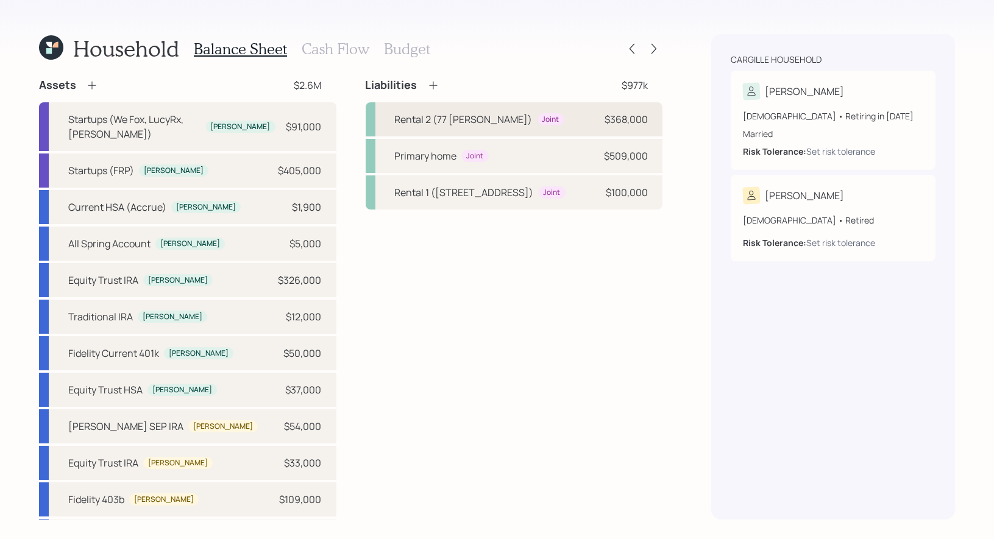
click at [398, 120] on div "Rental 2 (77 Carlson)" at bounding box center [464, 119] width 138 height 15
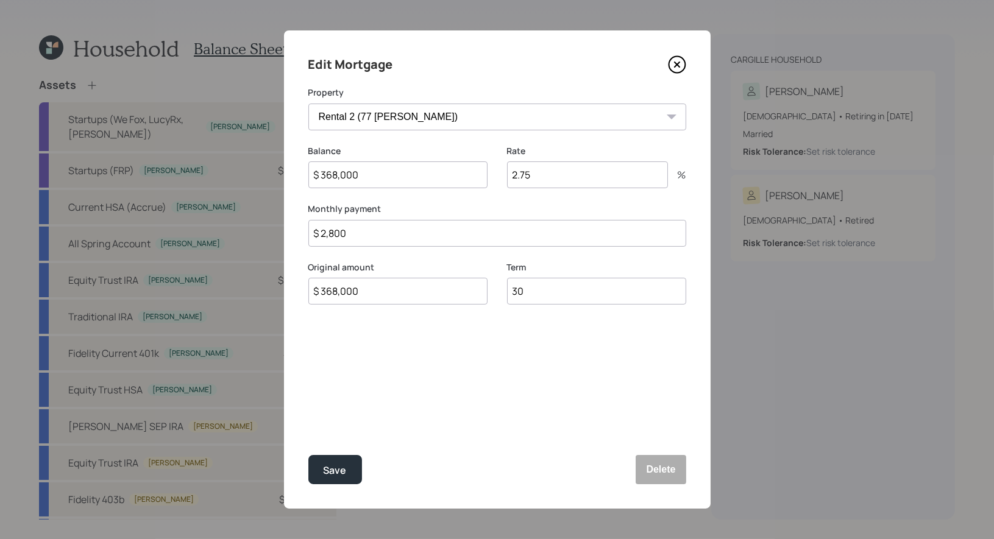
click at [363, 232] on input "$ 2,800" at bounding box center [497, 233] width 378 height 27
type input "$ 1,667"
click at [340, 473] on div "Save" at bounding box center [335, 471] width 23 height 16
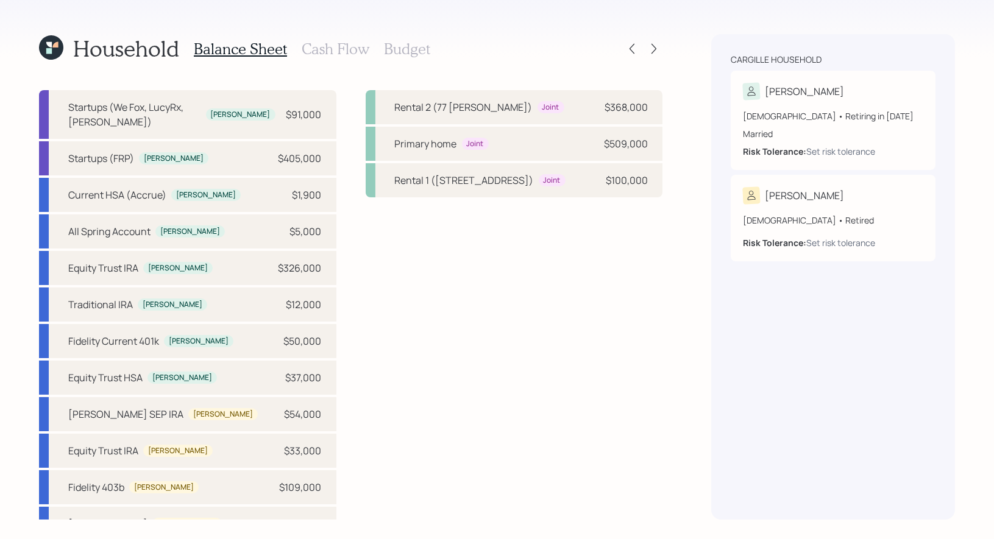
scroll to position [165, 0]
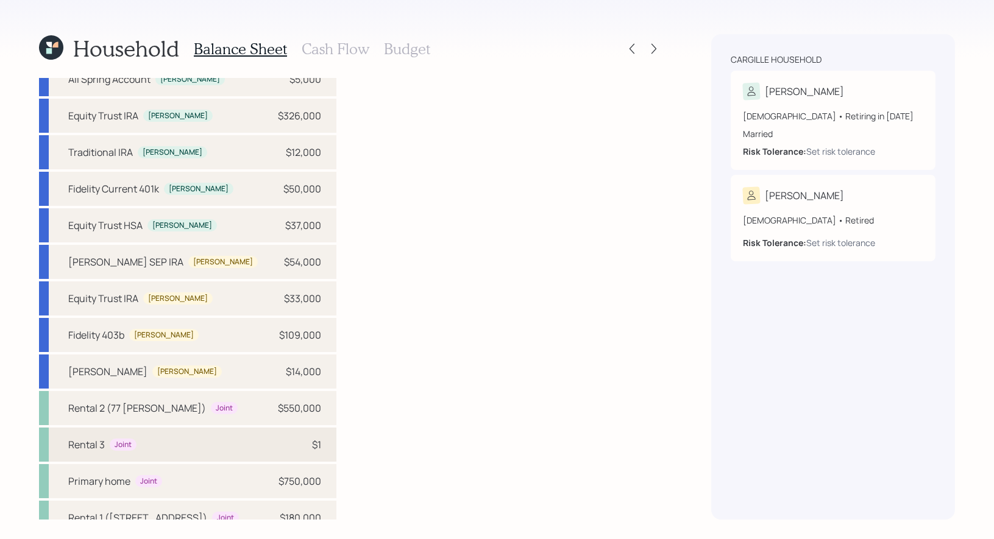
click at [169, 429] on div "Rental 3 Joint $1" at bounding box center [187, 445] width 297 height 34
select select "rental_property"
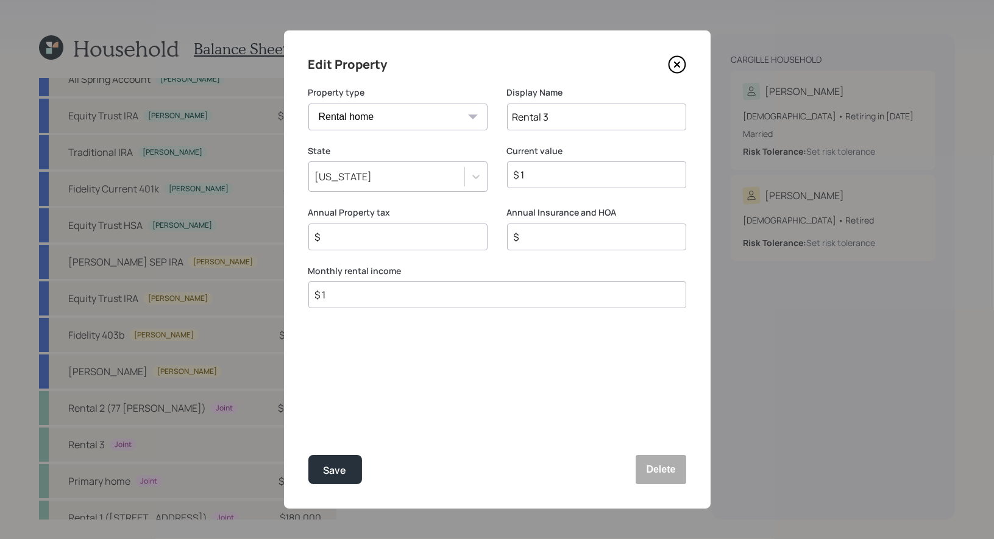
click at [567, 118] on input "Rental 3" at bounding box center [596, 117] width 179 height 27
type input "Rental 3 (26 Forrest View)"
click at [557, 179] on input "$ 1" at bounding box center [592, 175] width 158 height 15
type input "$ 700,000"
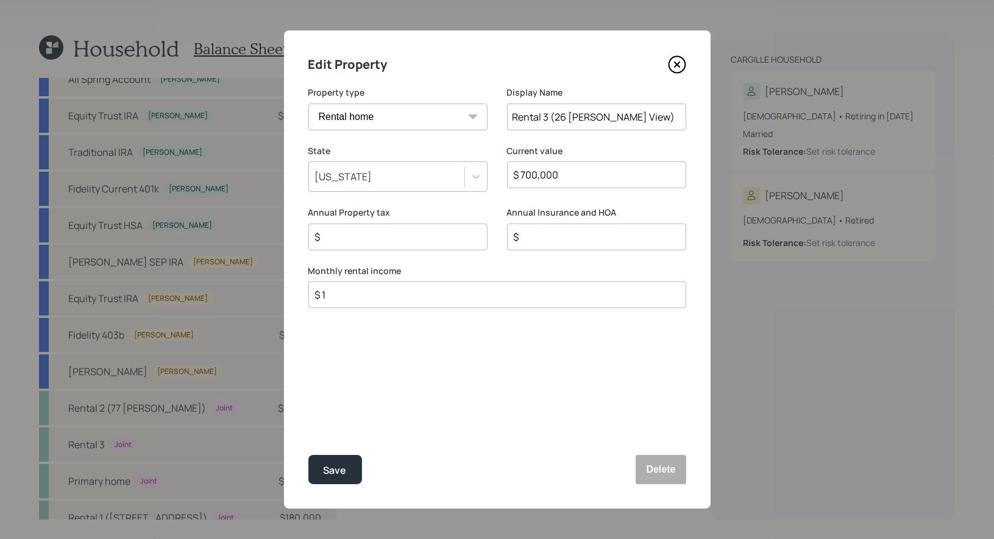
click at [583, 118] on input "Rental 3 (26 Forrest View)" at bounding box center [596, 117] width 179 height 27
type input "Rental 3 (26 Forest View)"
click at [352, 241] on input "$" at bounding box center [393, 237] width 158 height 15
type input "$ 9,000"
click at [617, 245] on div "$" at bounding box center [596, 237] width 179 height 27
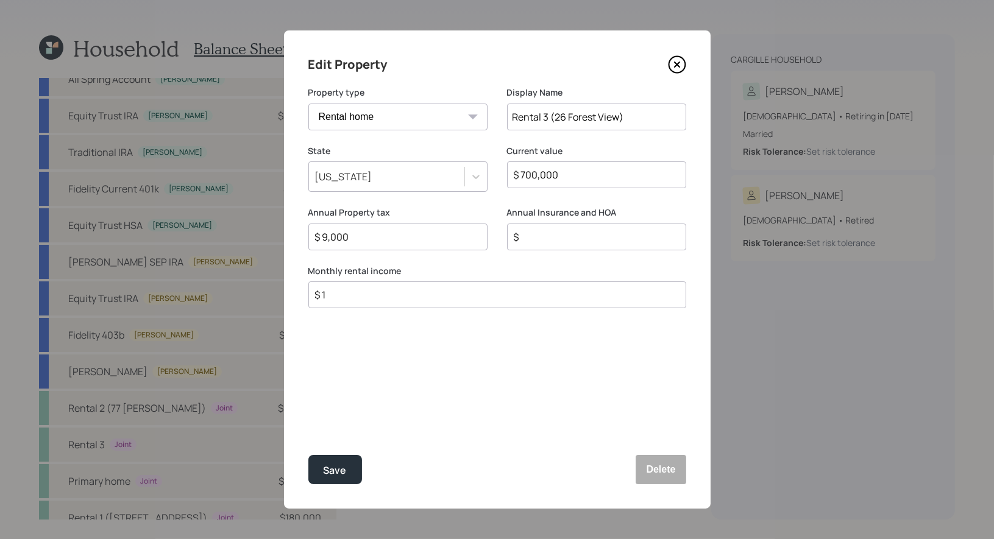
click at [586, 239] on input "$" at bounding box center [592, 237] width 158 height 15
type input "$ 2,000"
click at [335, 471] on div "Save" at bounding box center [335, 471] width 23 height 16
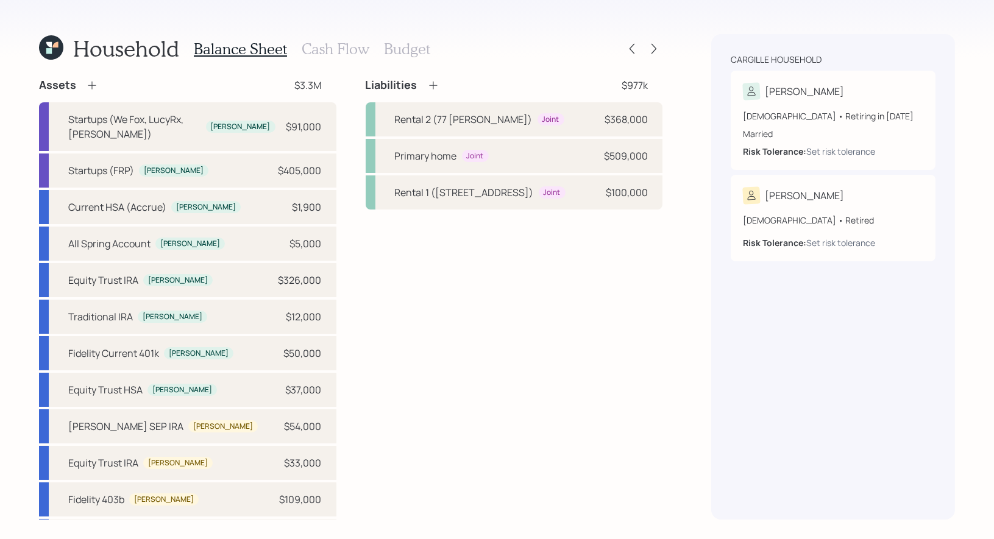
click at [432, 85] on icon at bounding box center [433, 85] width 12 height 12
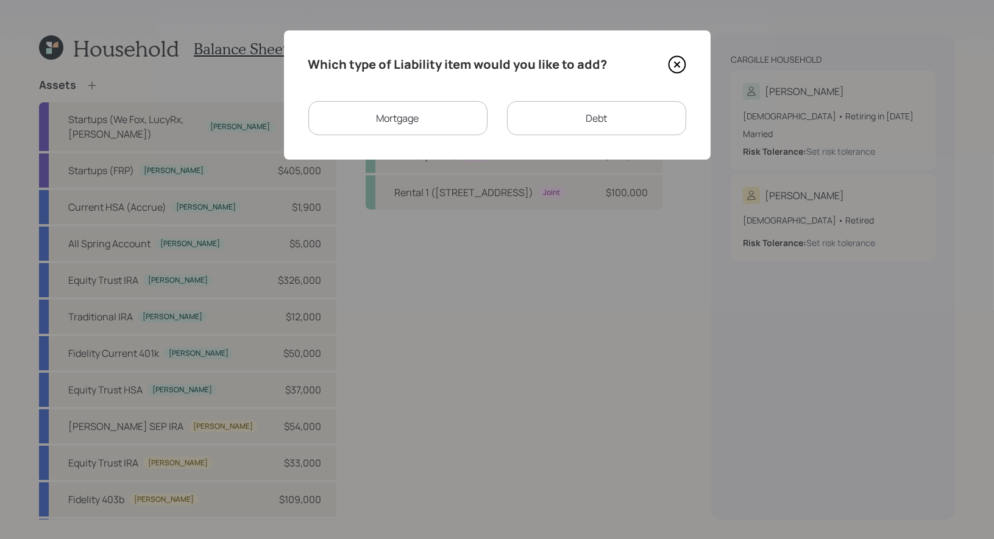
click at [411, 122] on div "Mortgage" at bounding box center [397, 118] width 179 height 34
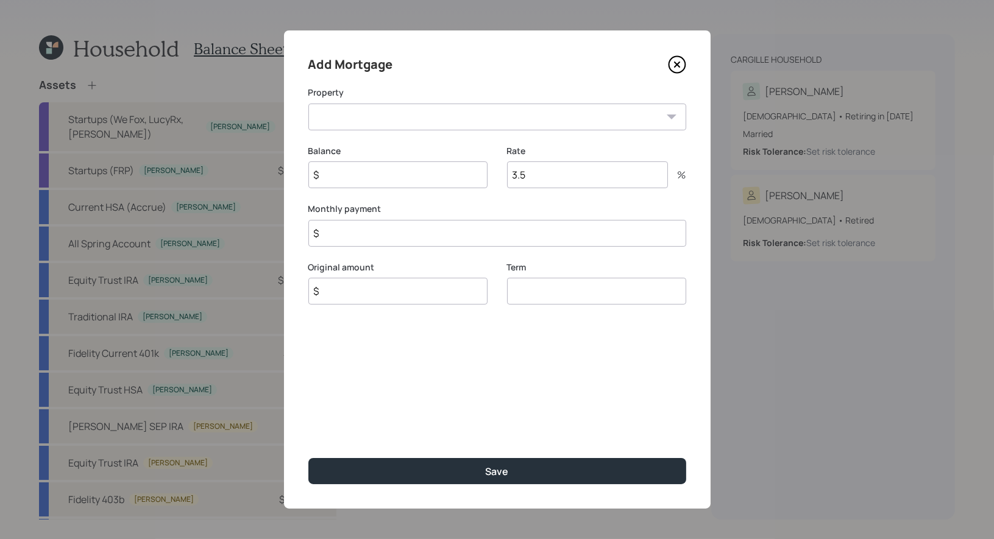
click at [397, 118] on select "Rental 3 (26 Forest View)" at bounding box center [497, 117] width 378 height 27
select select "4f3980f9-dd8a-4395-934a-5e579986ac72"
click at [348, 236] on input "$" at bounding box center [497, 233] width 378 height 27
type input "$ 2,639"
click at [337, 170] on input "$" at bounding box center [397, 175] width 179 height 27
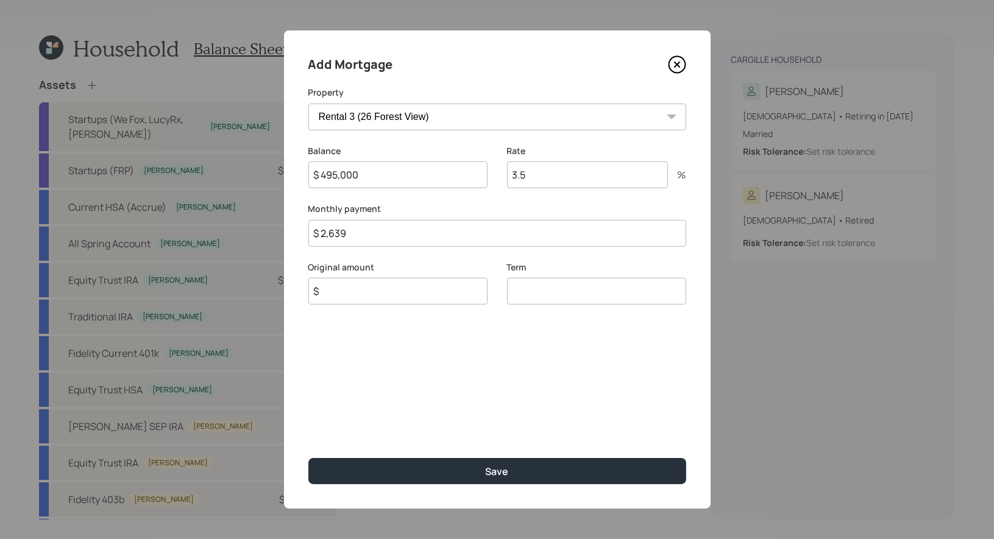
type input "$ 495,000"
click at [552, 171] on input "3.5" at bounding box center [587, 175] width 161 height 27
type input "4.5"
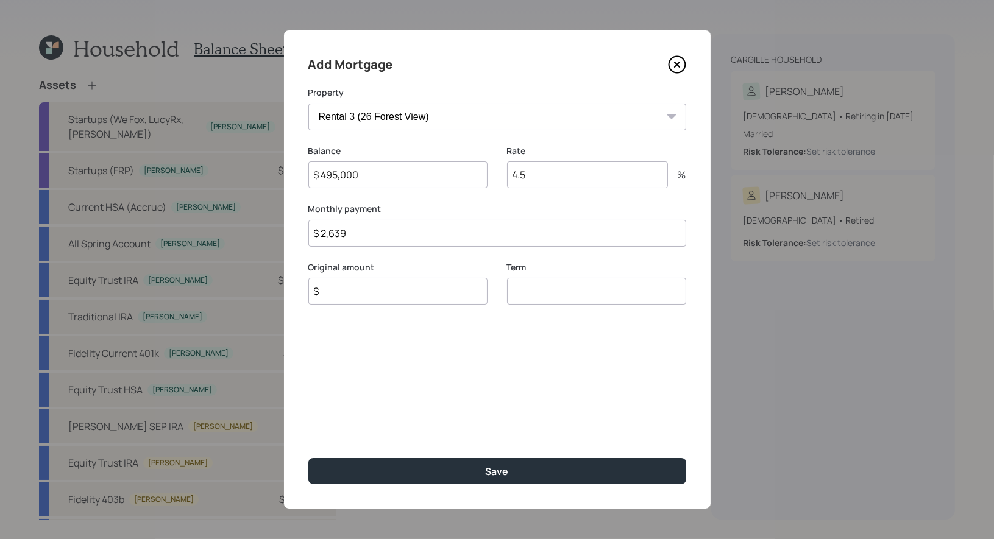
click at [357, 298] on input "$" at bounding box center [397, 291] width 179 height 27
type input "$ 495,000"
click at [534, 293] on input "number" at bounding box center [596, 291] width 179 height 27
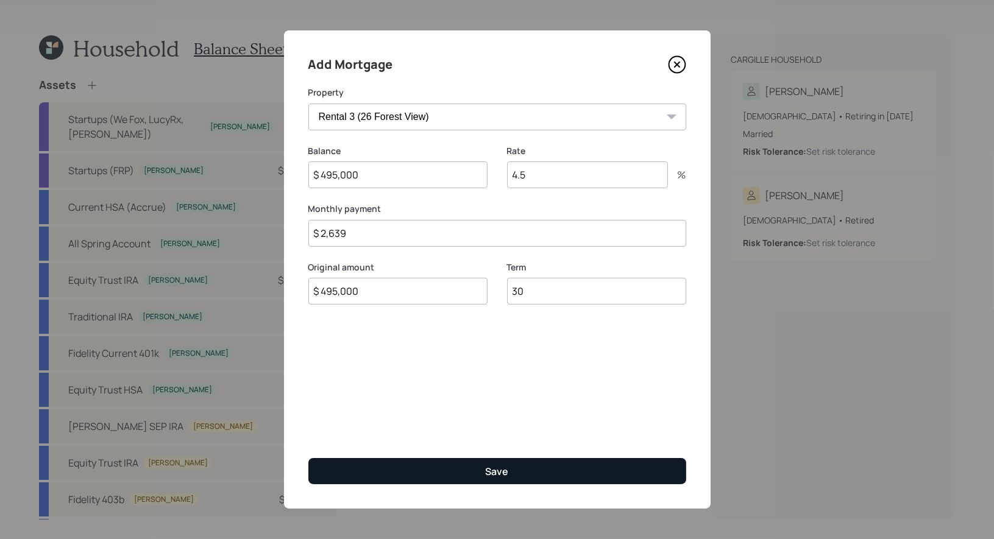
type input "30"
click at [423, 465] on button "Save" at bounding box center [497, 471] width 378 height 26
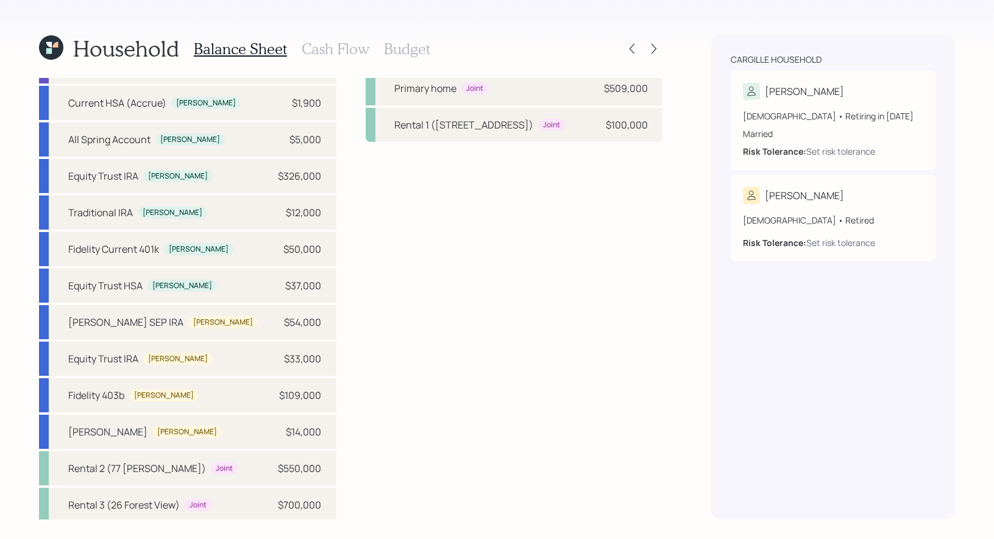
scroll to position [165, 0]
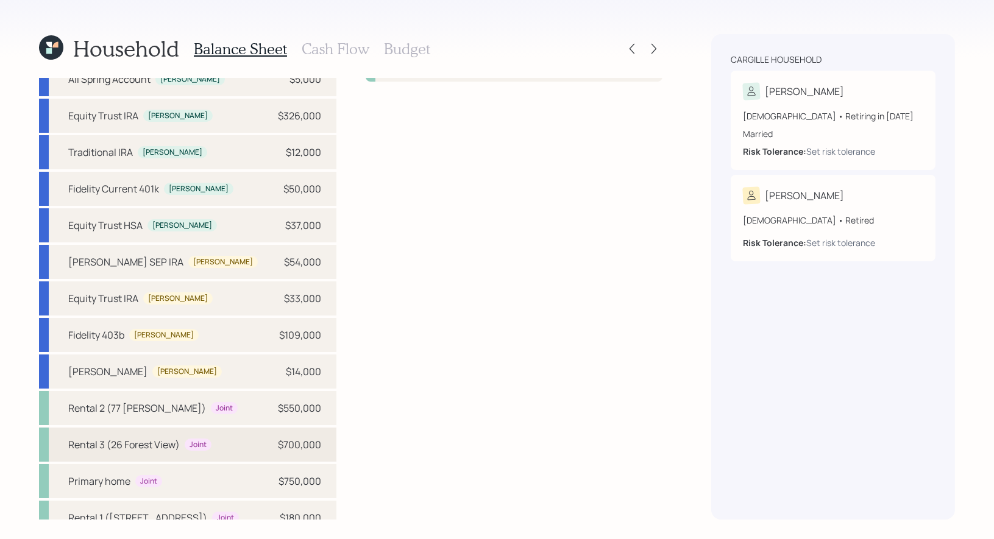
click at [109, 438] on div "Rental 3 (26 Forest View)" at bounding box center [124, 445] width 112 height 15
select select "rental_property"
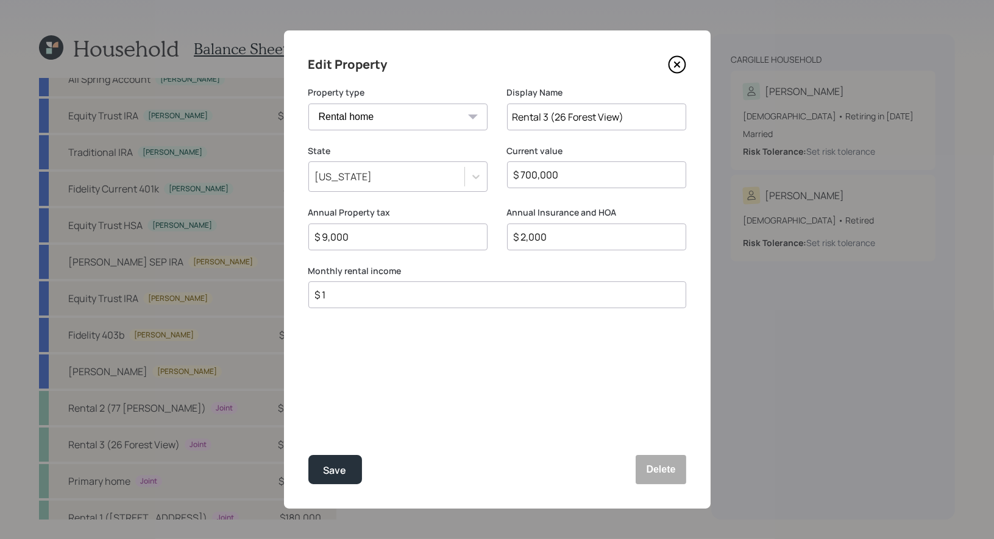
click at [377, 296] on input "$ 1" at bounding box center [492, 295] width 357 height 15
type input "$ 3,900"
click at [332, 475] on div "Save" at bounding box center [335, 471] width 23 height 16
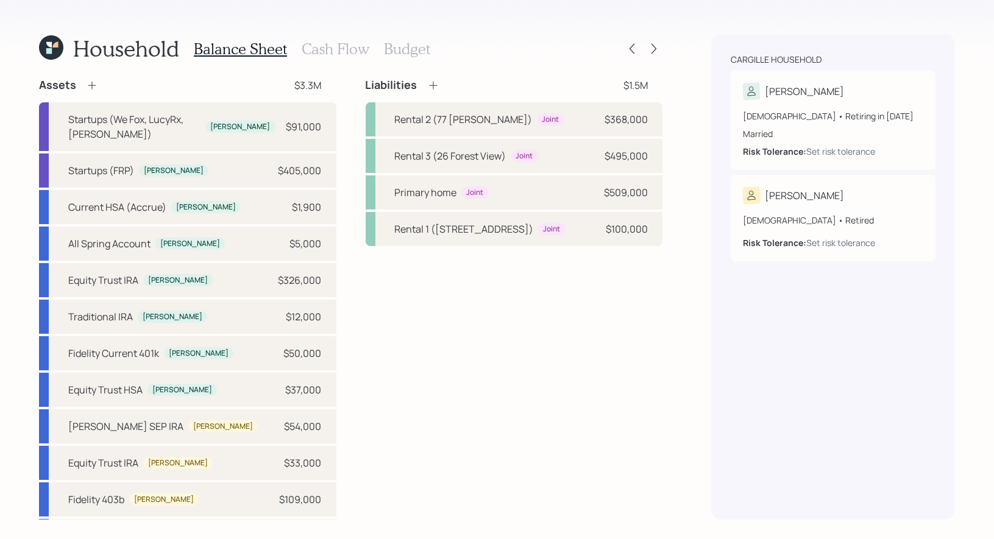
click at [433, 83] on icon at bounding box center [433, 85] width 12 height 12
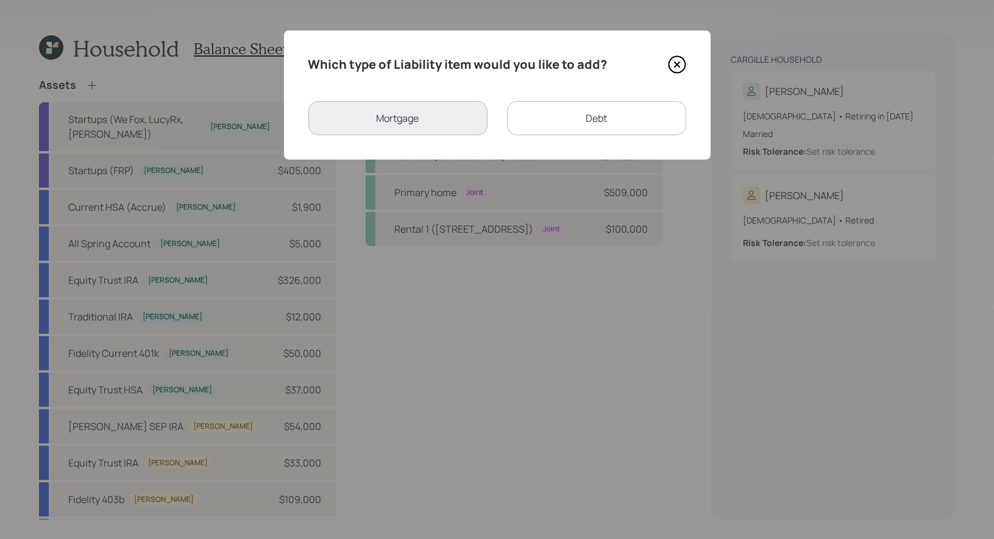
click at [543, 125] on div "Debt" at bounding box center [596, 118] width 179 height 34
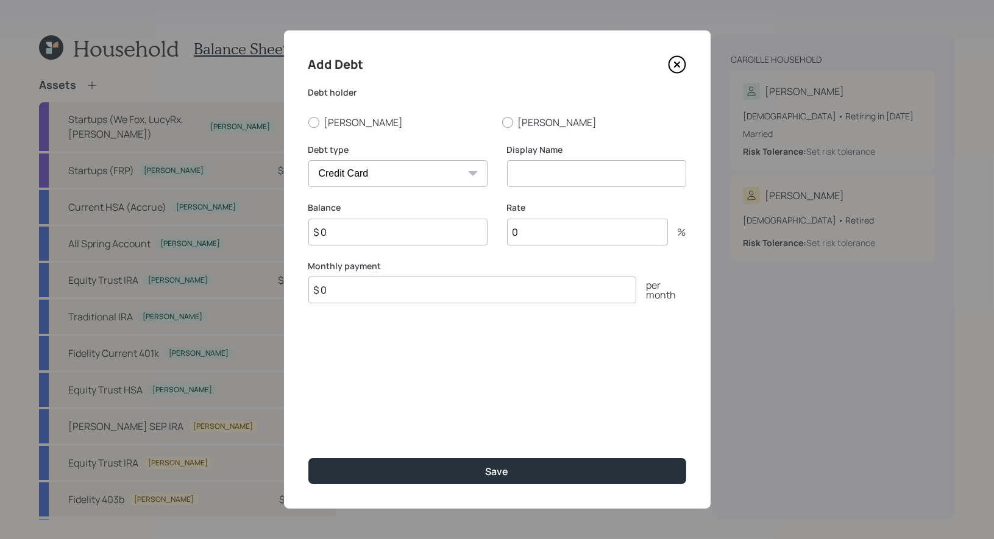
click at [447, 176] on select "Car Credit Card Medical Student Other" at bounding box center [397, 173] width 179 height 27
select select "other"
click at [557, 177] on input at bounding box center [596, 173] width 179 height 27
click at [511, 177] on input "Loan" at bounding box center [596, 173] width 179 height 27
type input "Family Loan"
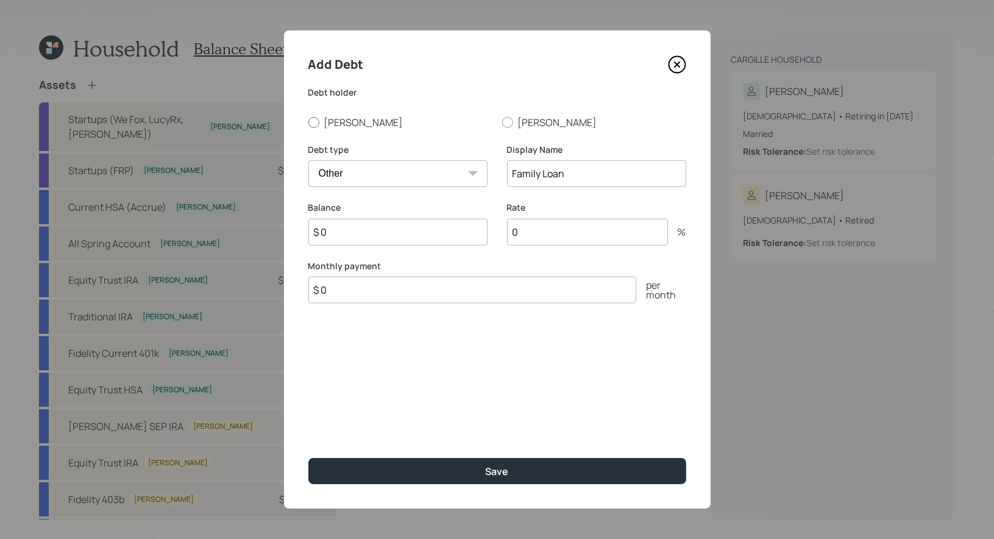
click at [316, 125] on div at bounding box center [313, 122] width 11 height 11
click at [308, 123] on input "Robin" at bounding box center [308, 122] width 1 height 1
radio input "true"
click at [344, 235] on input "$ 0" at bounding box center [397, 232] width 179 height 27
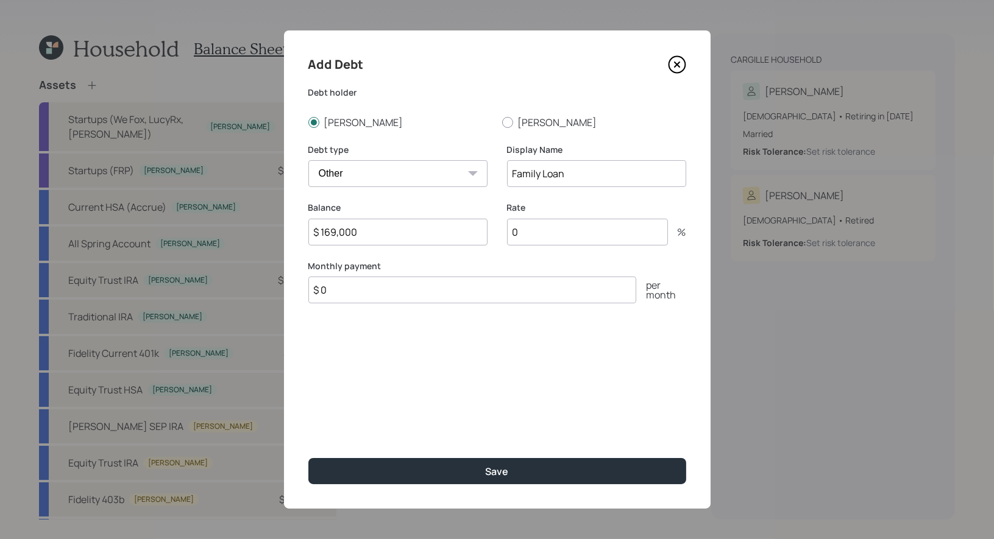
type input "$ 169,000"
click at [540, 232] on input "0" at bounding box center [587, 232] width 161 height 27
type input "5"
click at [377, 292] on input "$ 0" at bounding box center [472, 290] width 328 height 27
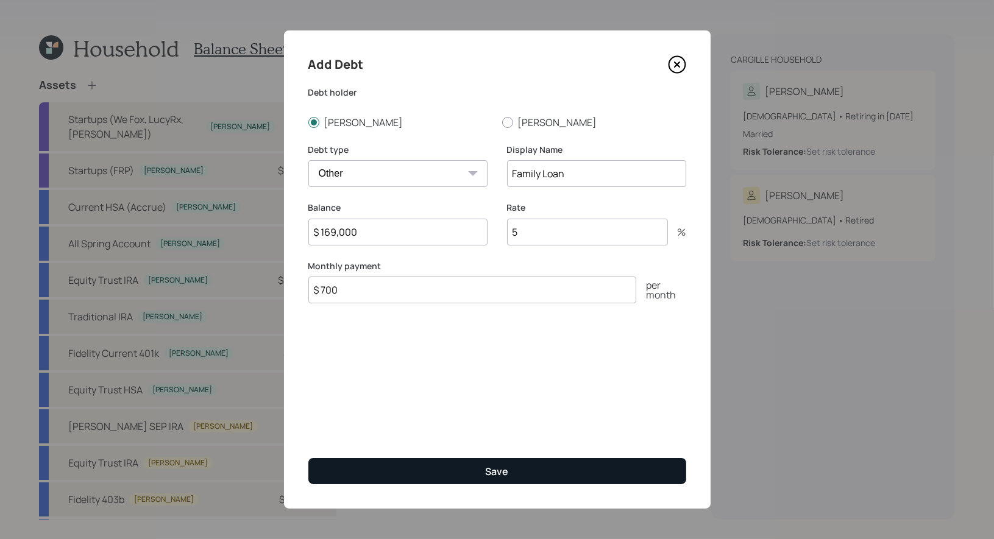
type input "$ 700"
click at [443, 471] on button "Save" at bounding box center [497, 471] width 378 height 26
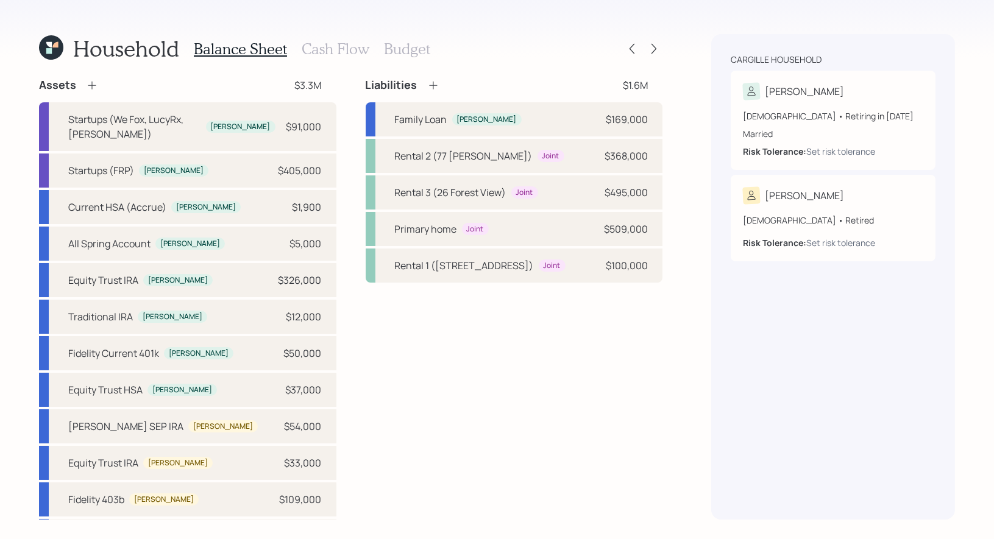
click at [326, 47] on h3 "Cash Flow" at bounding box center [336, 49] width 68 height 18
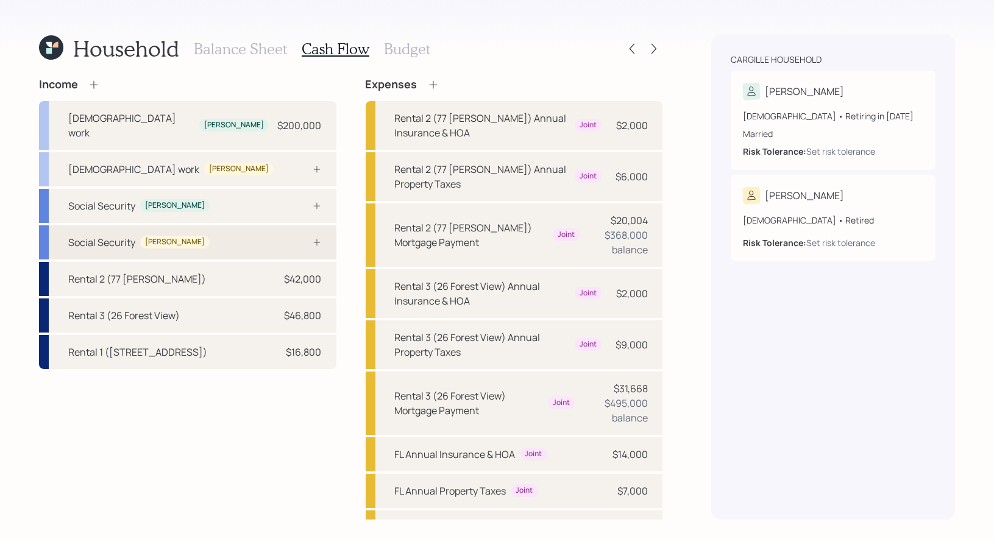
click at [241, 228] on div "Social Security Jamie" at bounding box center [187, 243] width 297 height 34
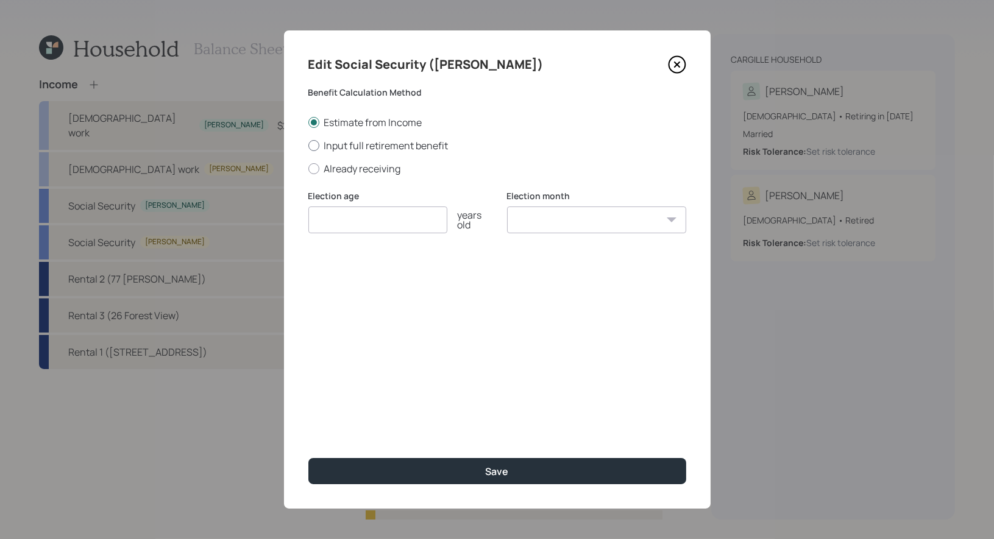
click at [315, 144] on div at bounding box center [313, 145] width 11 height 11
click at [308, 145] on input "Input full retirement benefit" at bounding box center [308, 145] width 1 height 1
radio input "true"
click at [319, 213] on input "number" at bounding box center [377, 220] width 139 height 27
type input "67"
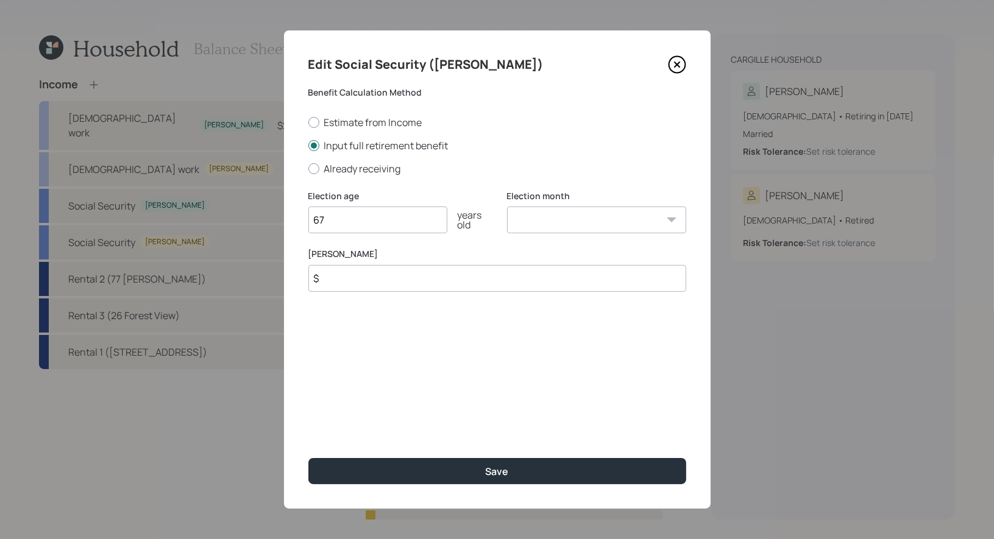
click at [551, 226] on select "January February March April May June July August September October November De…" at bounding box center [596, 220] width 179 height 27
select select "1"
click at [405, 282] on input "$" at bounding box center [497, 278] width 378 height 27
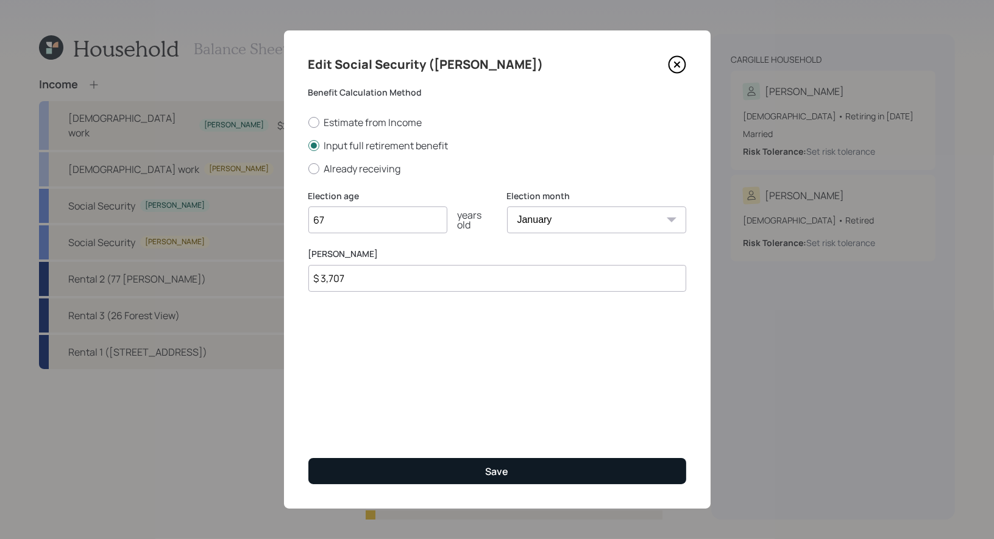
type input "$ 3,707"
click at [475, 465] on button "Save" at bounding box center [497, 471] width 378 height 26
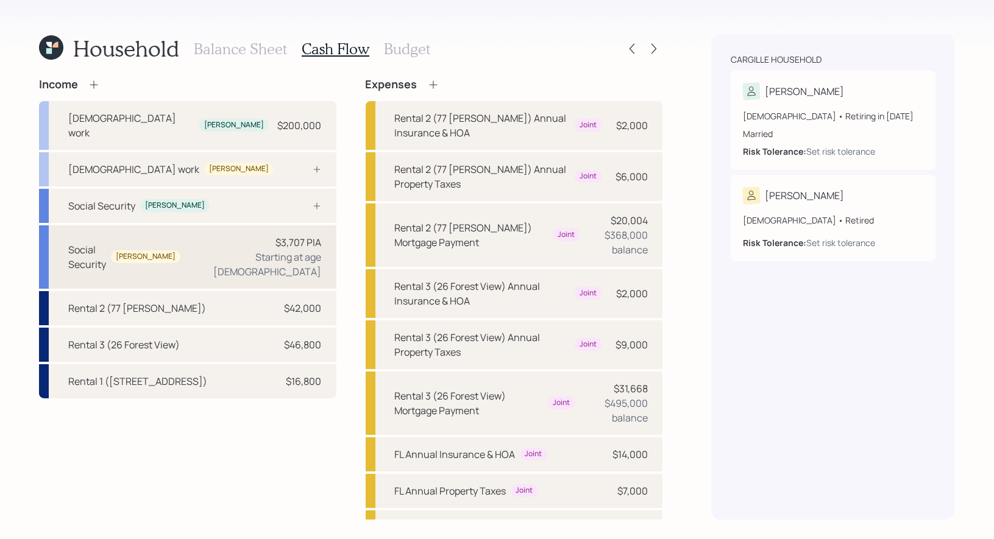
click at [210, 237] on div "Social Security Jamie $3,707 PIA Starting at age 67" at bounding box center [187, 257] width 297 height 63
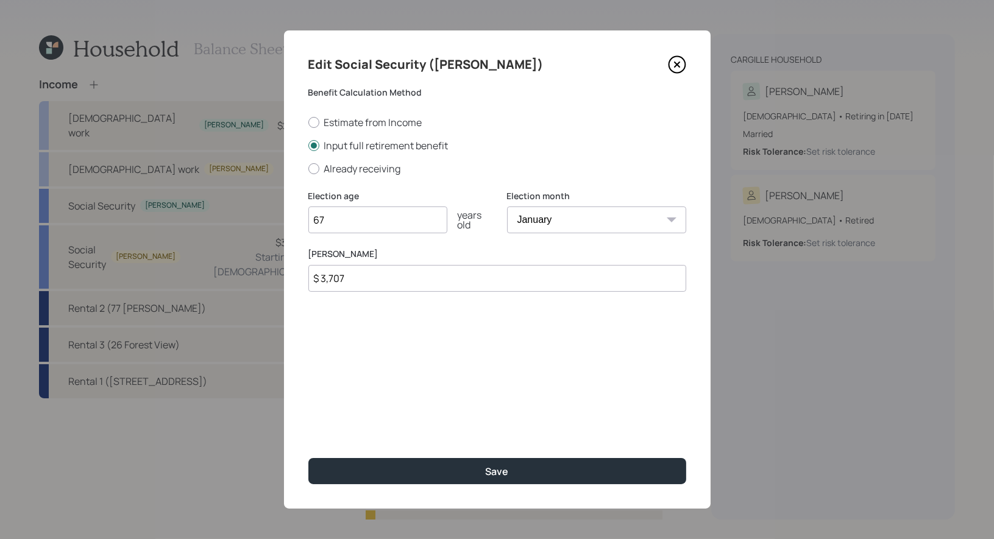
type input "6"
type input "70"
click at [571, 223] on select "January February March April May June July August September October November De…" at bounding box center [596, 220] width 179 height 27
select select "4"
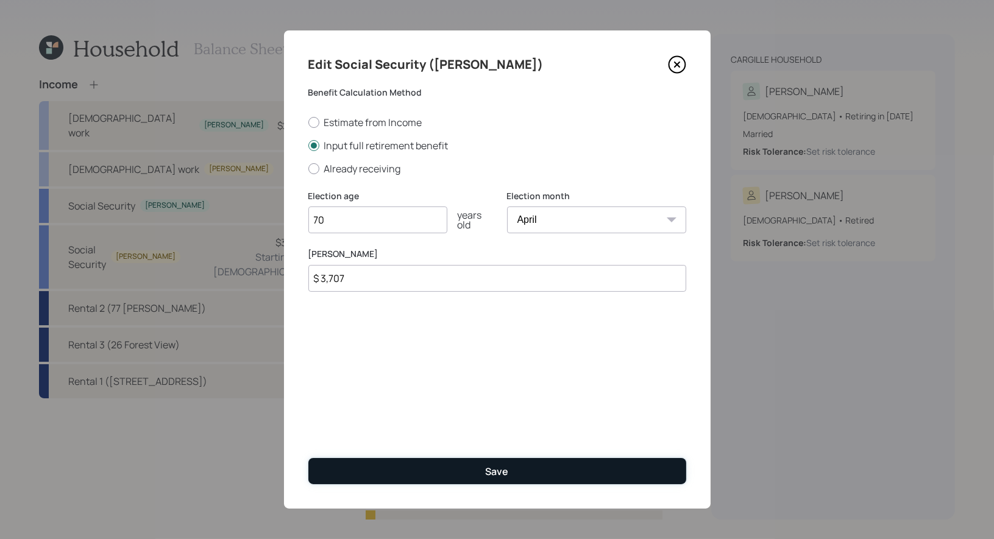
click at [487, 474] on div "Save" at bounding box center [497, 471] width 23 height 13
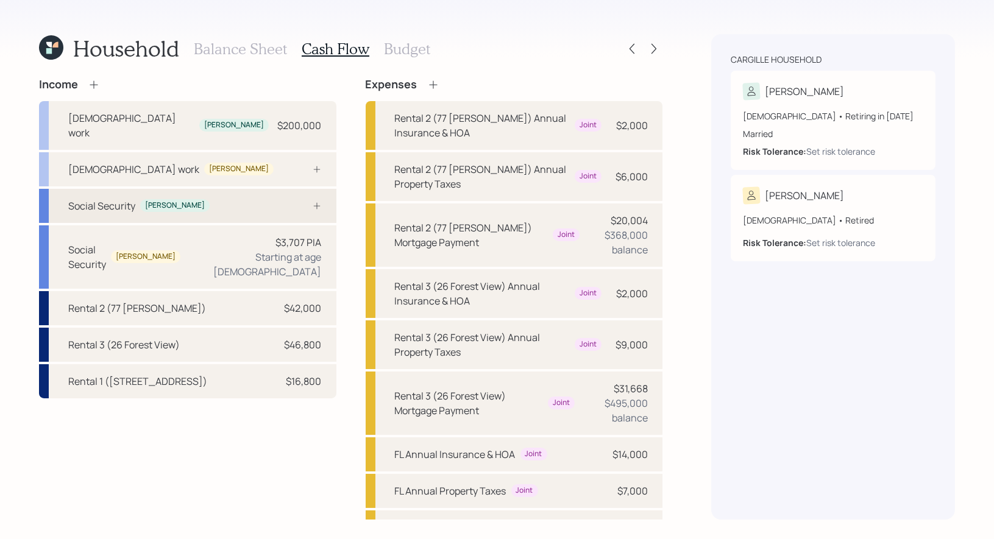
click at [254, 189] on div "Social Security Robin" at bounding box center [187, 206] width 297 height 34
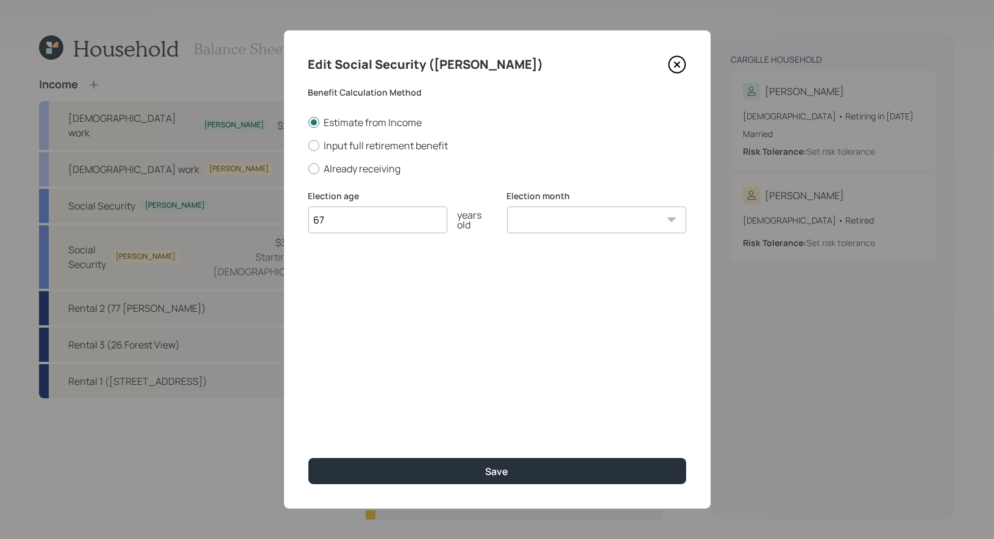
type input "67"
click at [560, 218] on select "January February March April May June July August September October November De…" at bounding box center [596, 220] width 179 height 27
select select "1"
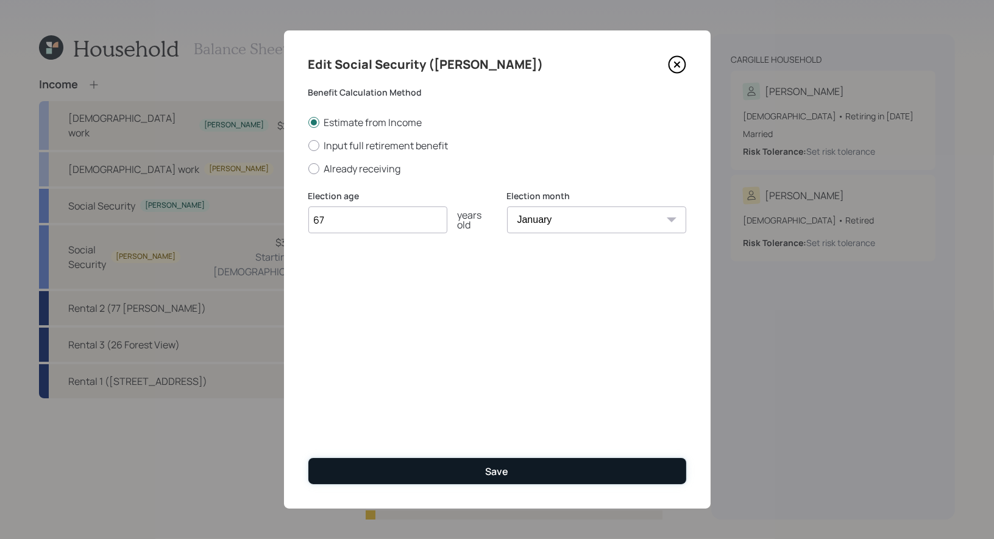
click at [479, 464] on button "Save" at bounding box center [497, 471] width 378 height 26
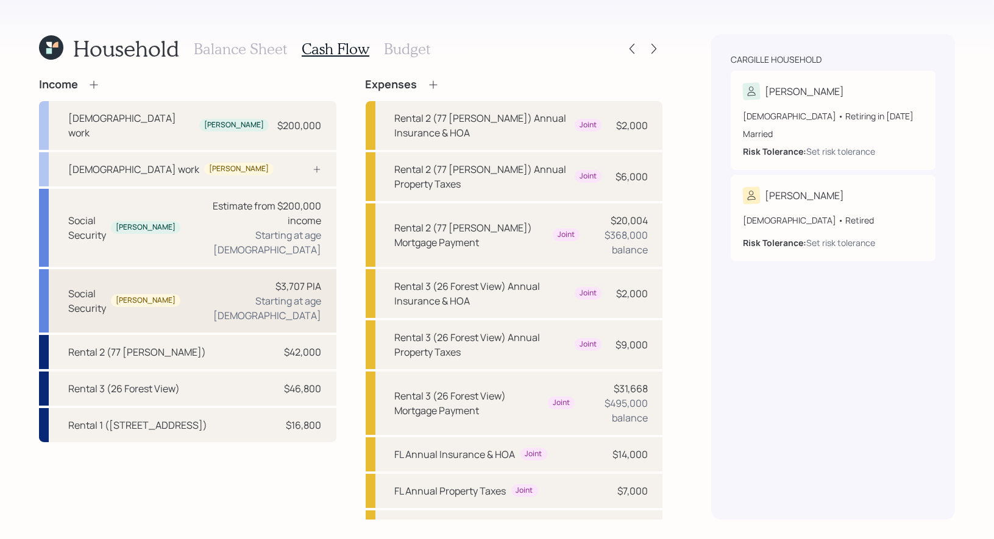
click at [254, 279] on div "$3,707 PIA Starting at age 70" at bounding box center [256, 301] width 132 height 44
select select "4"
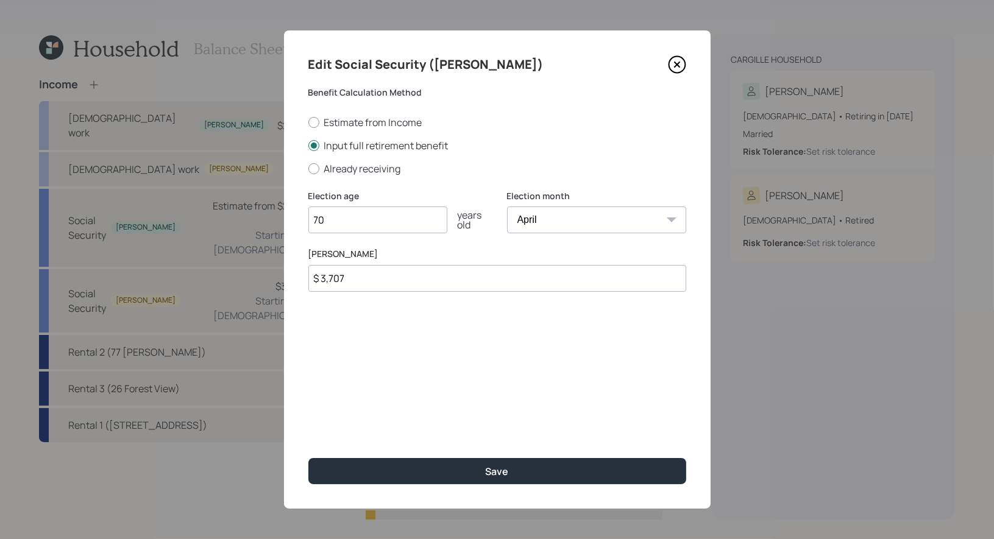
click at [372, 279] on input "$ 3,707" at bounding box center [497, 278] width 378 height 27
type input "$"
click at [315, 120] on div at bounding box center [313, 122] width 11 height 11
click at [308, 122] on input "Estimate from Income" at bounding box center [308, 122] width 1 height 1
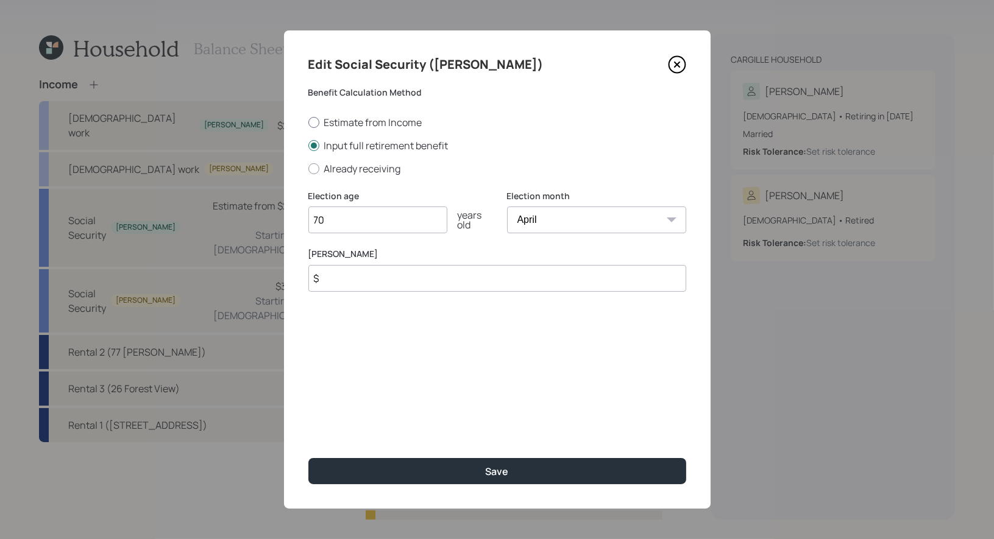
radio input "true"
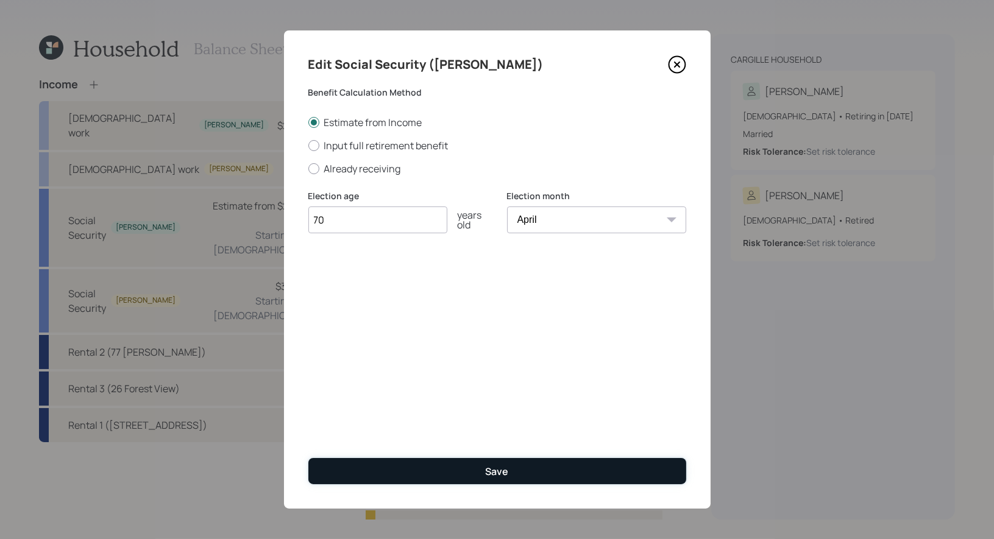
click at [406, 463] on button "Save" at bounding box center [497, 471] width 378 height 26
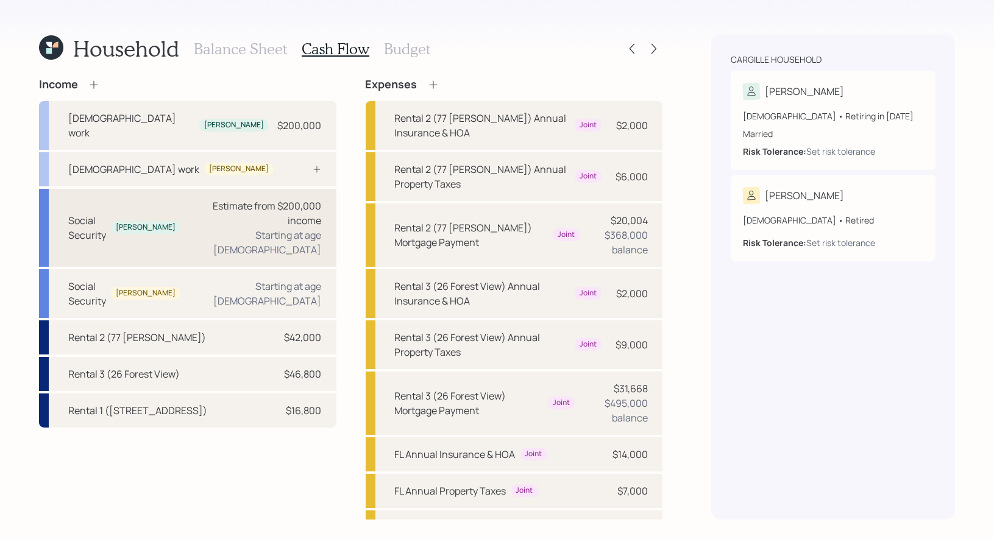
click at [190, 199] on div "Estimate from $200,000 income" at bounding box center [256, 213] width 132 height 29
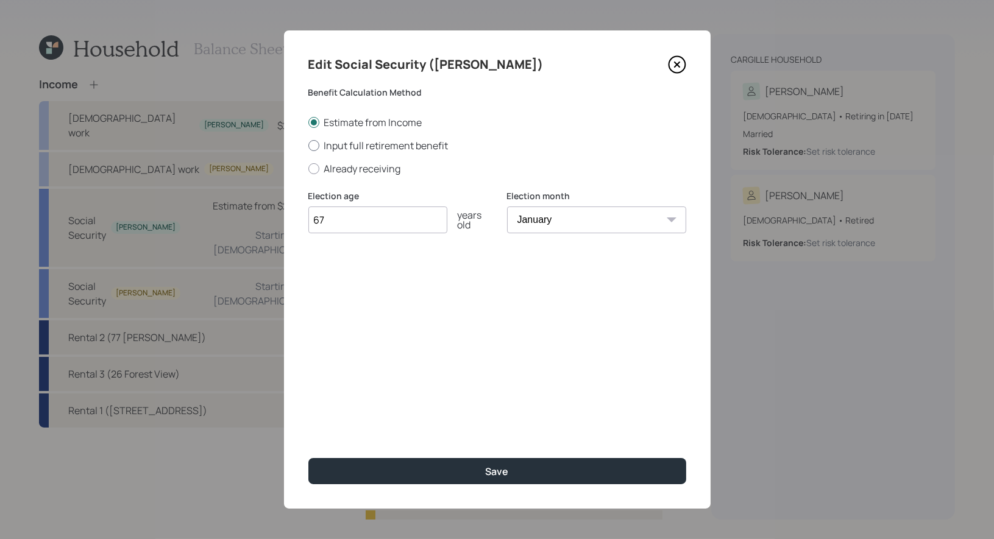
click at [313, 149] on div at bounding box center [313, 145] width 11 height 11
click at [308, 146] on input "Input full retirement benefit" at bounding box center [308, 145] width 1 height 1
radio input "true"
click at [343, 287] on input "$" at bounding box center [497, 278] width 378 height 27
type input "$ 3,707"
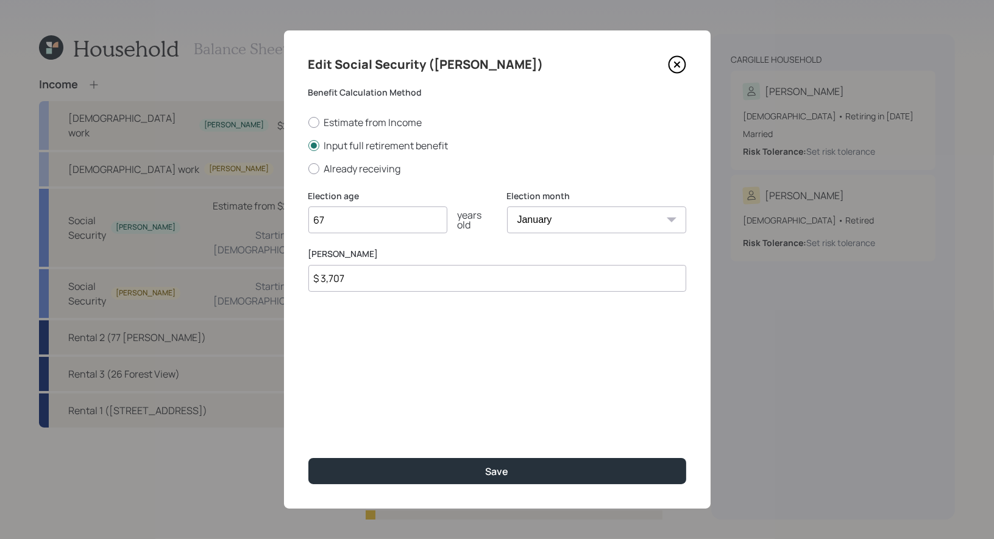
click at [390, 227] on input "67" at bounding box center [377, 220] width 139 height 27
type input "6"
type input "70"
click at [589, 225] on select "January February March April May June July August September October November De…" at bounding box center [596, 220] width 179 height 27
select select "4"
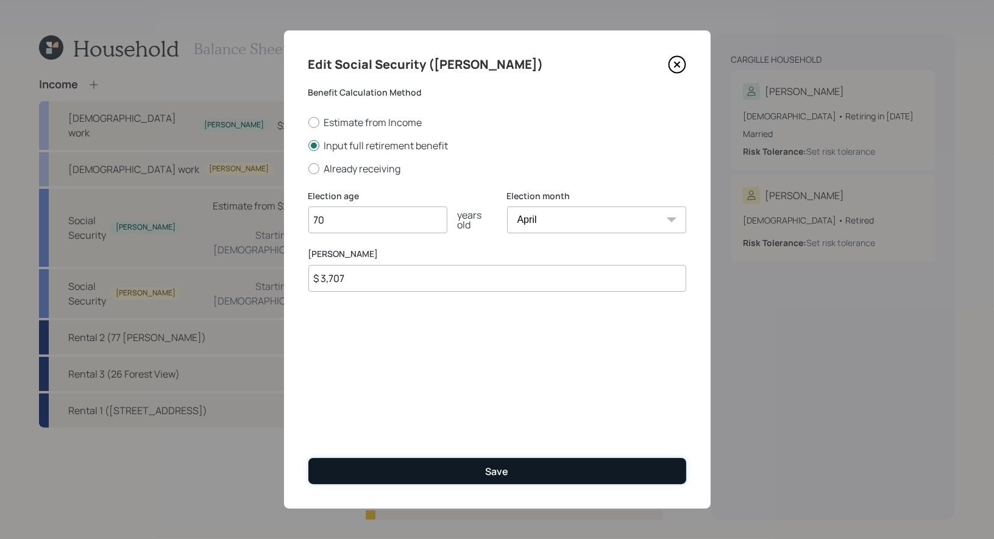
click at [442, 475] on button "Save" at bounding box center [497, 471] width 378 height 26
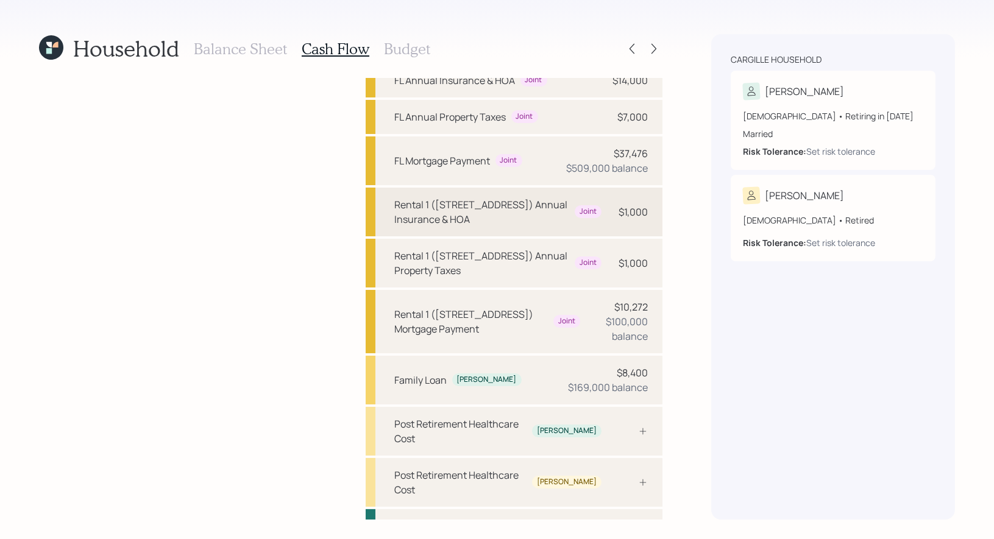
scroll to position [404, 0]
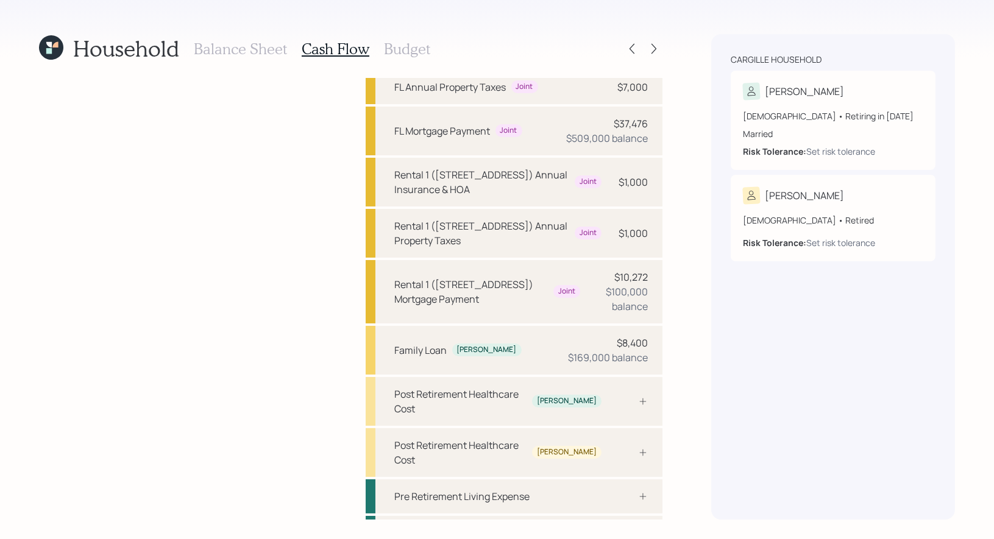
click at [396, 48] on h3 "Budget" at bounding box center [407, 49] width 46 height 18
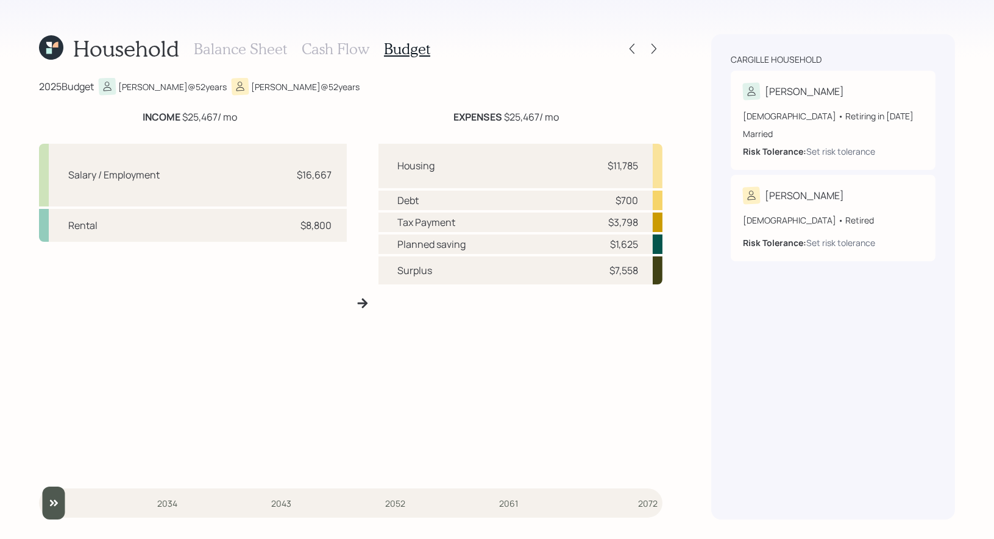
click at [321, 47] on h3 "Cash Flow" at bounding box center [336, 49] width 68 height 18
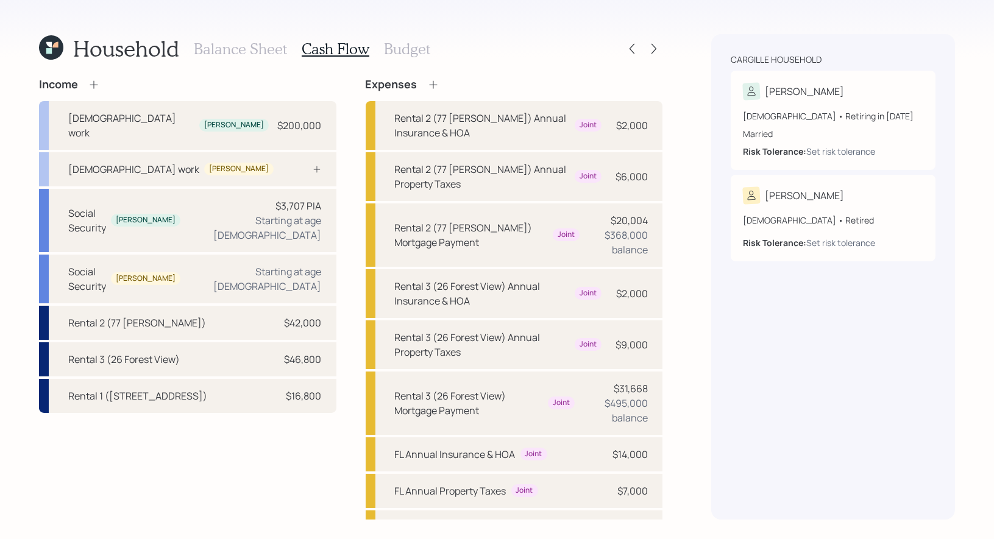
click at [432, 86] on icon at bounding box center [433, 85] width 12 height 12
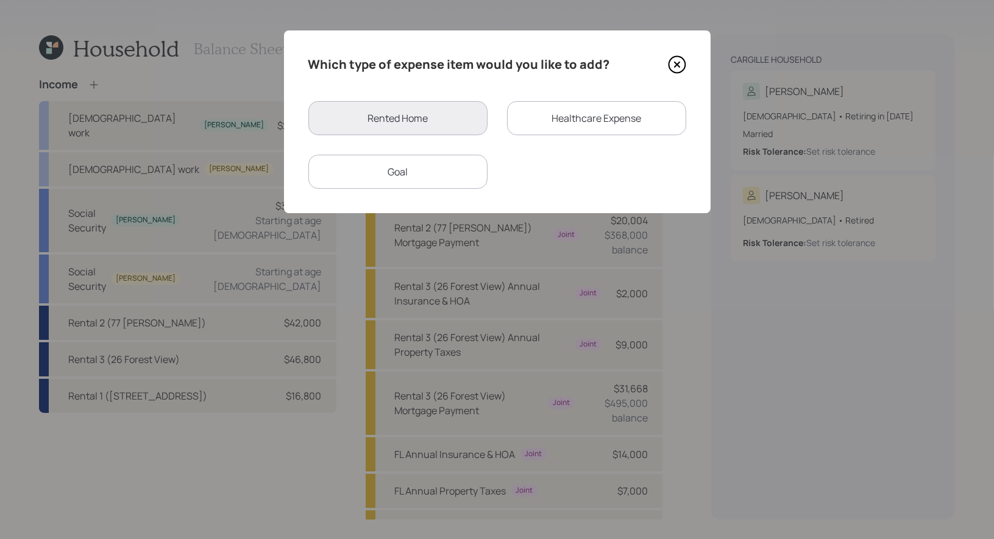
click at [538, 115] on div "Healthcare Expense" at bounding box center [596, 118] width 179 height 34
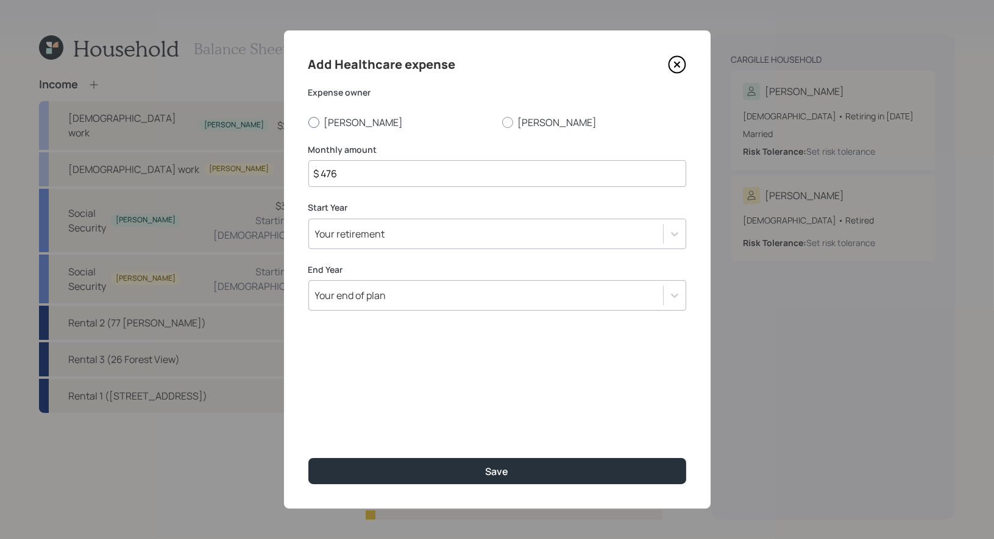
click at [311, 121] on div at bounding box center [313, 122] width 11 height 11
click at [308, 122] on input "Robin" at bounding box center [308, 122] width 1 height 1
radio input "true"
click at [382, 234] on div "Your retirement" at bounding box center [350, 233] width 70 height 13
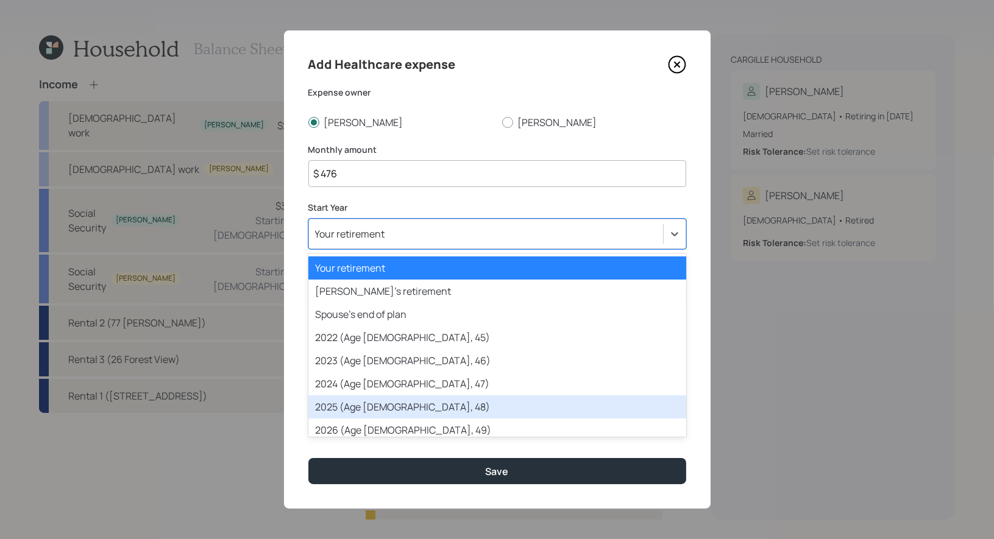
click at [361, 400] on div "2025 (Age 52, 48)" at bounding box center [497, 407] width 378 height 23
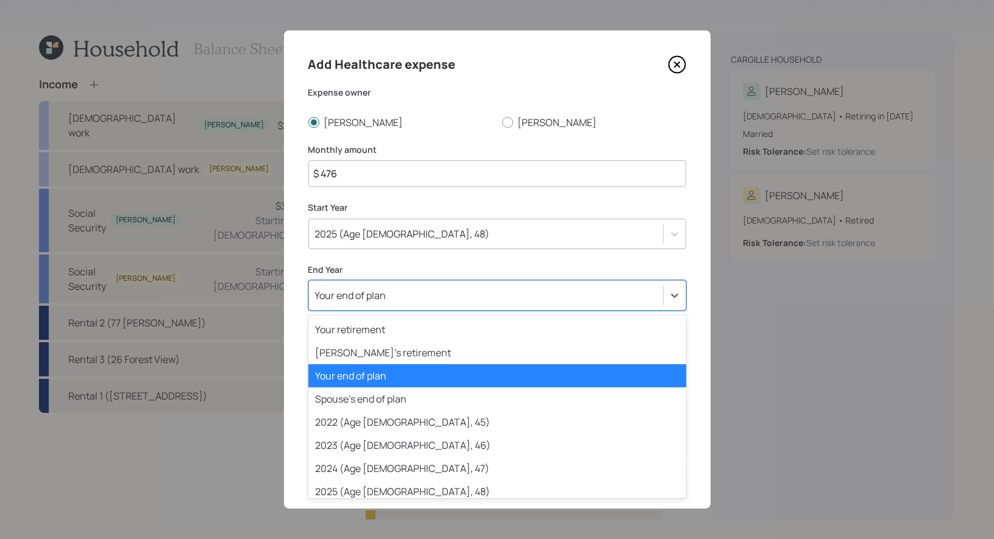
click at [372, 294] on div "Your end of plan" at bounding box center [350, 295] width 71 height 13
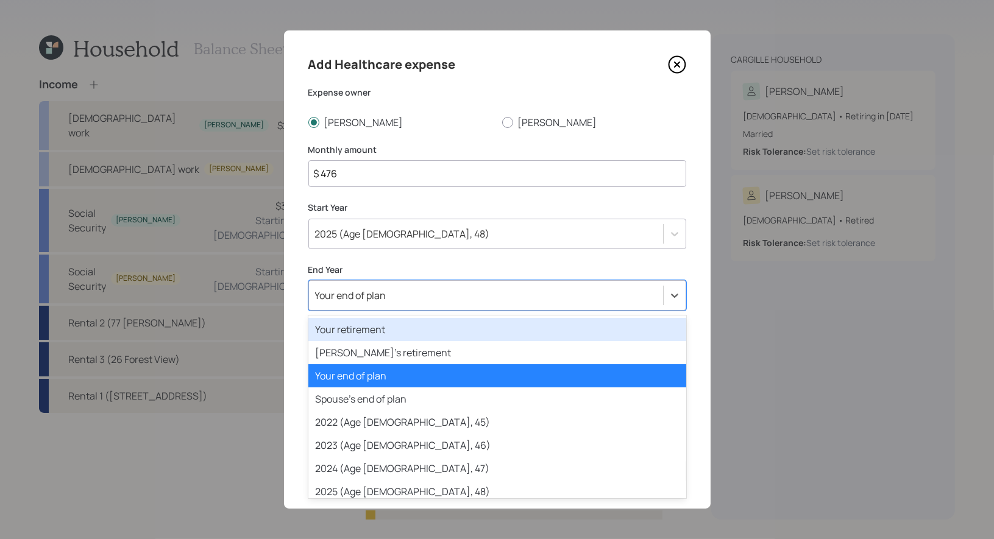
click at [376, 328] on div "Your retirement" at bounding box center [497, 329] width 378 height 23
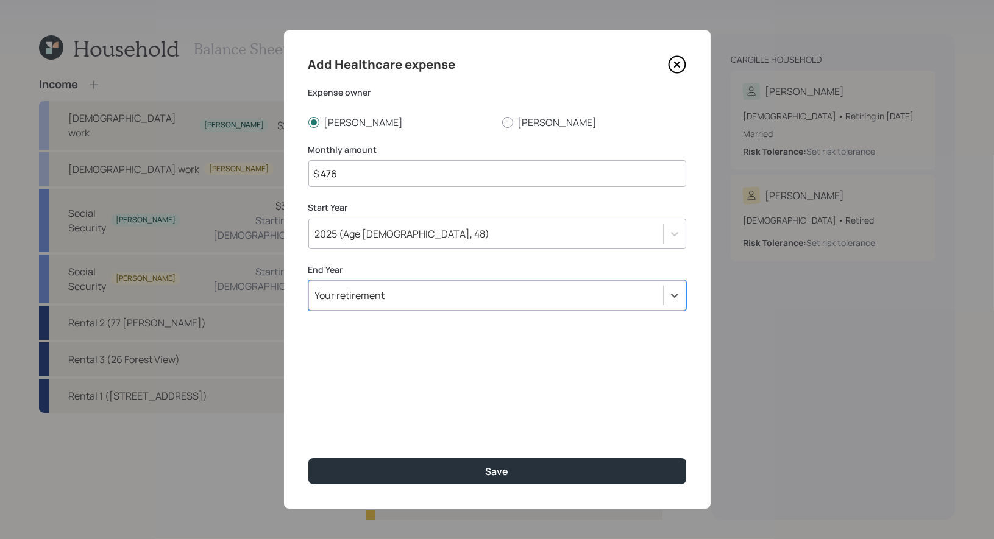
click at [346, 170] on input "$ 476" at bounding box center [497, 173] width 378 height 27
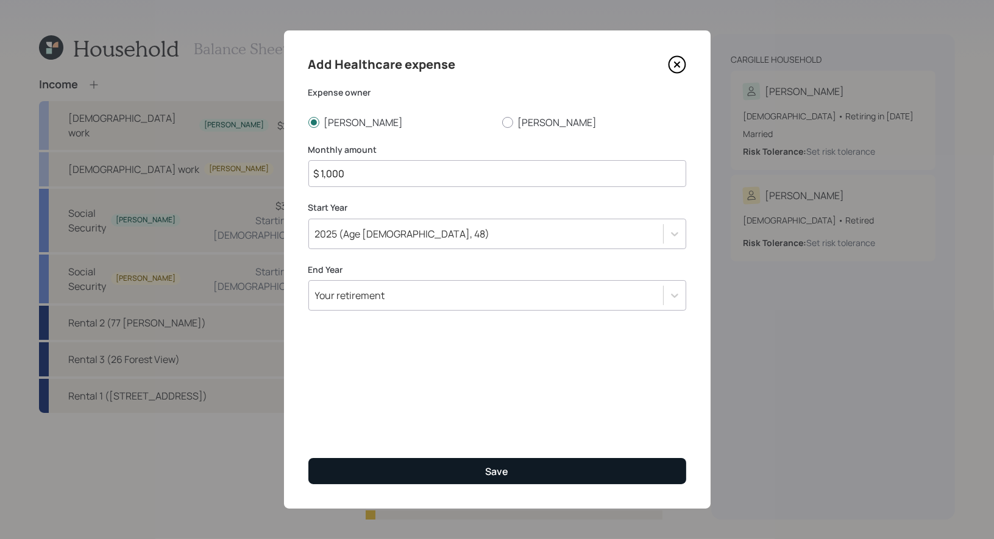
type input "$ 1,000"
click at [439, 472] on button "Save" at bounding box center [497, 471] width 378 height 26
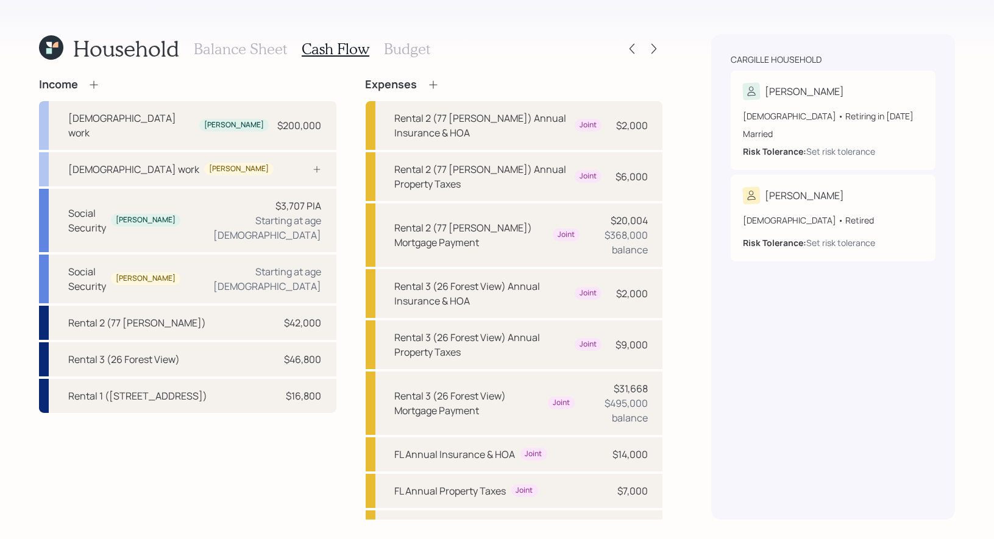
click at [413, 46] on h3 "Budget" at bounding box center [407, 49] width 46 height 18
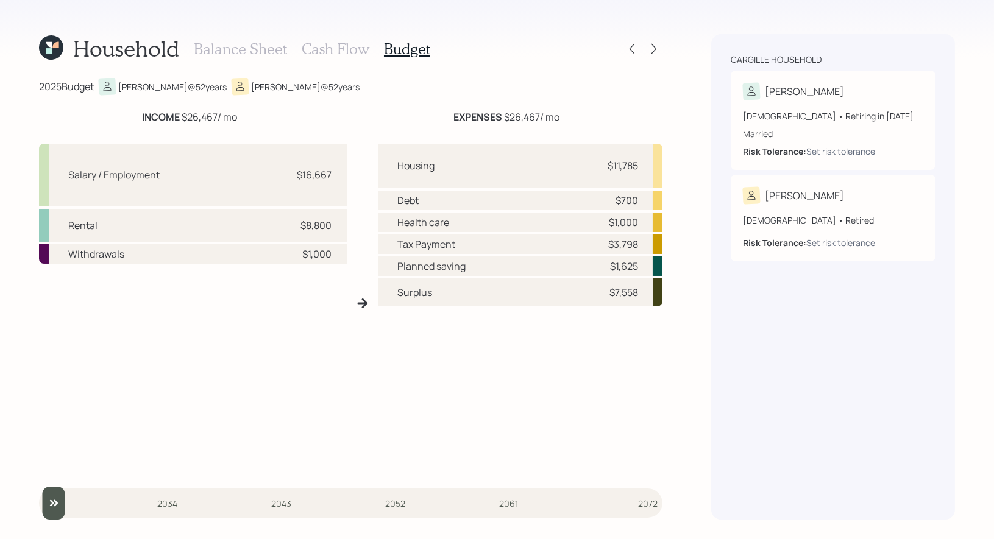
click at [323, 51] on h3 "Cash Flow" at bounding box center [336, 49] width 68 height 18
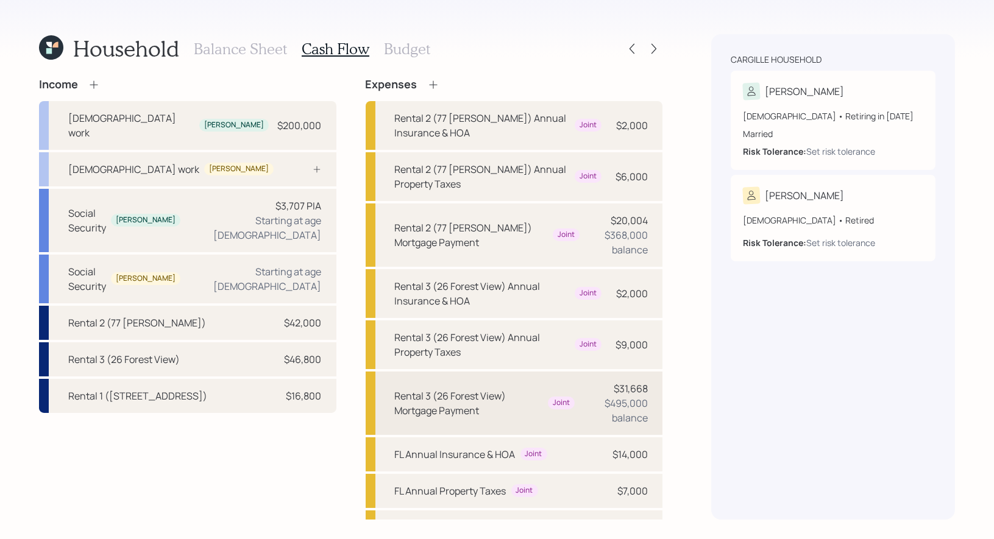
scroll to position [441, 0]
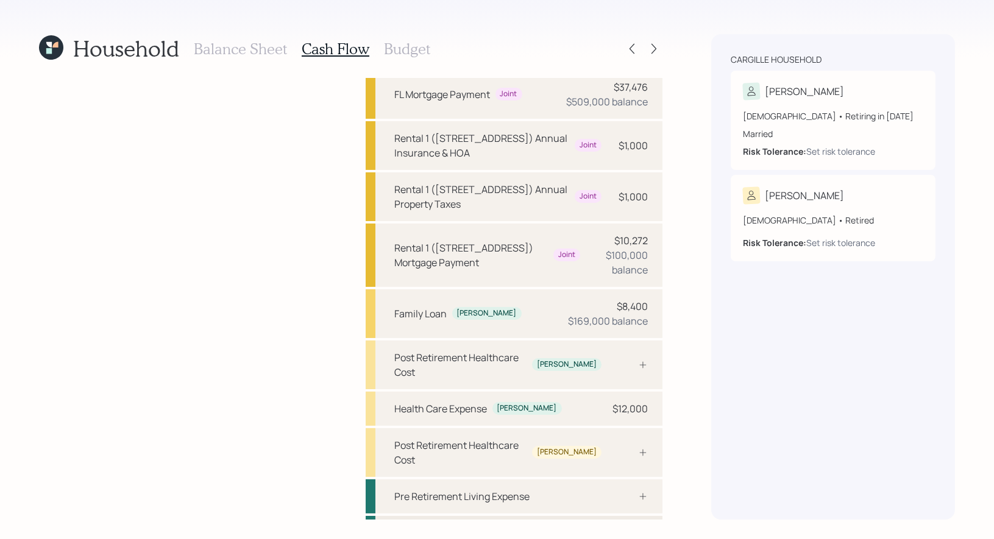
click at [468, 526] on div "Post Retirement Living Expense" at bounding box center [465, 533] width 140 height 15
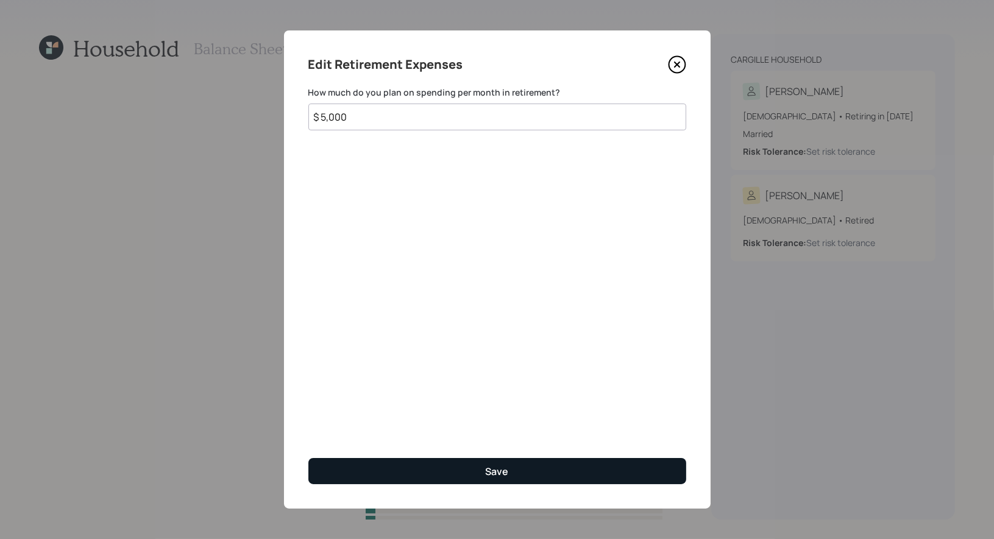
type input "$ 5,000"
click at [472, 463] on button "Save" at bounding box center [497, 471] width 378 height 26
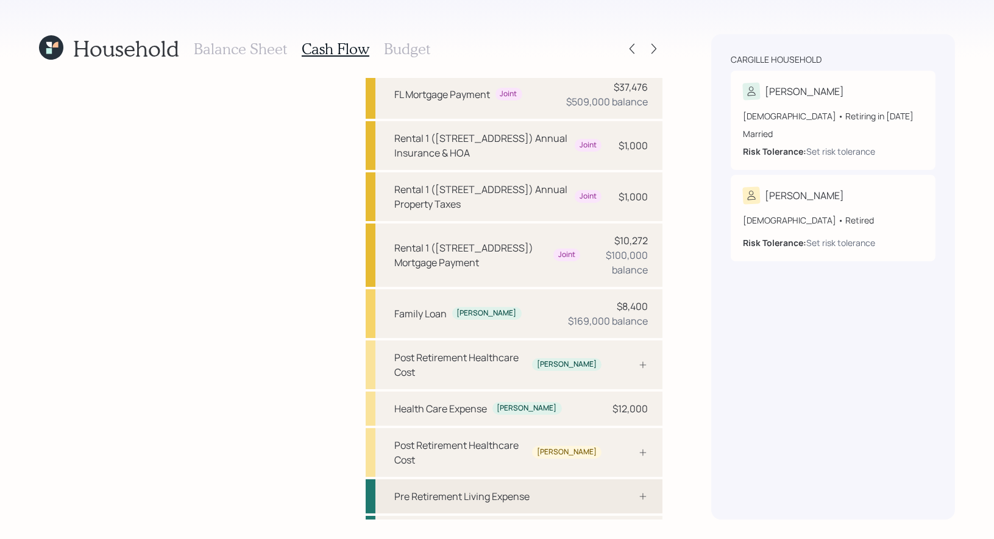
click at [471, 490] on div "Pre Retirement Living Expense" at bounding box center [462, 497] width 135 height 15
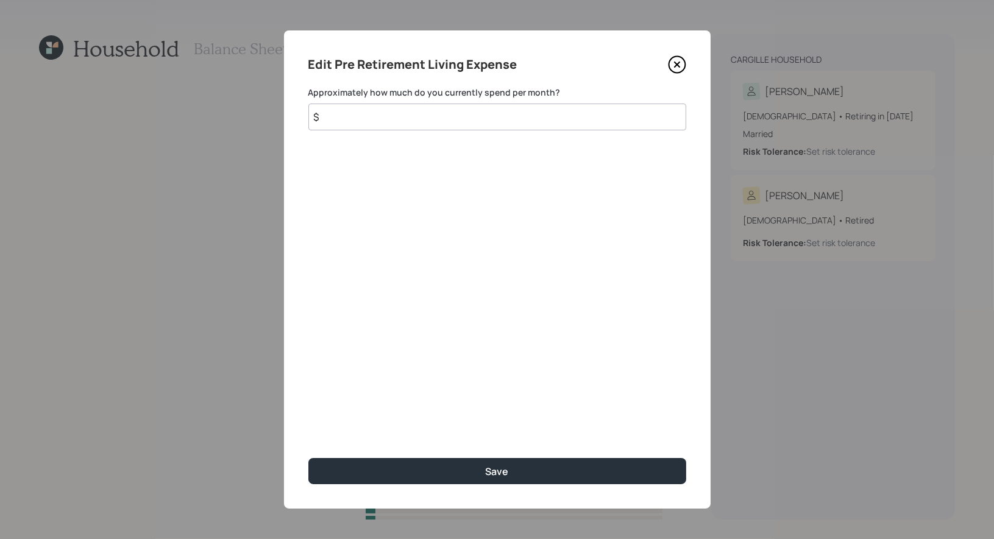
click at [351, 117] on input "$" at bounding box center [497, 117] width 378 height 27
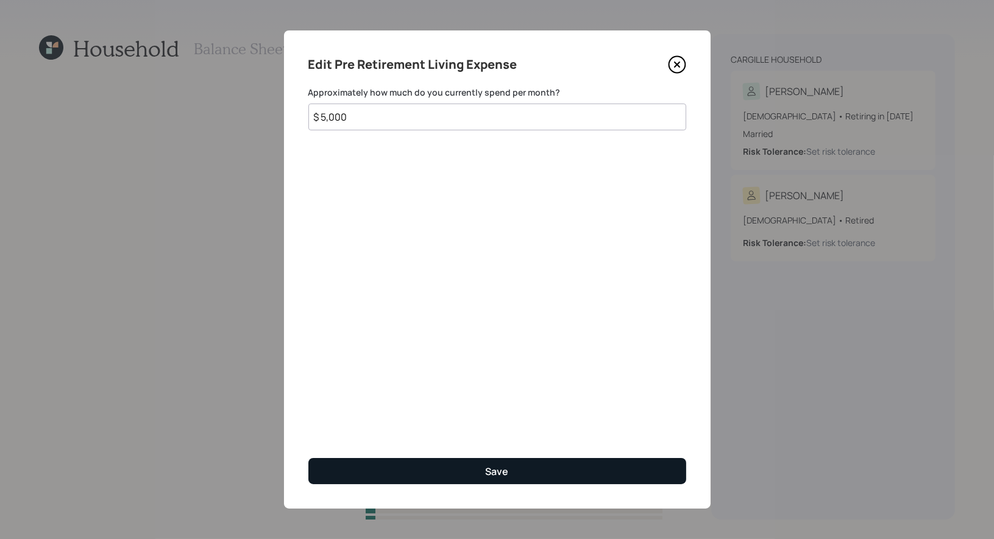
type input "$ 5,000"
click at [404, 474] on button "Save" at bounding box center [497, 471] width 378 height 26
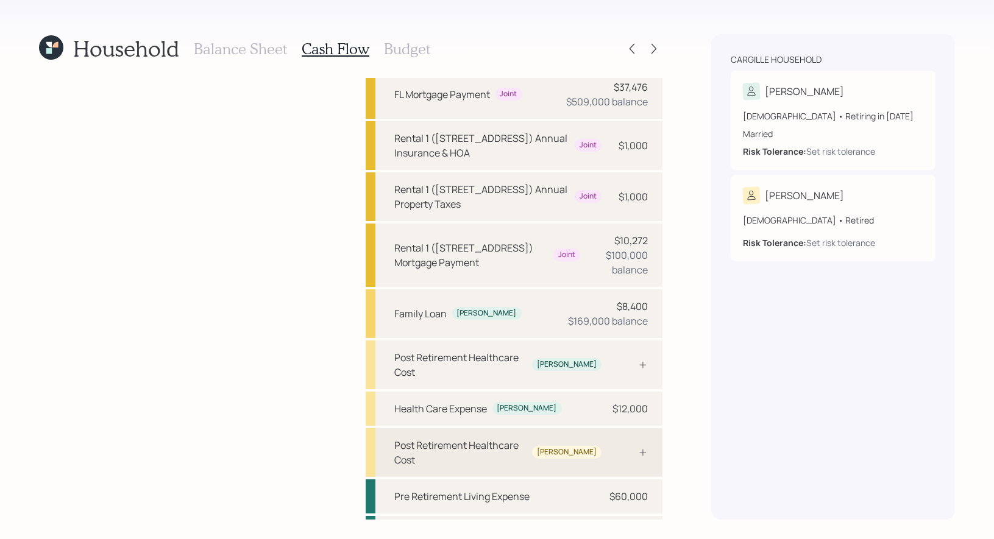
click at [444, 438] on div "Post Retirement Healthcare Cost" at bounding box center [461, 452] width 133 height 29
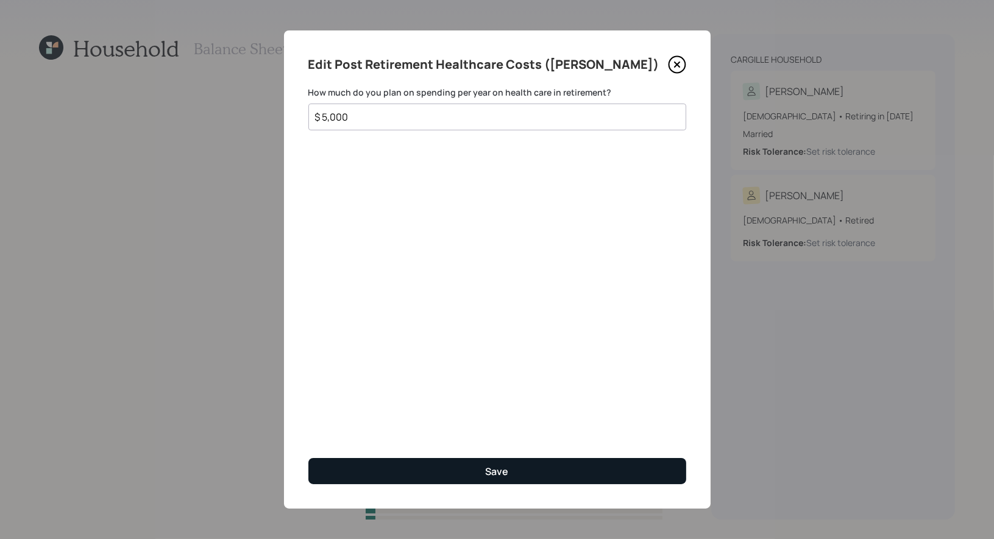
type input "$ 5,000"
click at [474, 472] on button "Save" at bounding box center [497, 471] width 378 height 26
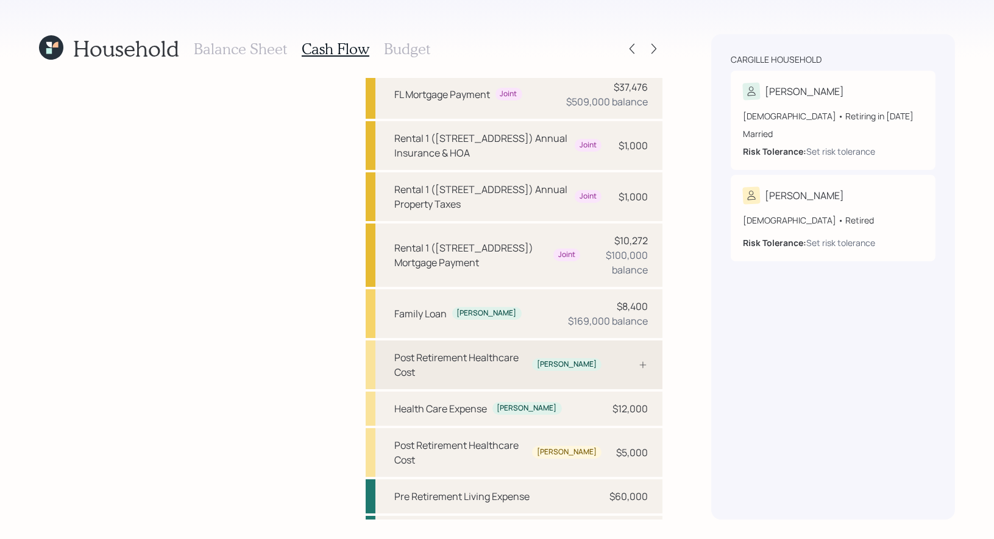
click at [577, 349] on div "Post Retirement Healthcare Cost Robin" at bounding box center [514, 365] width 297 height 49
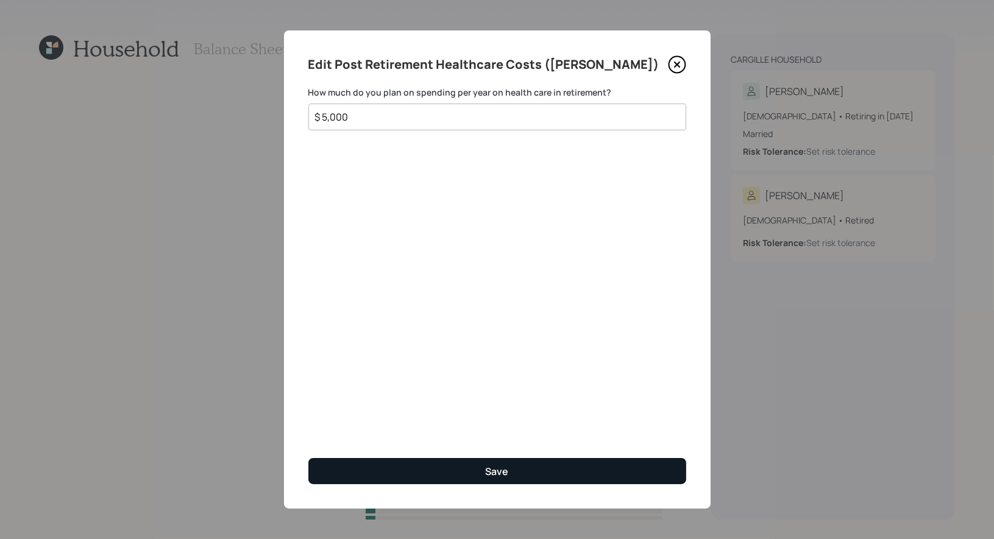
type input "$ 5,000"
click at [403, 472] on button "Save" at bounding box center [497, 471] width 378 height 26
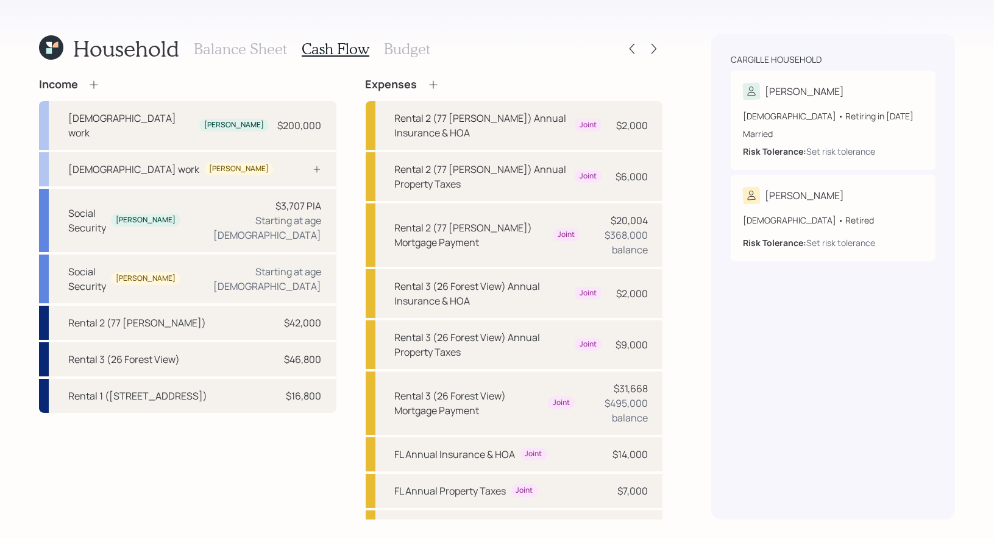
click at [429, 84] on icon at bounding box center [433, 85] width 12 height 12
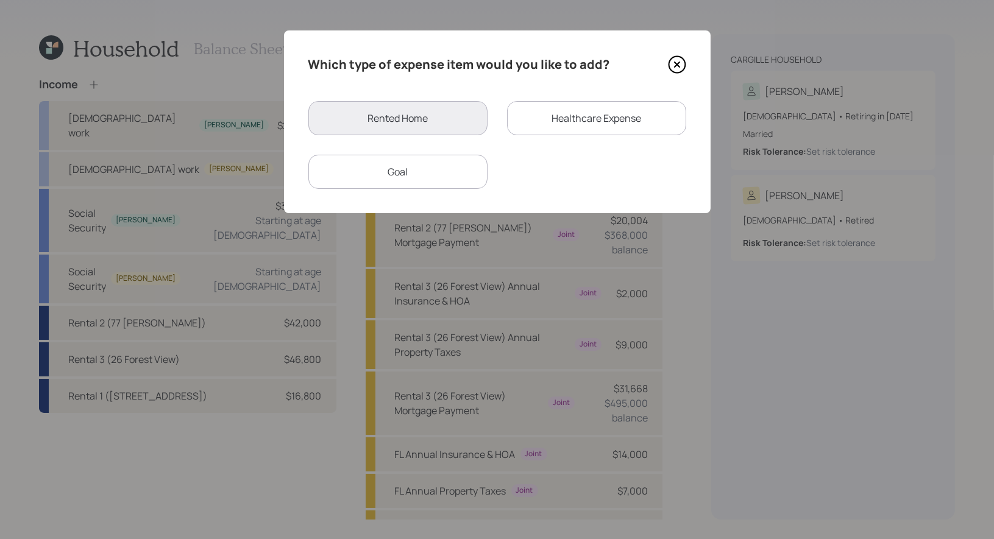
click at [430, 169] on div "Goal" at bounding box center [397, 172] width 179 height 34
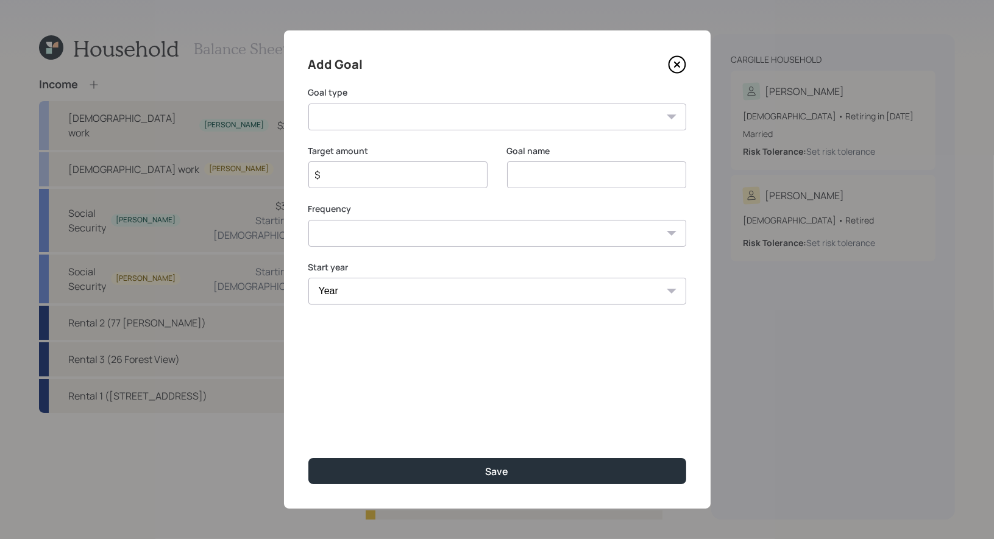
click at [549, 182] on input at bounding box center [596, 175] width 179 height 27
type input "Travel"
click at [482, 124] on select "Create an emergency fund Donate to charity Purchase a home Make a purchase Supp…" at bounding box center [497, 117] width 378 height 27
select select "vacation"
click at [363, 176] on input "$" at bounding box center [393, 175] width 158 height 15
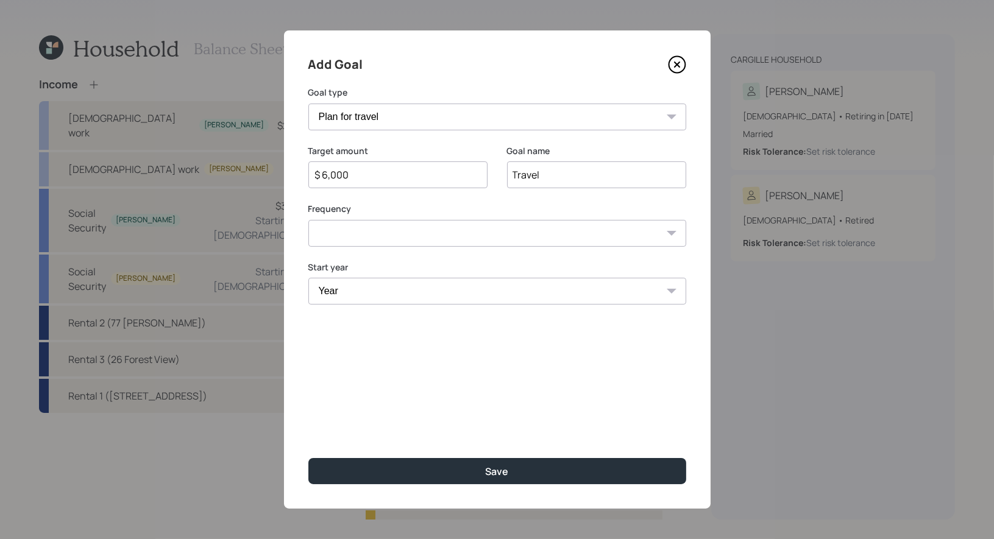
type input "$ 6,000"
click at [405, 236] on select "One time Every 1 year Every 2 years Every 3 years Every 4 years Every 5 years E…" at bounding box center [497, 233] width 378 height 27
select select "1"
click at [391, 299] on select "Year 2025 2026 2027 2028 2029 2030 2031 2032 2033 2034 2035 2036 2037 2038 2039…" at bounding box center [397, 291] width 179 height 27
select select "2025"
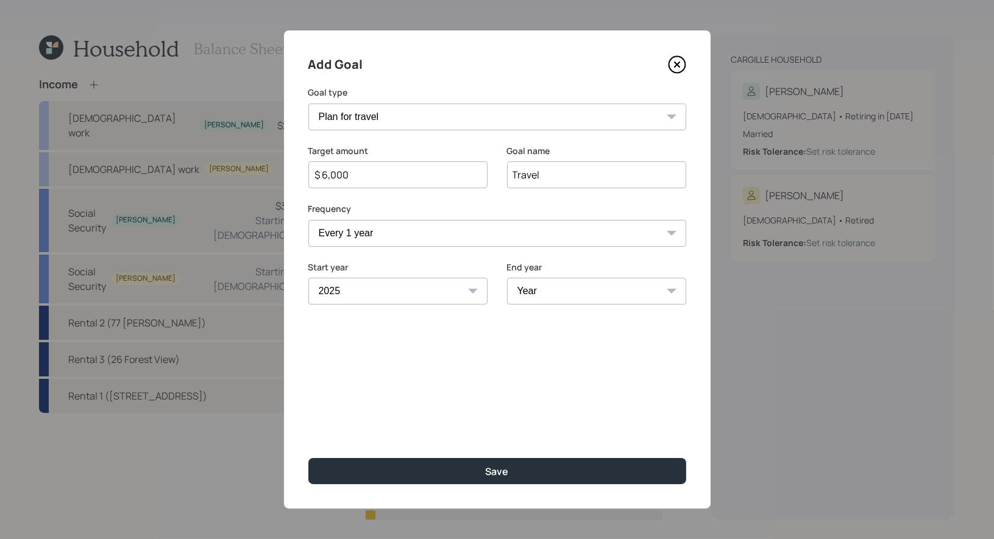
click at [564, 294] on select "Year 2025 2026 2027 2028 2029 2030 2031 2032 2033 2034 2035 2036 2037 2038 2039…" at bounding box center [596, 291] width 179 height 27
select select "2066"
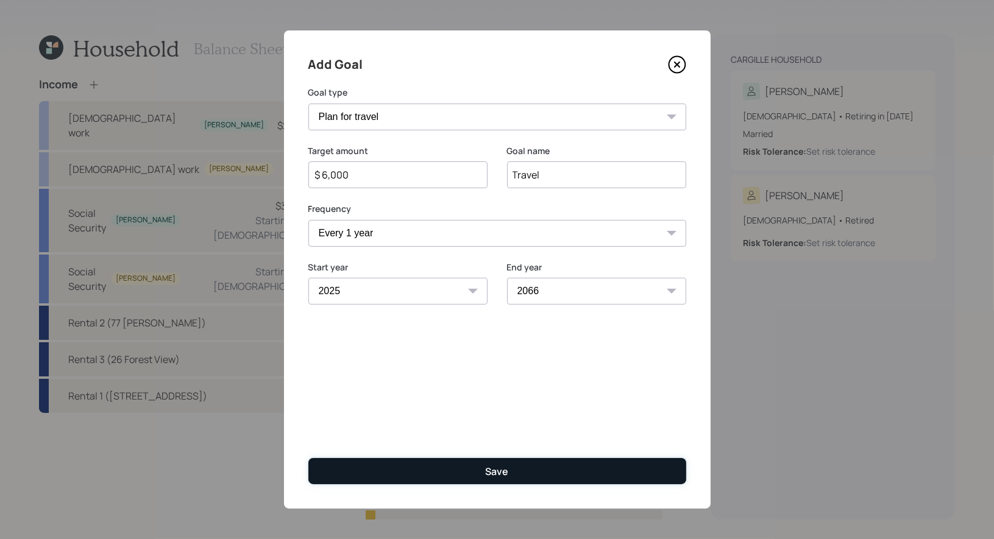
click at [499, 477] on div "Save" at bounding box center [497, 471] width 23 height 13
type input "$"
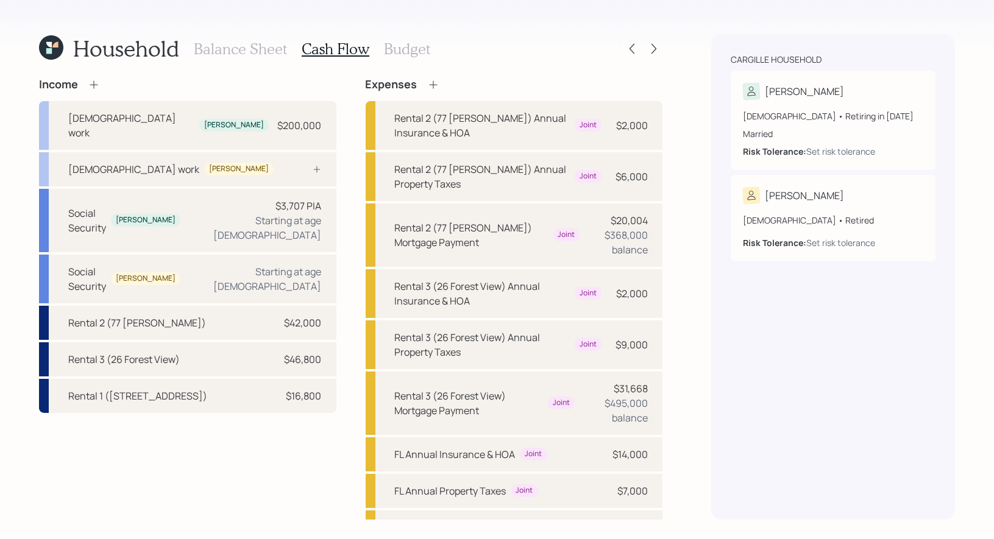
click at [433, 82] on icon at bounding box center [433, 85] width 12 height 12
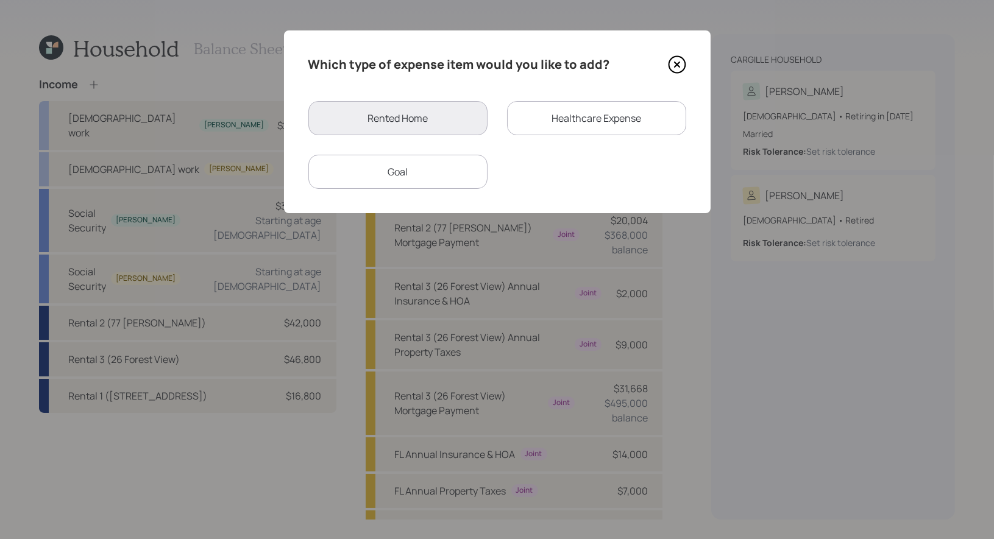
click at [440, 172] on div "Goal" at bounding box center [397, 172] width 179 height 34
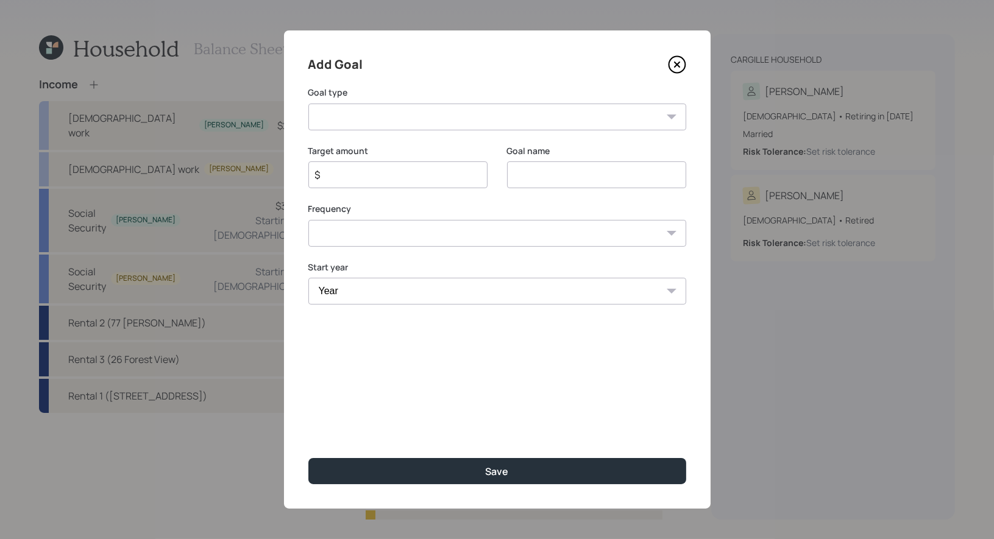
click at [440, 172] on input "$" at bounding box center [393, 175] width 158 height 15
click at [533, 171] on input at bounding box center [596, 175] width 179 height 27
type input "Home Maint"
click at [414, 113] on select "Create an emergency fund Donate to charity Purchase a home Make a purchase Supp…" at bounding box center [497, 117] width 378 height 27
select select "other"
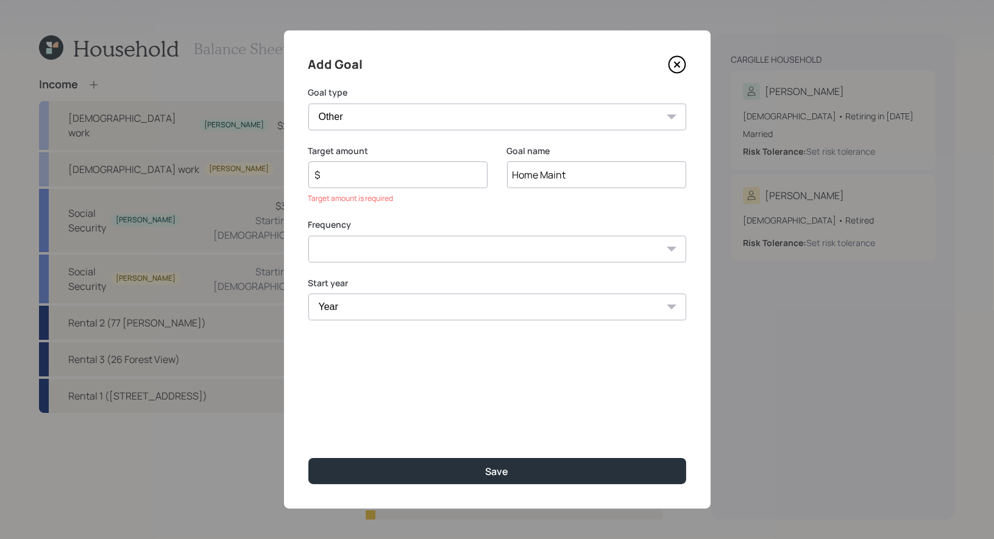
click at [372, 176] on input "$" at bounding box center [393, 175] width 158 height 15
click at [381, 251] on select "One time Every 1 year Every 2 years Every 3 years Every 4 years Every 5 years E…" at bounding box center [497, 249] width 378 height 27
select select "1"
click at [371, 304] on select "Year 2025 2026 2027 2028 2029 2030 2031 2032 2033 2034 2035 2036 2037 2038 2039…" at bounding box center [397, 307] width 179 height 27
select select "2025"
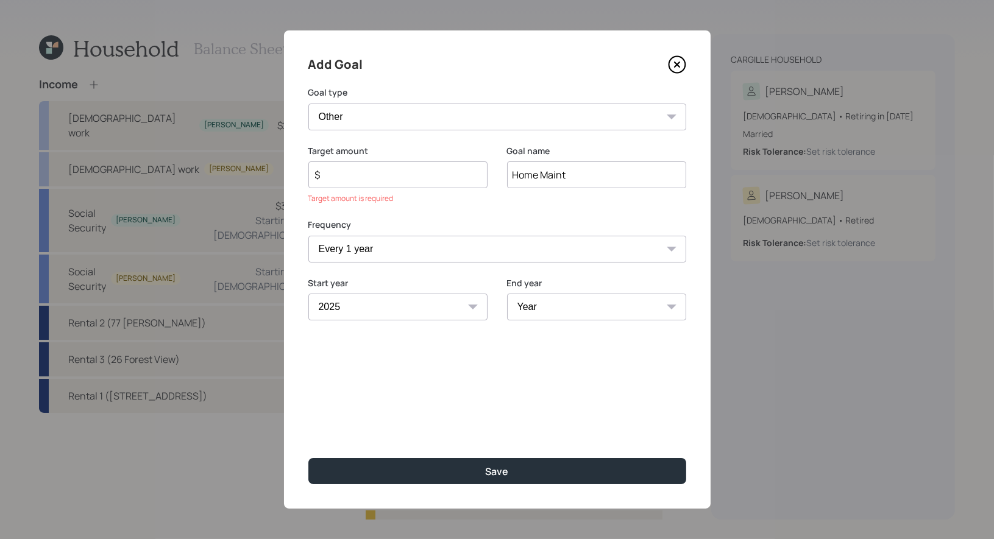
click at [356, 179] on input "$" at bounding box center [393, 175] width 158 height 15
type input "$ 6,000"
click at [569, 285] on select "Year 2025 2026 2027 2028 2029 2030 2031 2032 2033 2034 2035 2036 2037 2038 2039…" at bounding box center [596, 291] width 179 height 27
select select "2065"
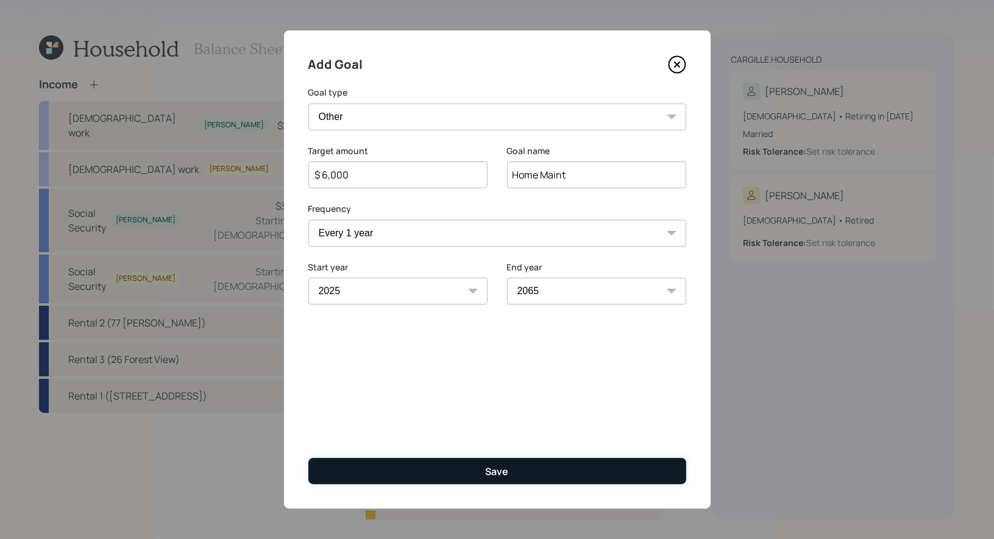
click at [493, 474] on div "Save" at bounding box center [497, 471] width 23 height 13
type input "$"
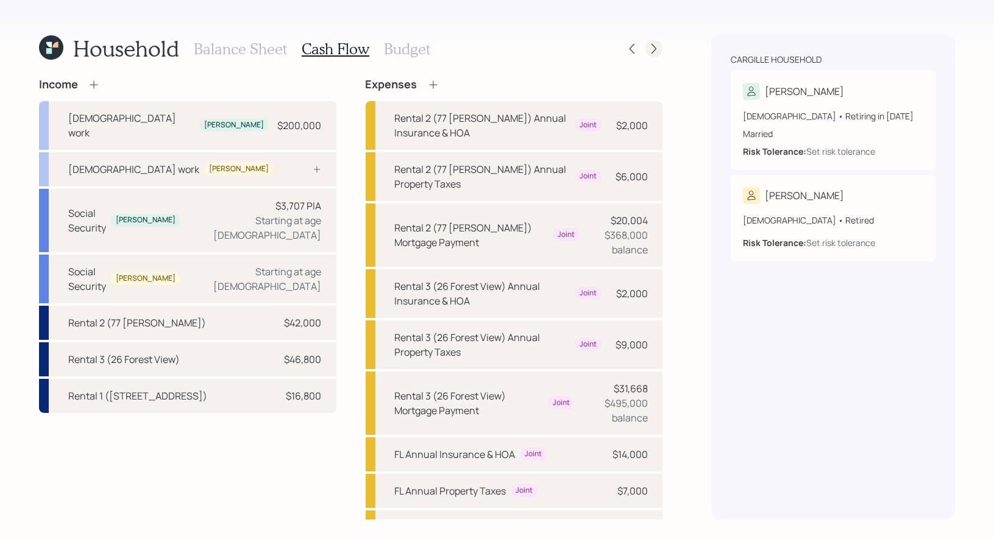
click at [656, 44] on icon at bounding box center [654, 49] width 12 height 12
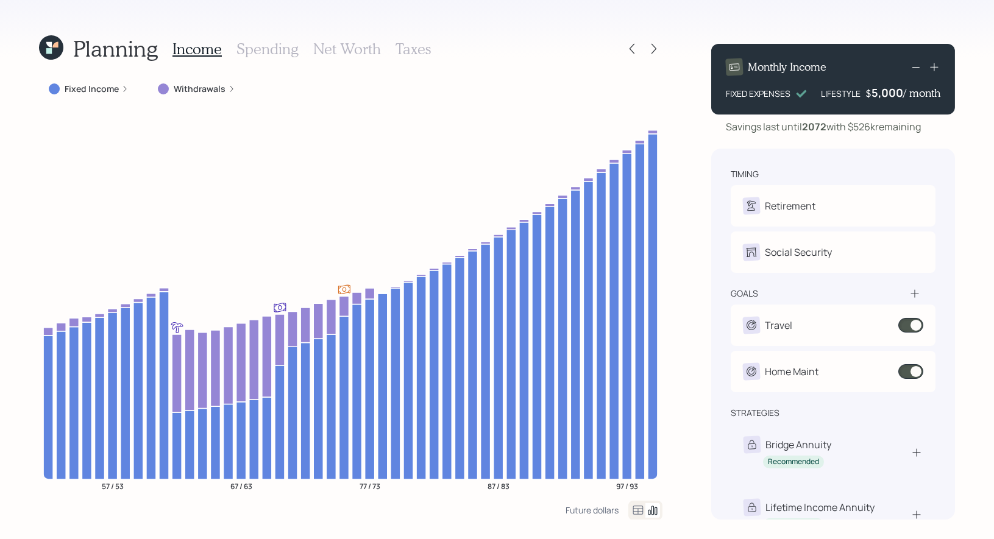
click at [204, 86] on label "Withdrawals" at bounding box center [200, 89] width 52 height 12
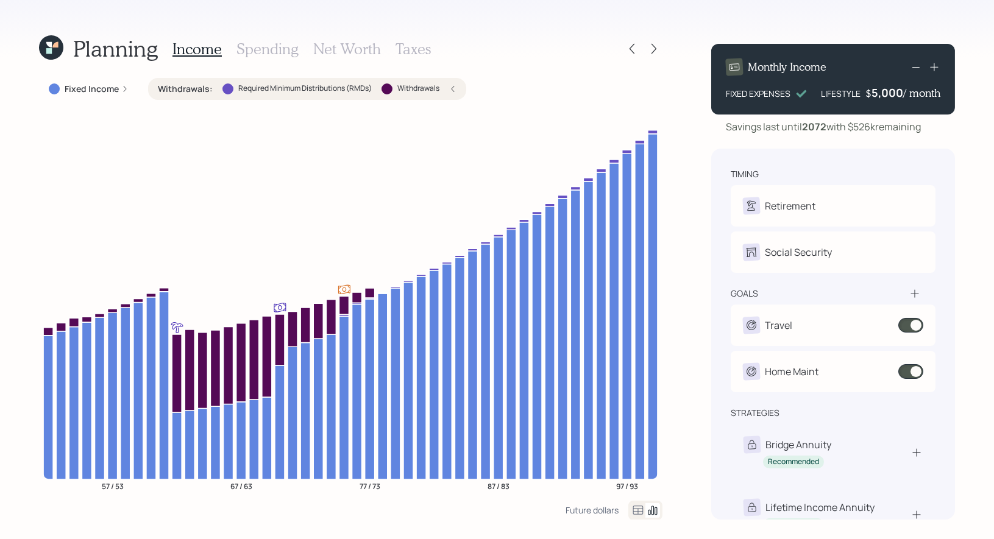
click at [327, 49] on h3 "Net Worth" at bounding box center [347, 49] width 68 height 18
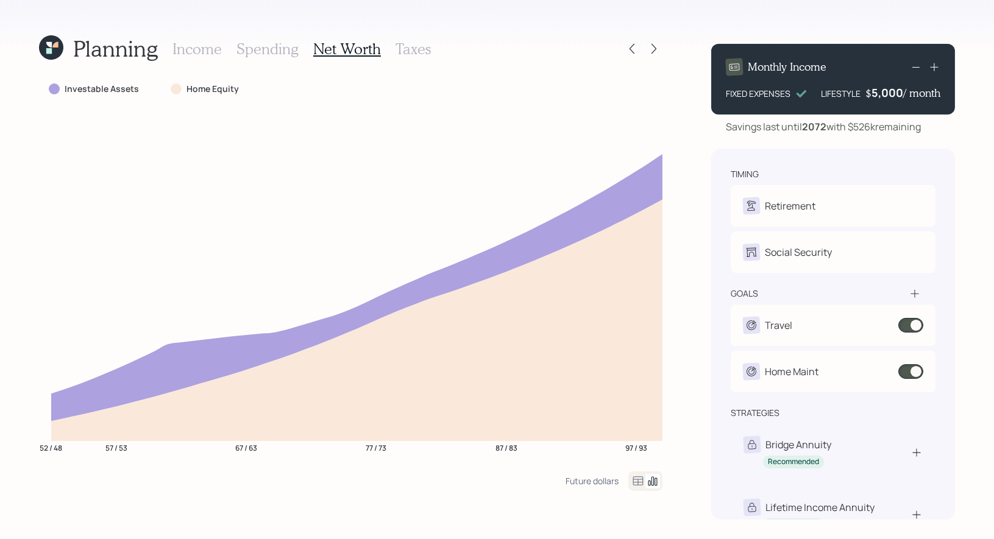
click at [634, 484] on icon at bounding box center [638, 481] width 15 height 15
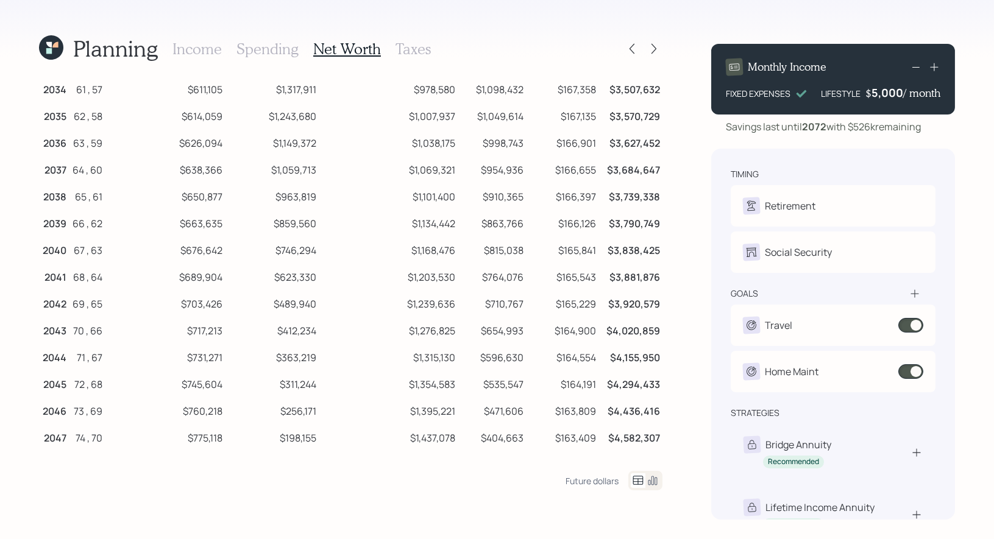
scroll to position [279, 0]
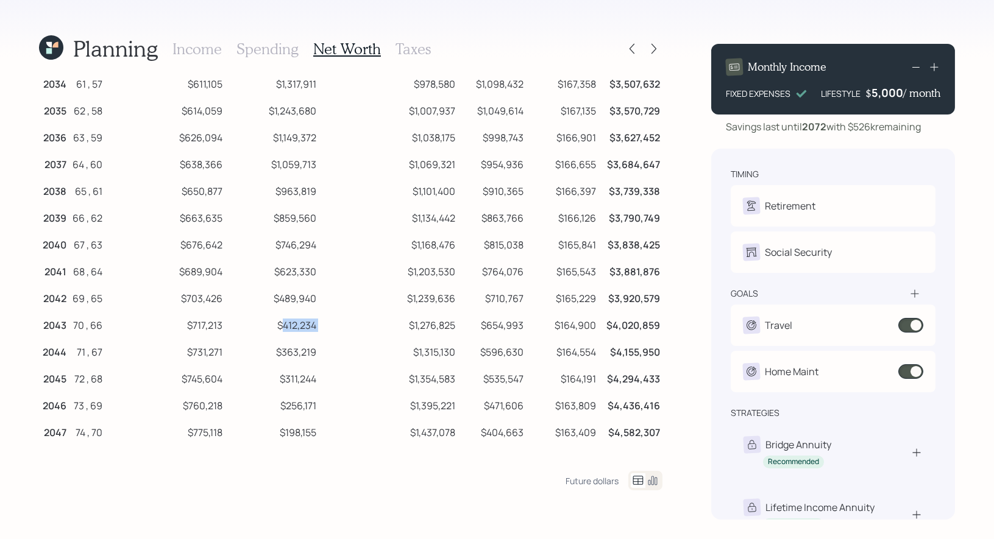
drag, startPoint x: 324, startPoint y: 329, endPoint x: 288, endPoint y: 329, distance: 35.4
click at [287, 329] on tr "2043 70 , 66 $717,213 $412,234 $1,276,825 $654,993 $164,900 $4,020,859" at bounding box center [351, 323] width 624 height 27
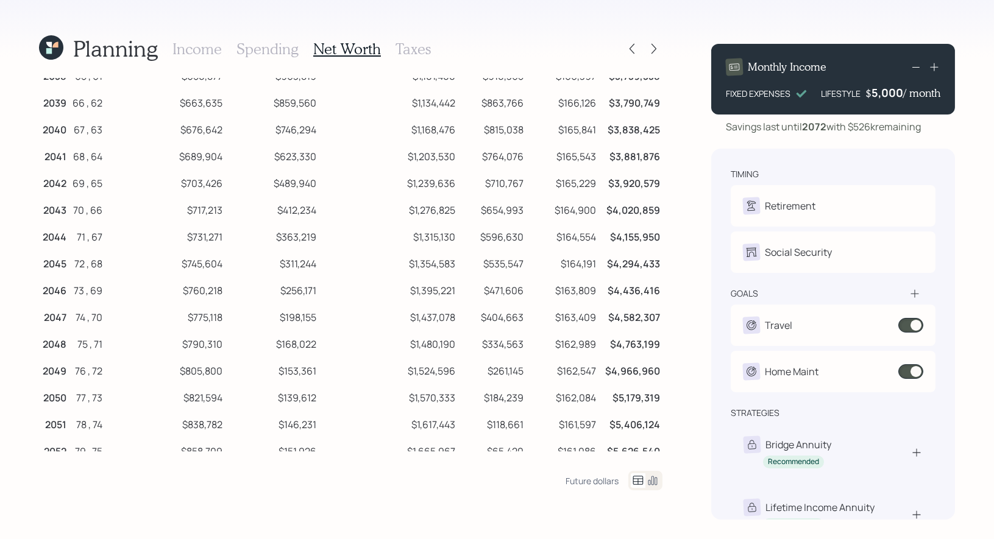
click at [315, 349] on td "$168,022" at bounding box center [272, 342] width 94 height 27
drag, startPoint x: 321, startPoint y: 349, endPoint x: 279, endPoint y: 349, distance: 42.1
click at [279, 349] on tr "2048 75 , 71 $790,310 $168,022 $1,480,190 $334,563 $162,989 $4,763,199" at bounding box center [351, 342] width 624 height 27
drag, startPoint x: 323, startPoint y: 102, endPoint x: 274, endPoint y: 103, distance: 49.4
click at [274, 103] on tr "2039 66 , 62 $663,635 $859,560 $1,134,442 $863,766 $166,126 $3,790,749" at bounding box center [351, 101] width 624 height 27
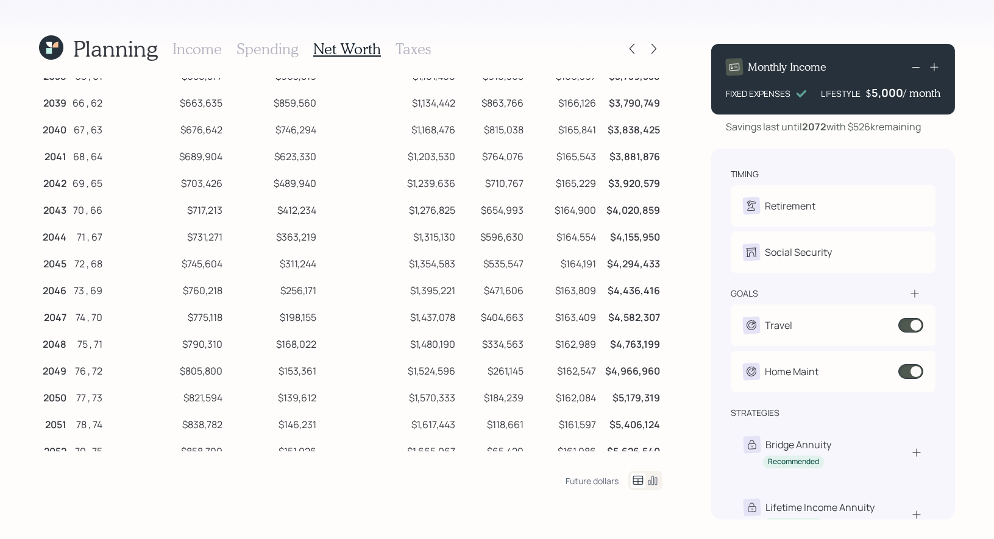
click at [291, 348] on td "$168,022" at bounding box center [272, 342] width 94 height 27
drag, startPoint x: 319, startPoint y: 347, endPoint x: 282, endPoint y: 347, distance: 36.6
click at [282, 347] on td "$168,022" at bounding box center [272, 342] width 94 height 27
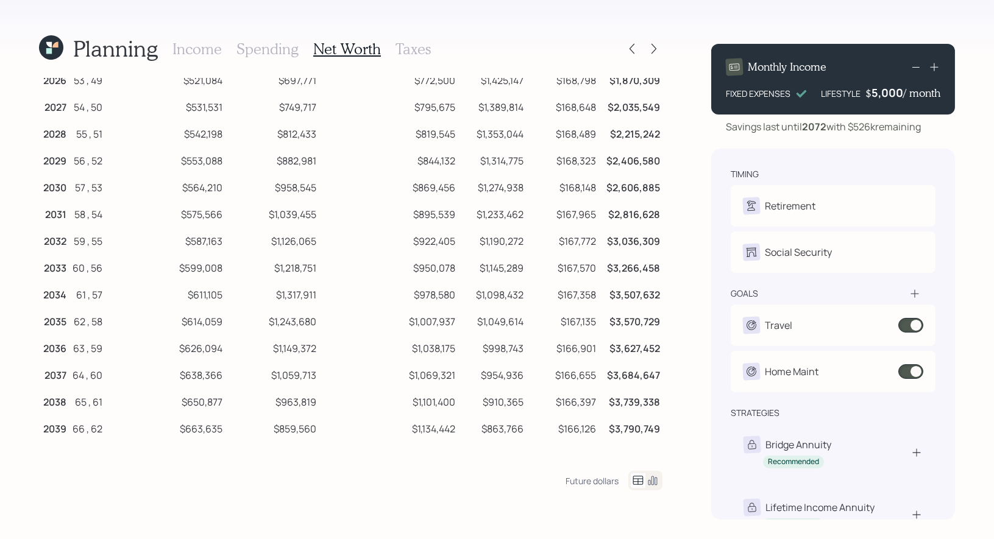
scroll to position [0, 0]
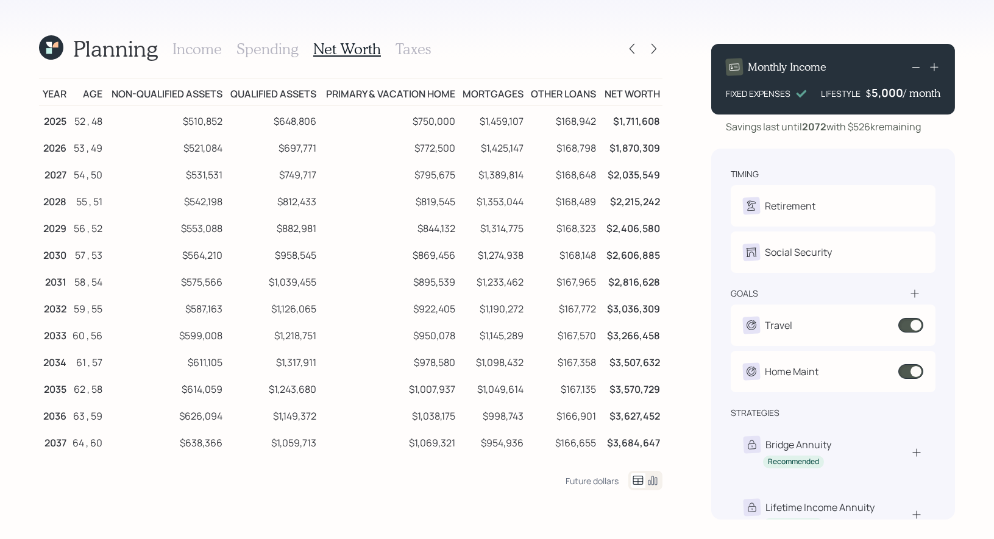
click at [407, 48] on h3 "Taxes" at bounding box center [413, 49] width 35 height 18
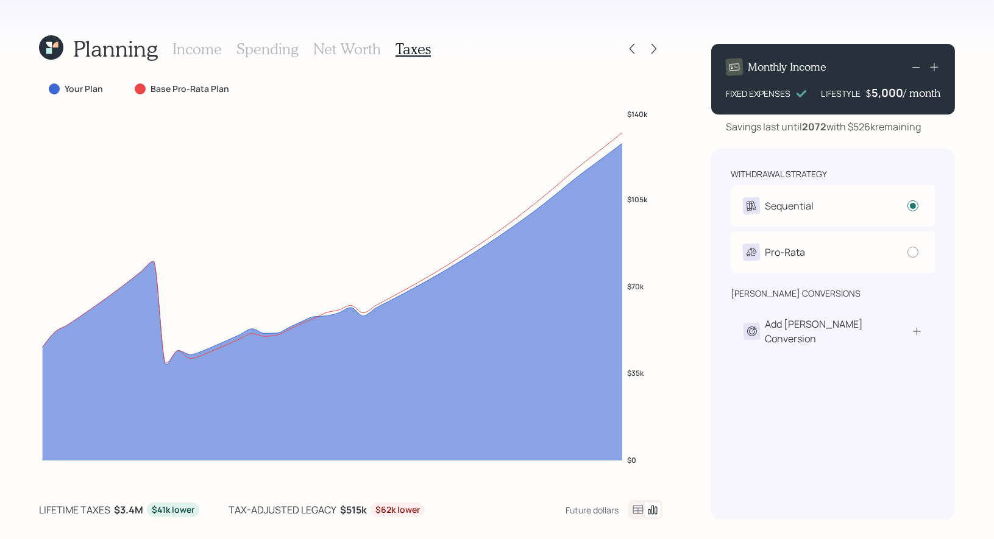
click at [358, 50] on h3 "Net Worth" at bounding box center [347, 49] width 68 height 18
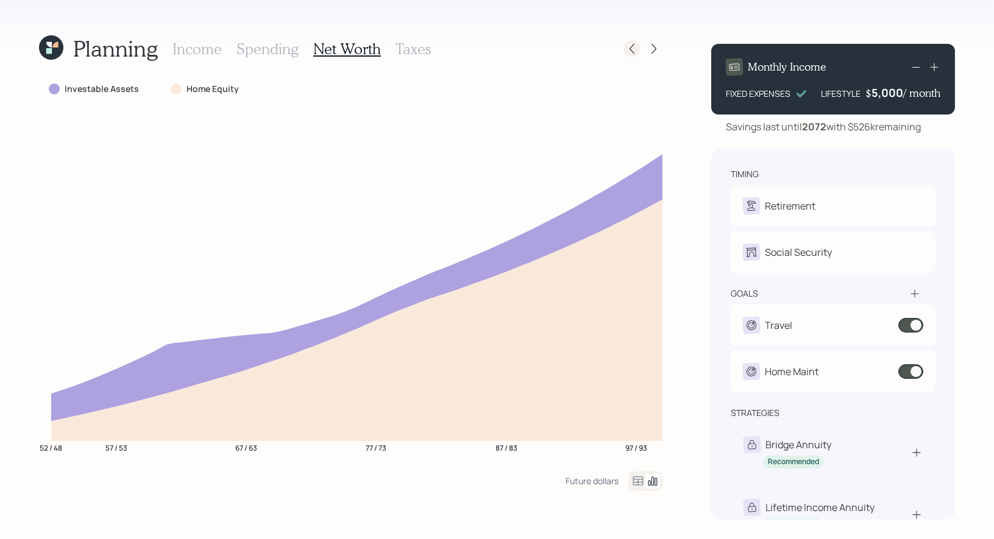
click at [634, 45] on icon at bounding box center [632, 49] width 12 height 12
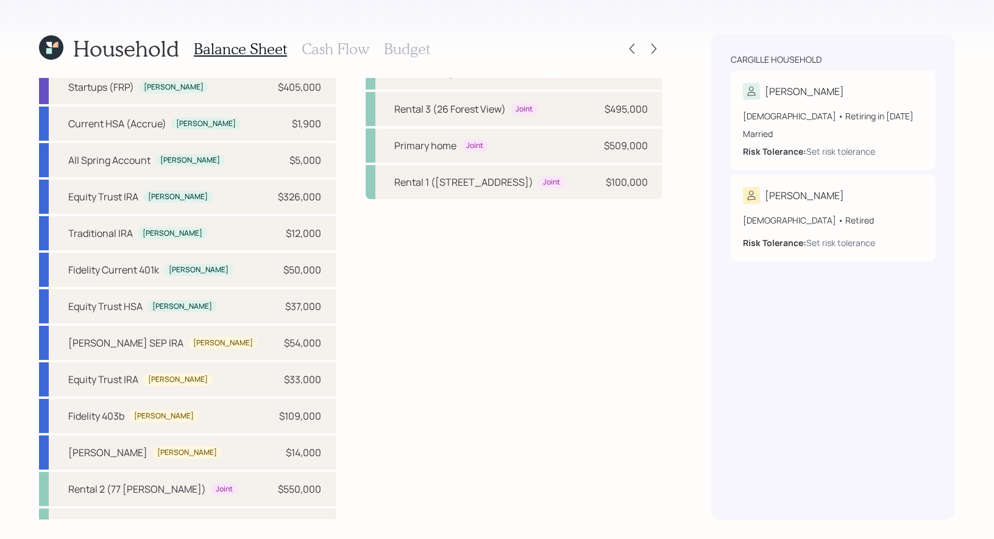
scroll to position [78, 0]
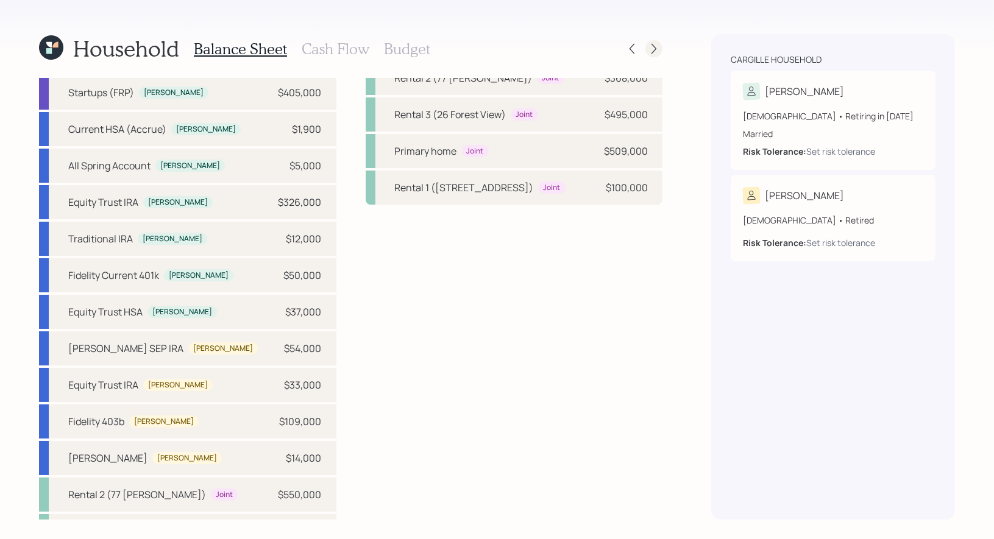
click at [655, 43] on icon at bounding box center [654, 49] width 12 height 12
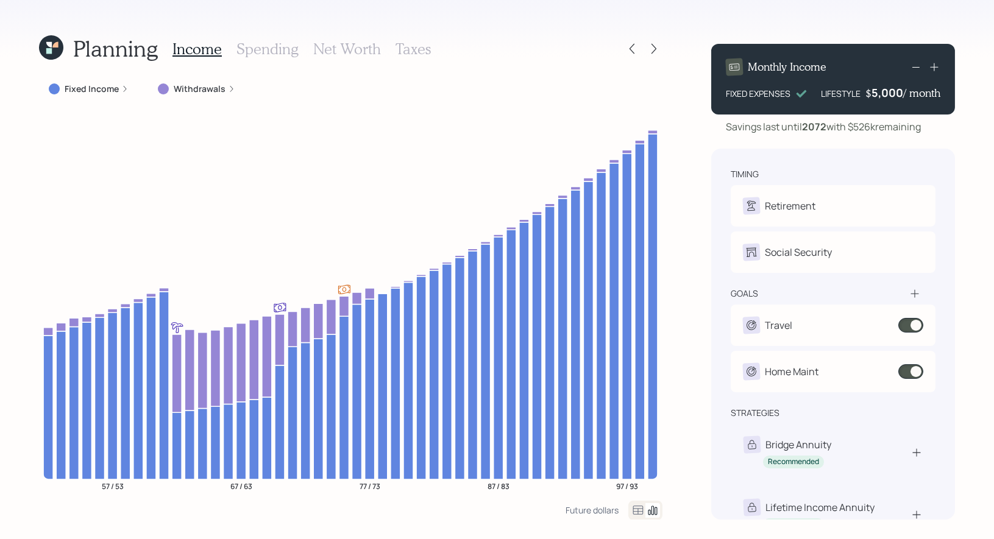
click at [408, 52] on h3 "Taxes" at bounding box center [413, 49] width 35 height 18
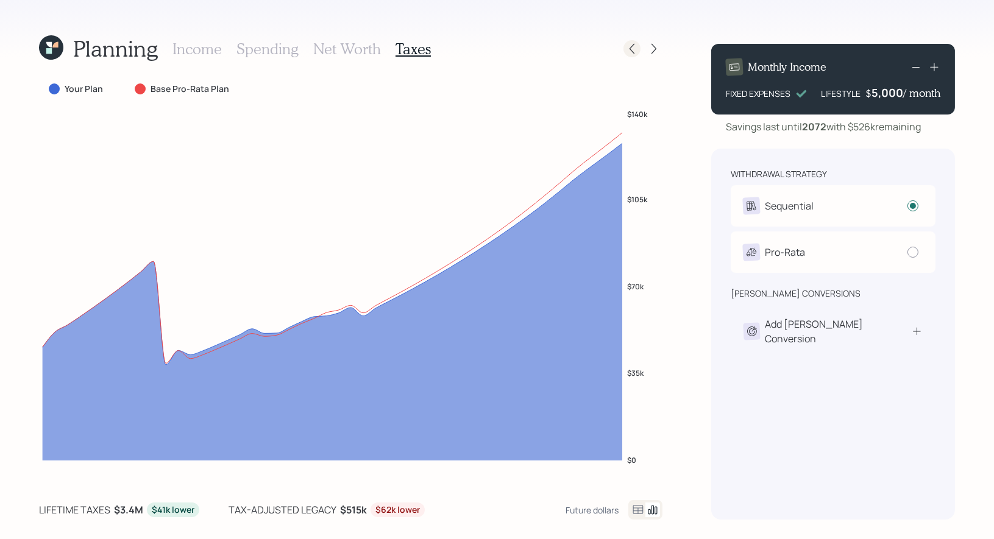
click at [632, 51] on icon at bounding box center [632, 49] width 5 height 10
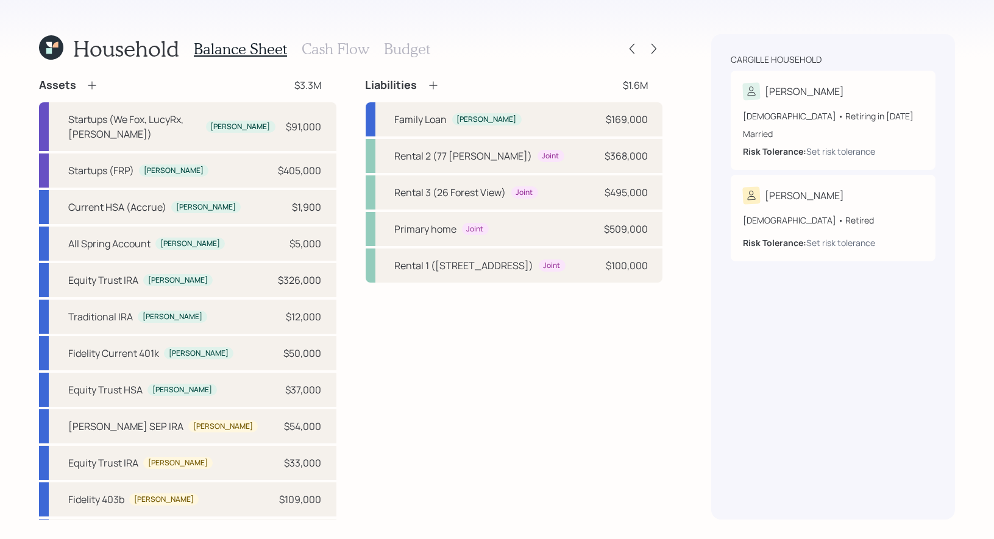
click at [51, 48] on icon at bounding box center [51, 47] width 24 height 24
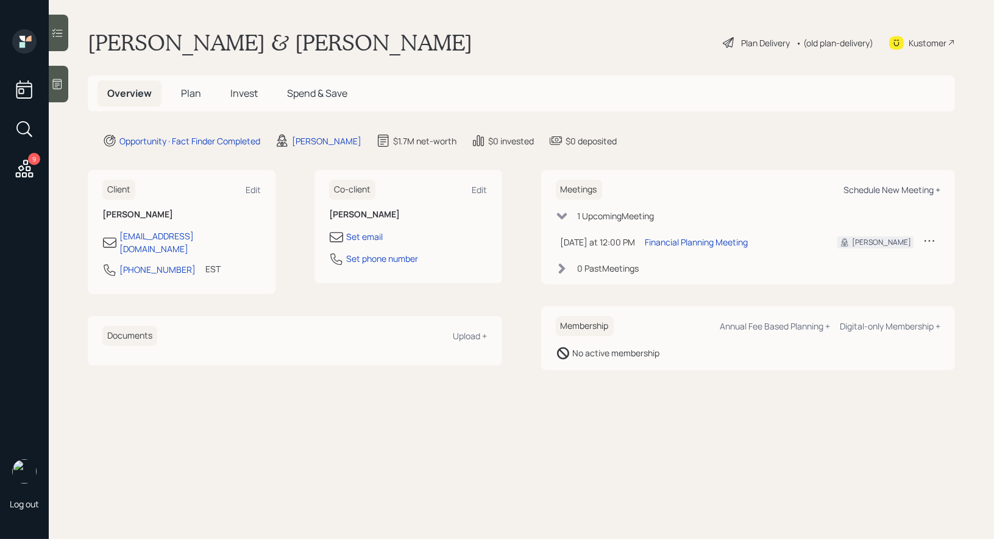
click at [904, 188] on div "Schedule New Meeting +" at bounding box center [892, 190] width 97 height 12
select select "8b79112e-3cfb-44f9-89e7-15267fe946c1"
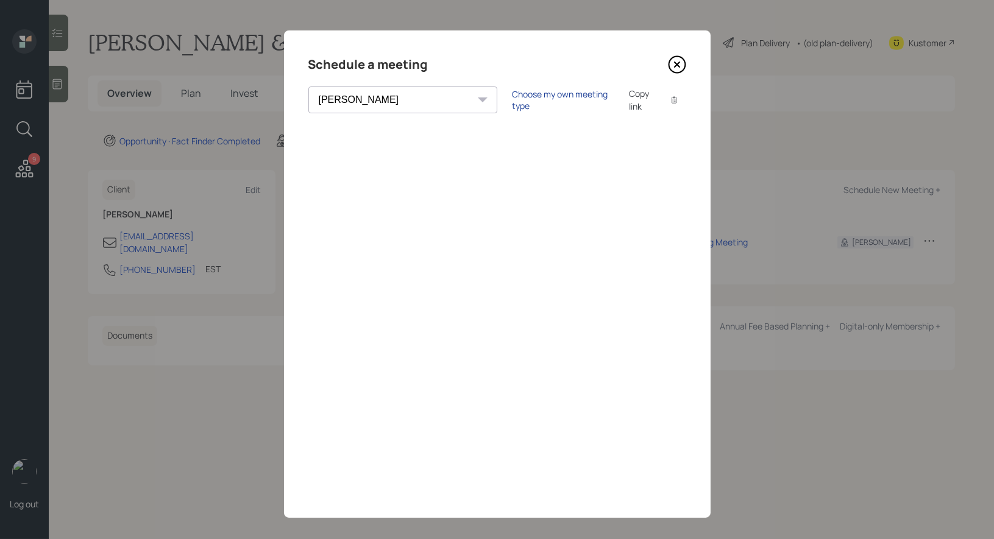
click at [512, 96] on div "Choose my own meeting type" at bounding box center [563, 99] width 102 height 23
click at [675, 63] on icon at bounding box center [677, 64] width 18 height 18
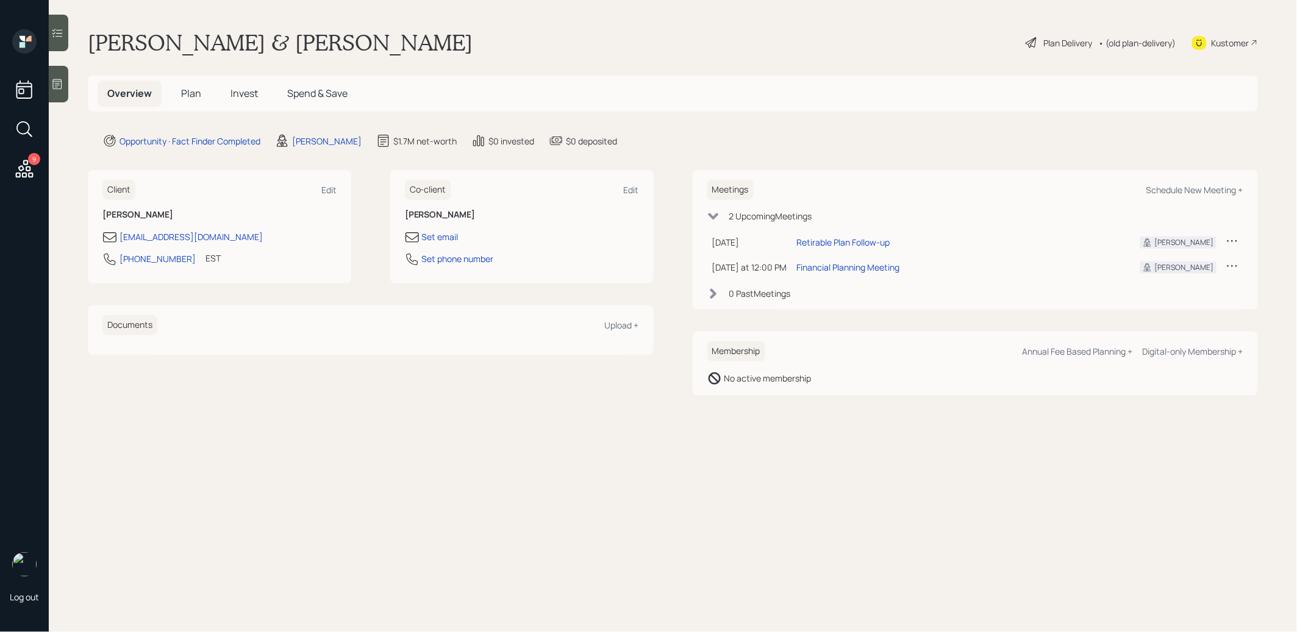
click at [182, 92] on span "Plan" at bounding box center [191, 93] width 20 height 13
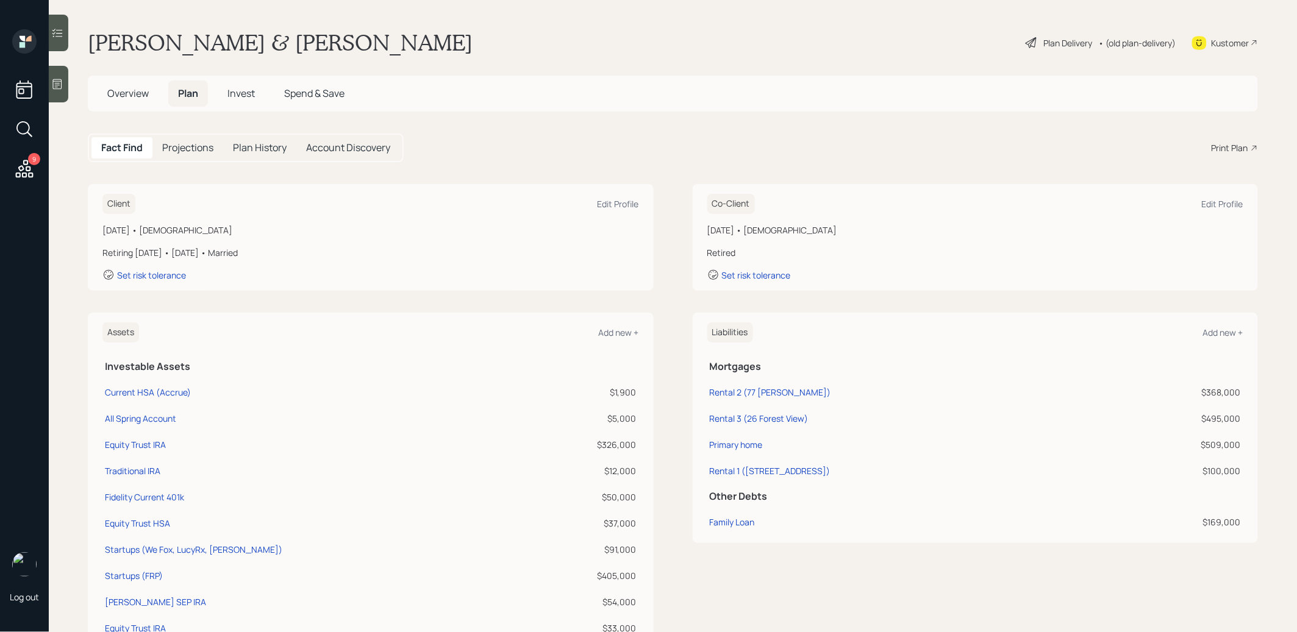
click at [1228, 143] on div "Print Plan" at bounding box center [1229, 147] width 37 height 13
